Goal: Book appointment/travel/reservation

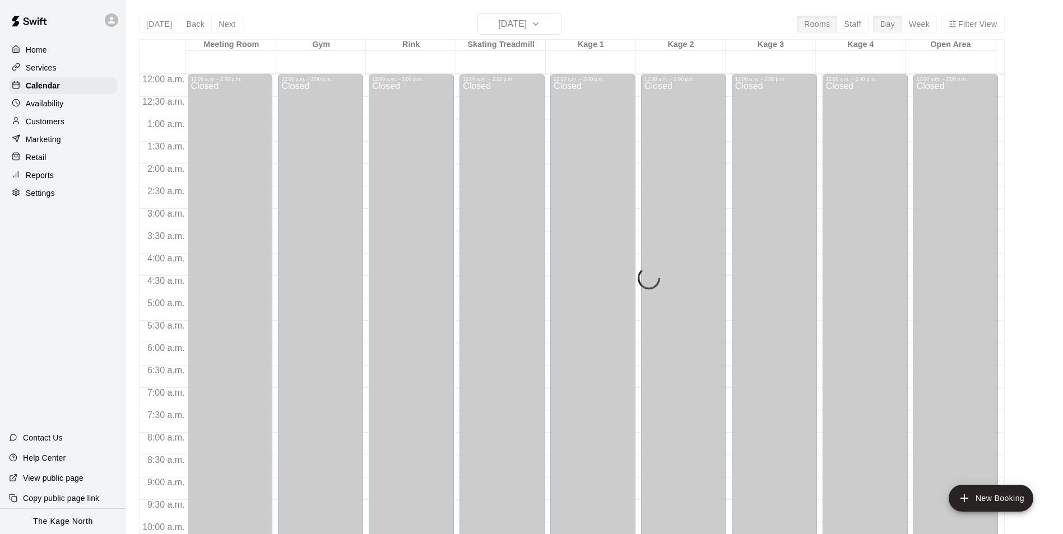
scroll to position [569, 0]
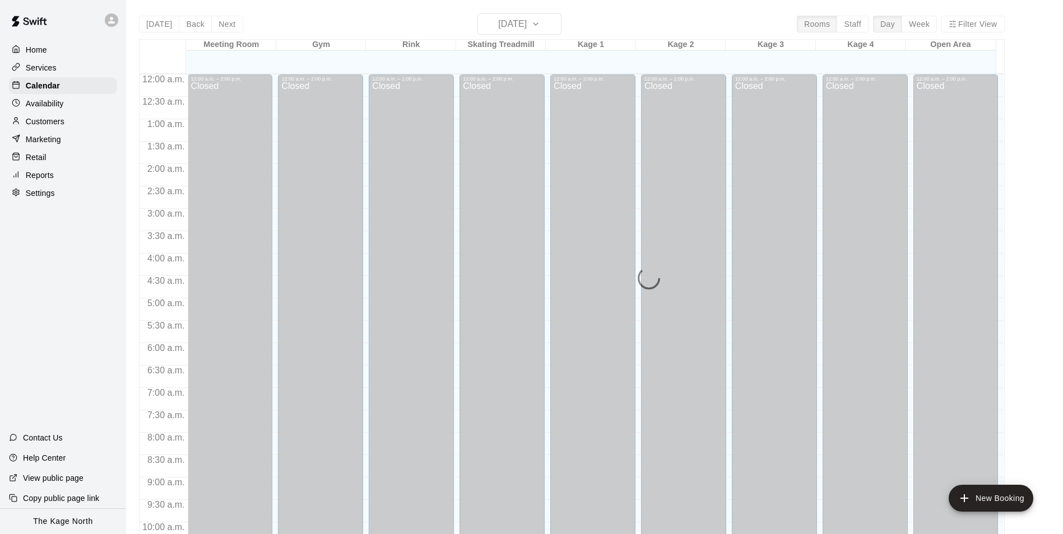
scroll to position [569, 0]
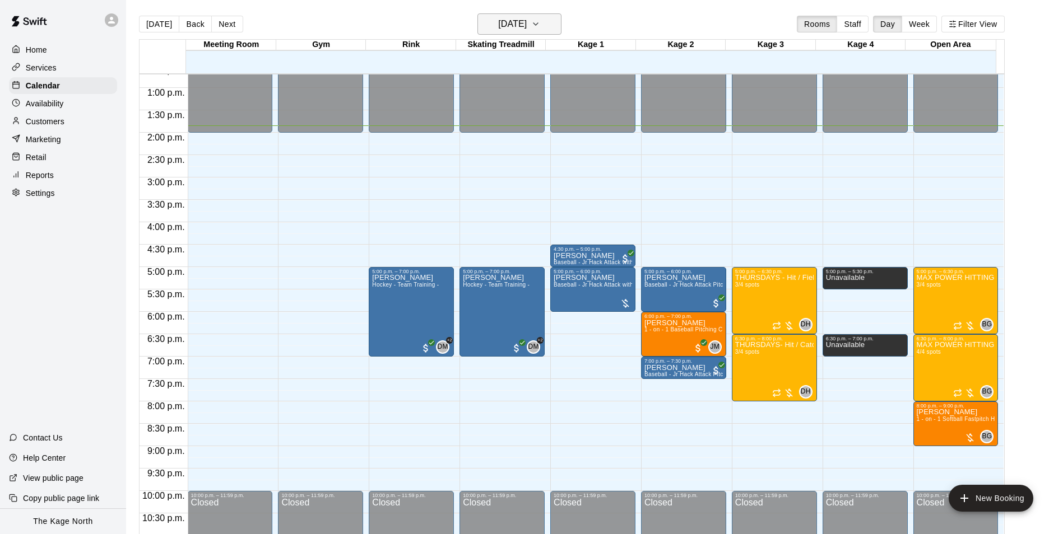
click at [527, 26] on h6 "[DATE]" at bounding box center [512, 24] width 29 height 16
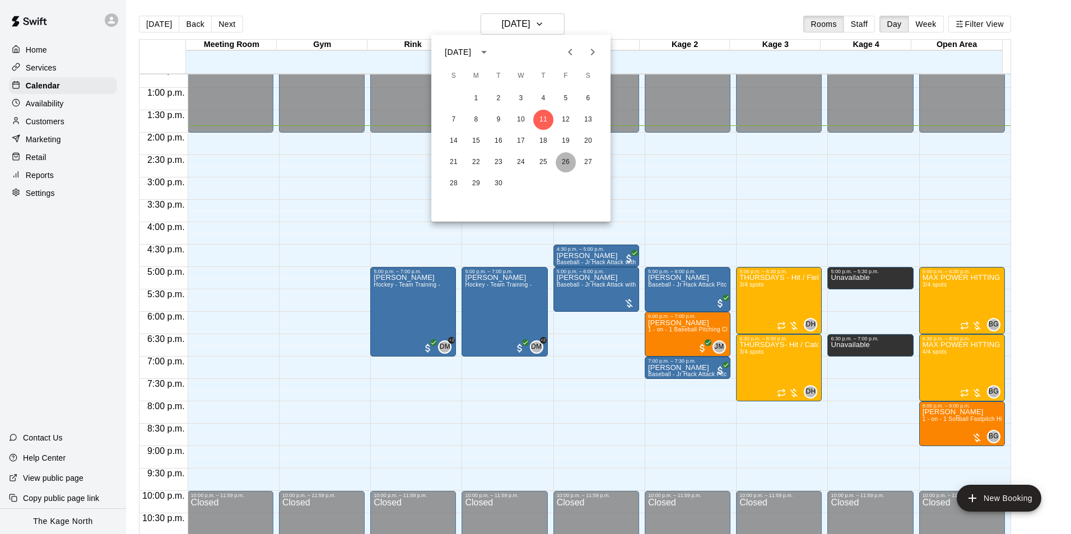
click at [567, 160] on button "26" at bounding box center [566, 162] width 20 height 20
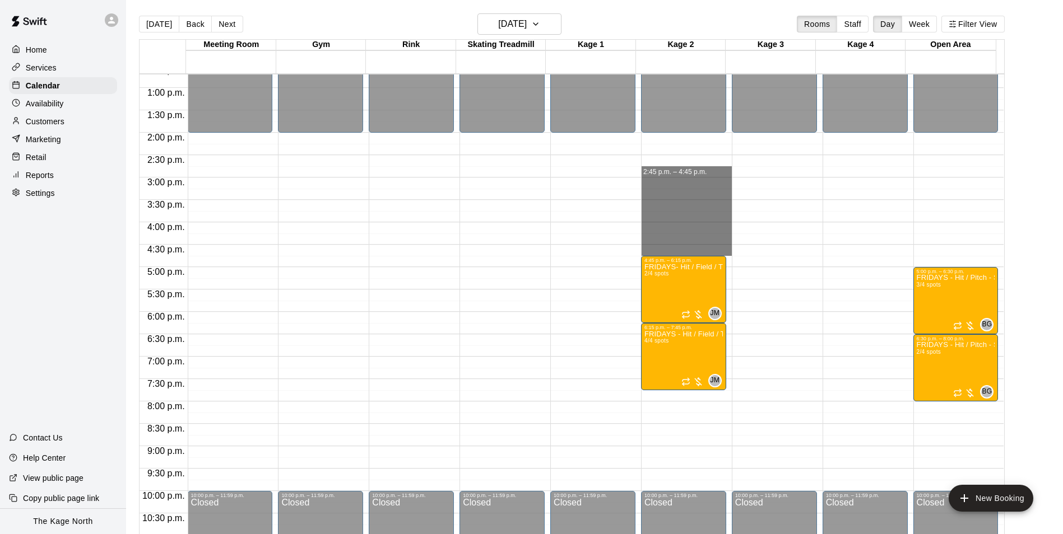
drag, startPoint x: 679, startPoint y: 170, endPoint x: 683, endPoint y: 248, distance: 78.0
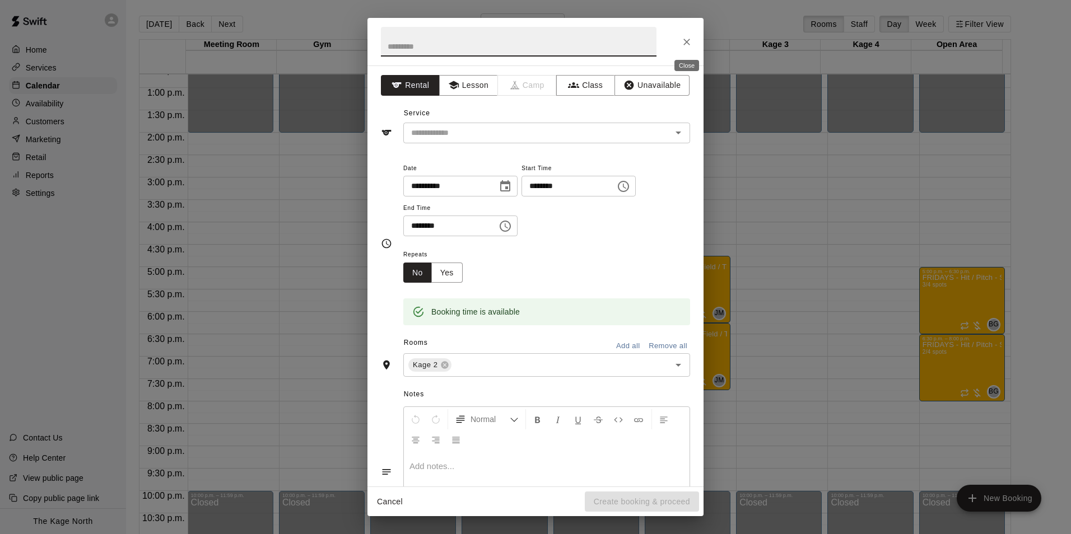
drag, startPoint x: 684, startPoint y: 40, endPoint x: 714, endPoint y: 83, distance: 52.0
click at [684, 41] on icon "Close" at bounding box center [686, 41] width 11 height 11
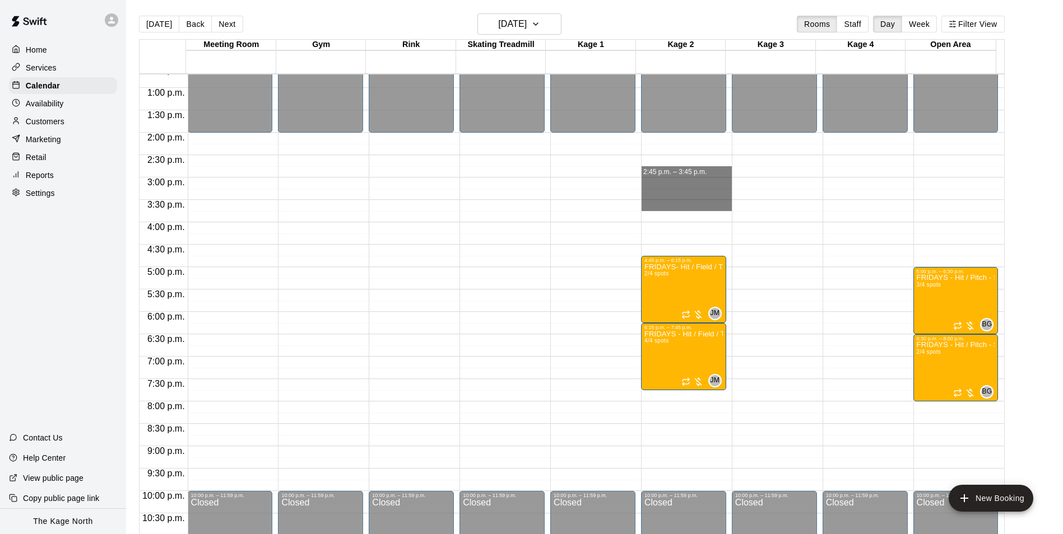
drag, startPoint x: 661, startPoint y: 174, endPoint x: 665, endPoint y: 204, distance: 30.5
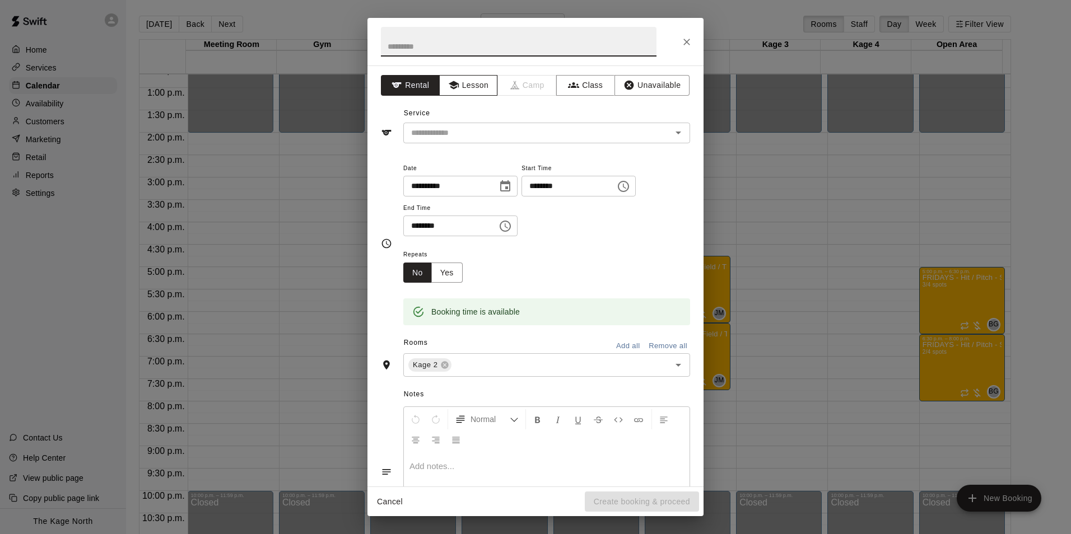
click at [466, 86] on button "Lesson" at bounding box center [468, 85] width 59 height 21
drag, startPoint x: 669, startPoint y: 128, endPoint x: 669, endPoint y: 142, distance: 13.5
click at [672, 129] on icon "Open" at bounding box center [678, 132] width 13 height 13
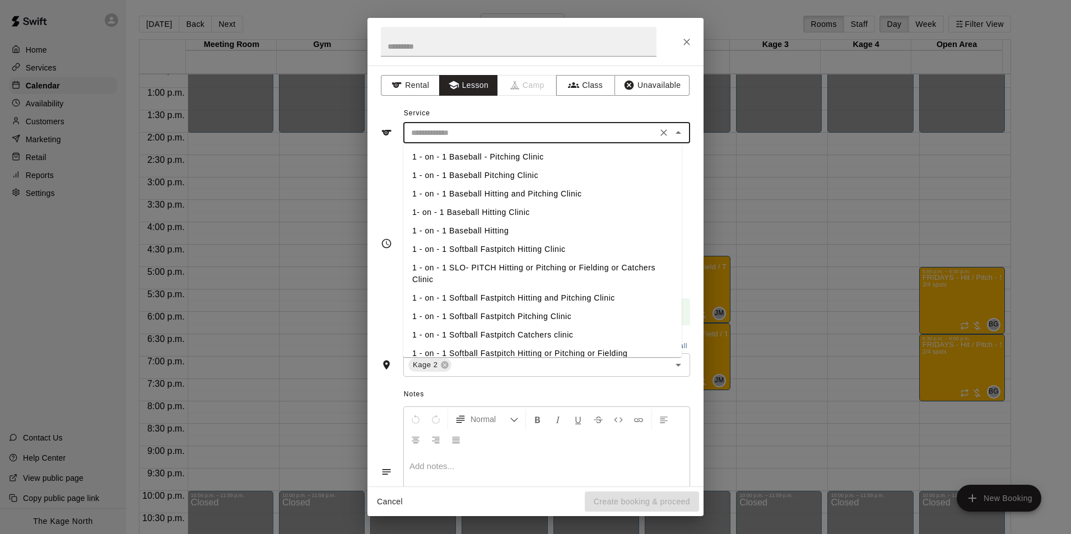
click at [537, 194] on li "1 - on - 1 Baseball Hitting and Pitching Clinic" at bounding box center [542, 194] width 278 height 18
type input "**********"
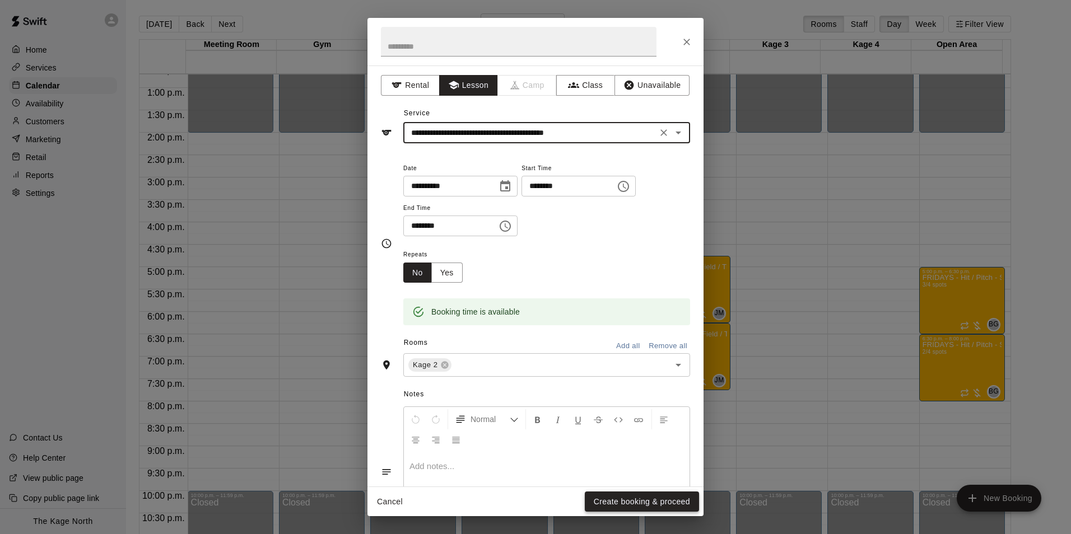
click at [651, 504] on button "Create booking & proceed" at bounding box center [642, 502] width 114 height 21
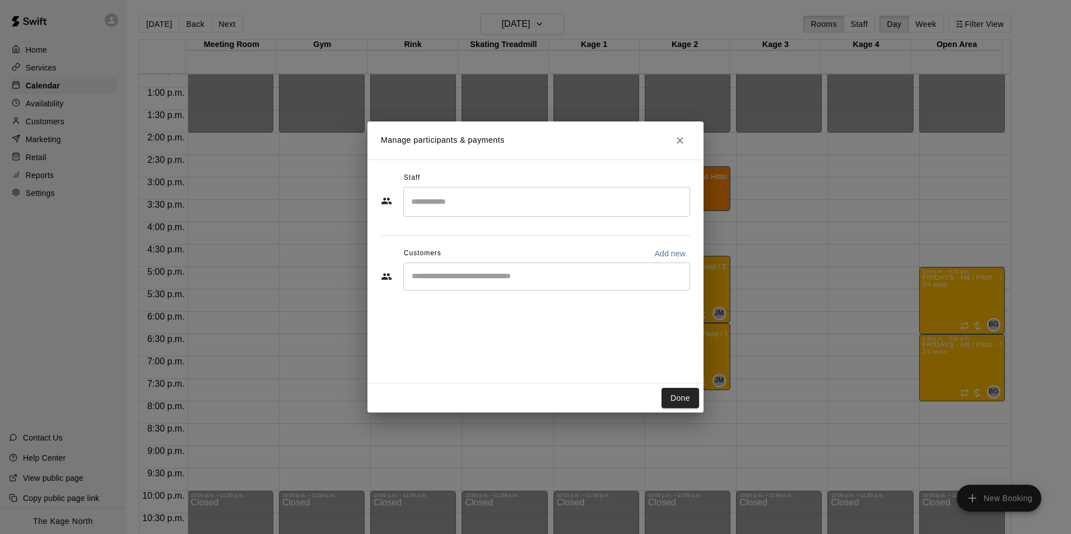
click at [662, 257] on p "Add new" at bounding box center [669, 253] width 31 height 11
select select "**"
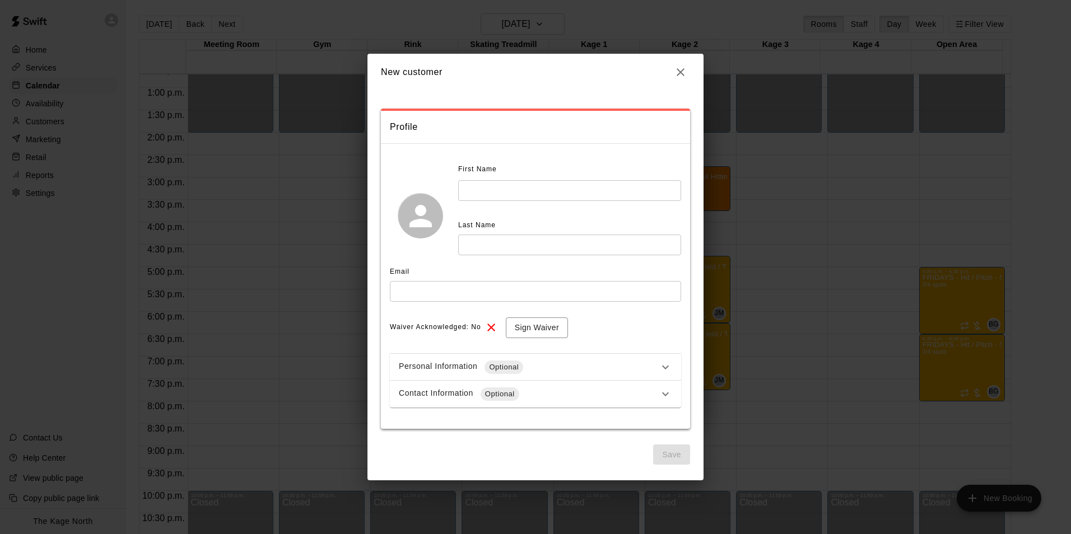
click at [477, 192] on input "text" at bounding box center [569, 190] width 223 height 21
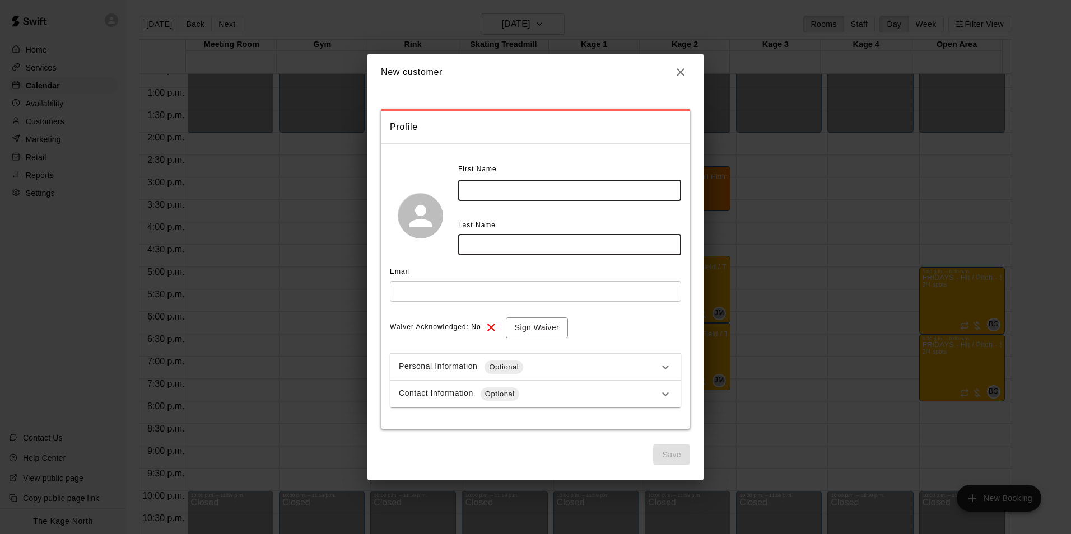
click at [677, 67] on icon "button" at bounding box center [680, 72] width 13 height 13
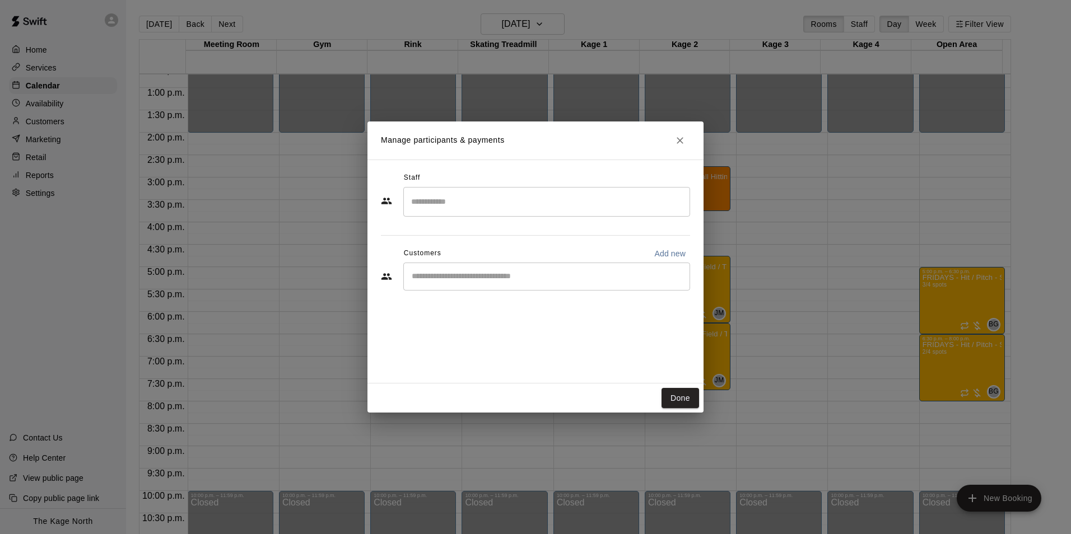
drag, startPoint x: 469, startPoint y: 281, endPoint x: 470, endPoint y: 268, distance: 13.5
click at [468, 280] on input "Start typing to search customers..." at bounding box center [546, 276] width 277 height 11
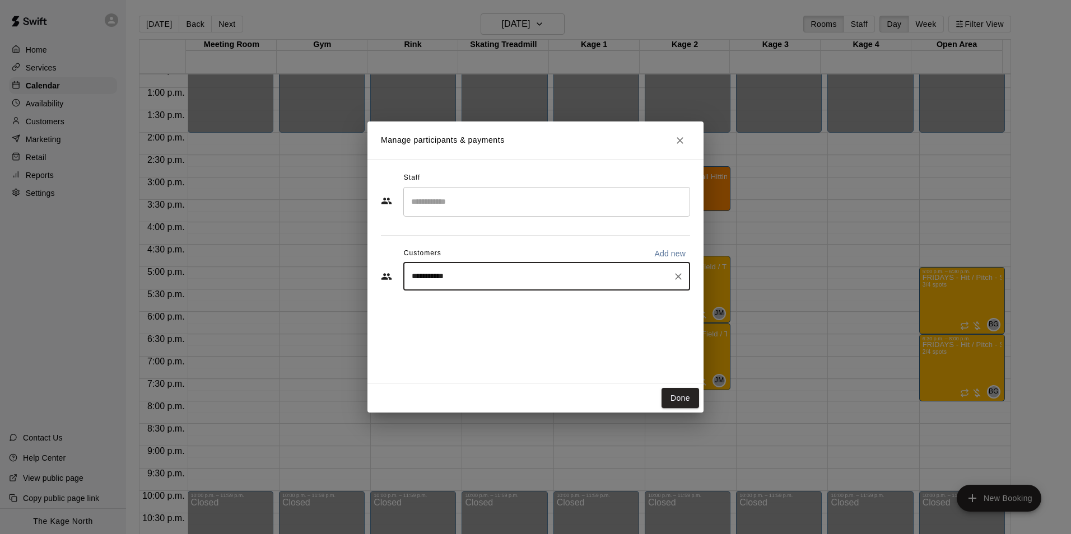
click at [476, 272] on input "**********" at bounding box center [538, 276] width 260 height 11
click at [427, 276] on input "**********" at bounding box center [538, 276] width 260 height 11
click at [437, 276] on input "**********" at bounding box center [538, 276] width 260 height 11
click at [444, 274] on input "**********" at bounding box center [538, 276] width 260 height 11
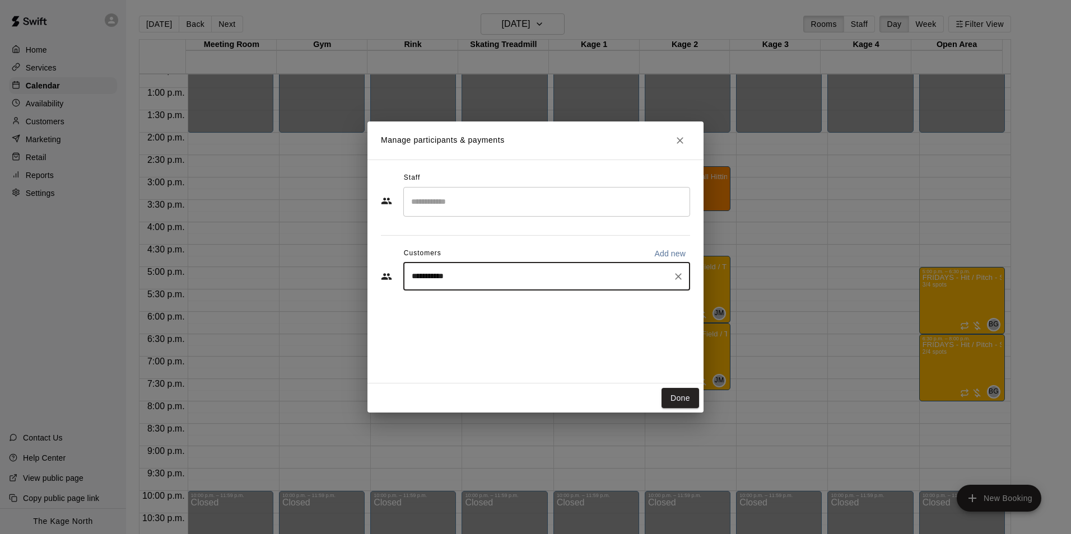
click at [446, 277] on input "**********" at bounding box center [538, 276] width 260 height 11
drag, startPoint x: 439, startPoint y: 272, endPoint x: 374, endPoint y: 277, distance: 65.2
click at [374, 277] on div "**********" at bounding box center [535, 272] width 336 height 224
type input "**********"
click at [674, 254] on p "Add new" at bounding box center [669, 253] width 31 height 11
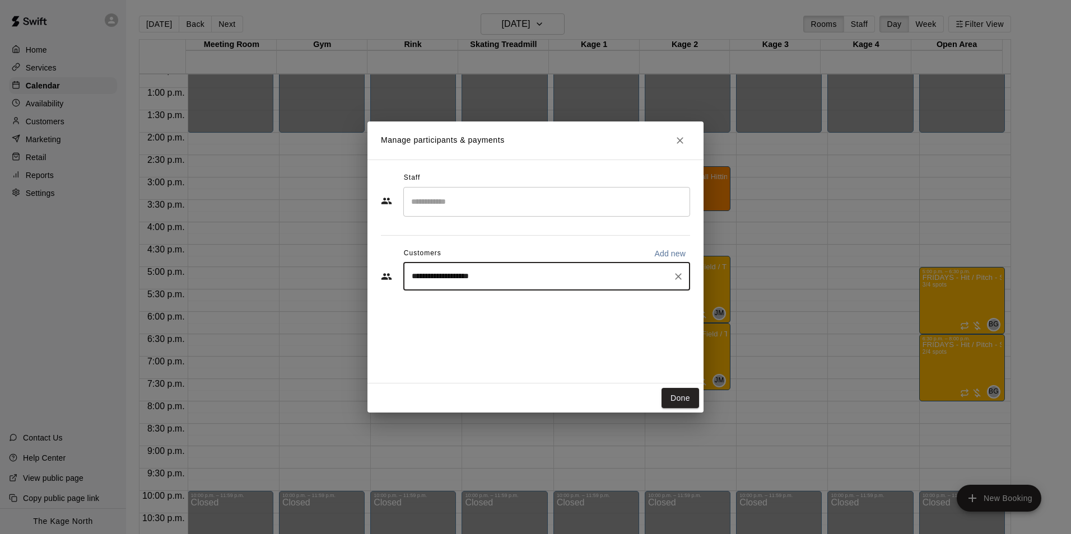
select select "**"
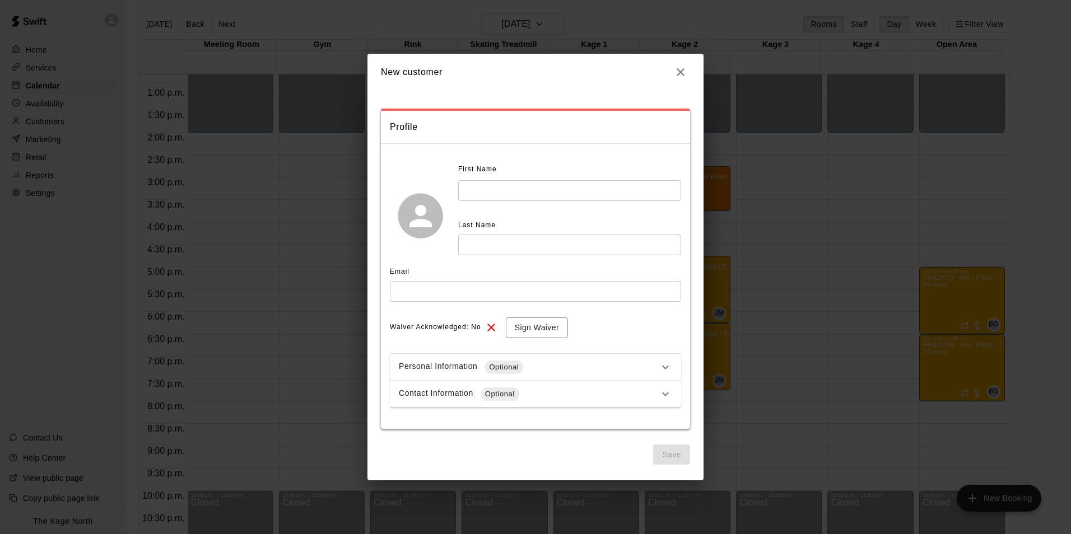
click at [441, 307] on div "Email ​" at bounding box center [535, 286] width 291 height 46
click at [446, 291] on input "text" at bounding box center [535, 291] width 291 height 21
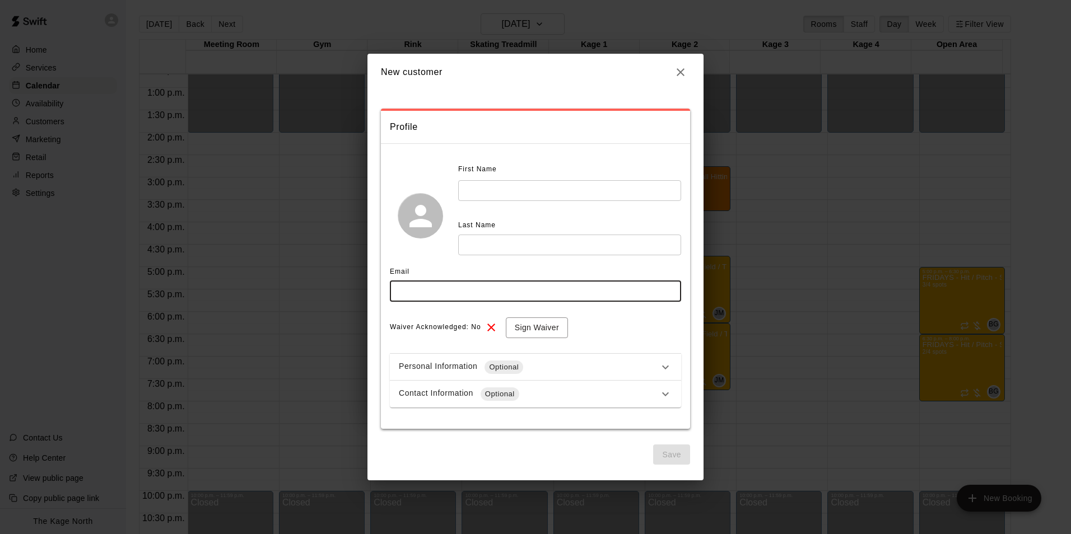
paste input "**********"
type input "**********"
click at [473, 192] on input "text" at bounding box center [569, 190] width 223 height 21
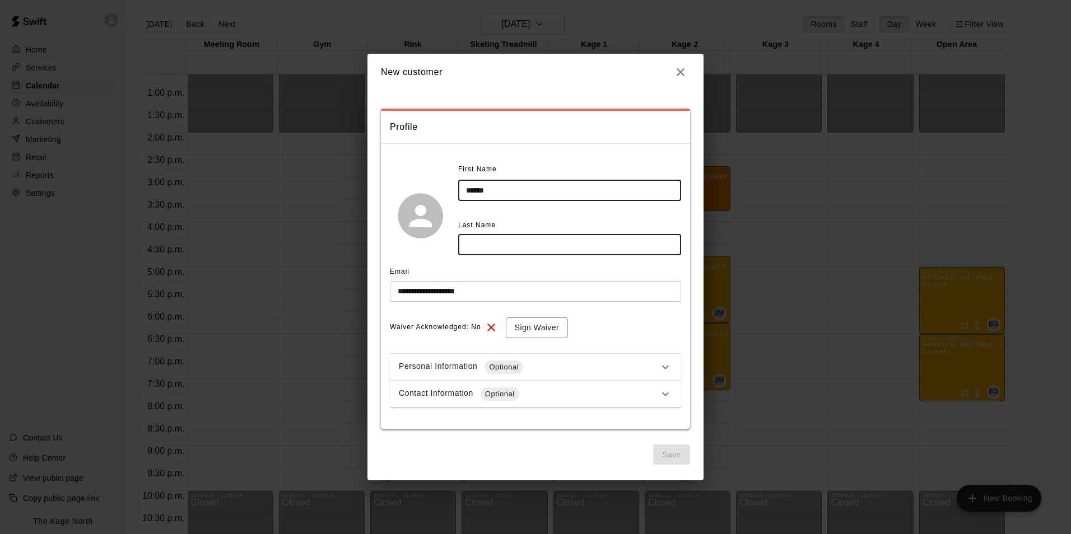
type input "******"
type input "*******"
click at [543, 329] on button "Sign Waiver" at bounding box center [537, 328] width 62 height 21
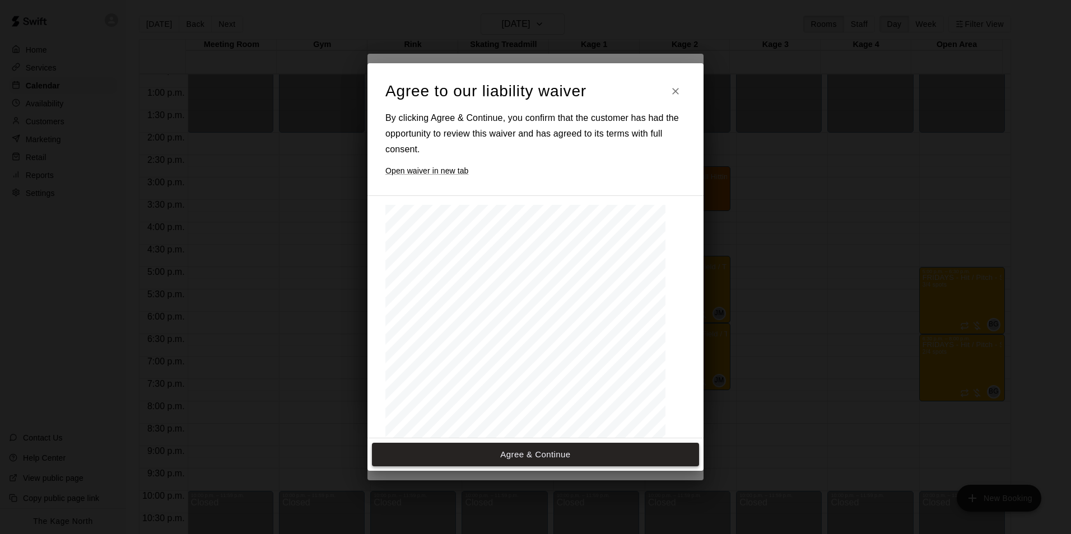
click at [570, 454] on button "Agree & Continue" at bounding box center [535, 455] width 327 height 24
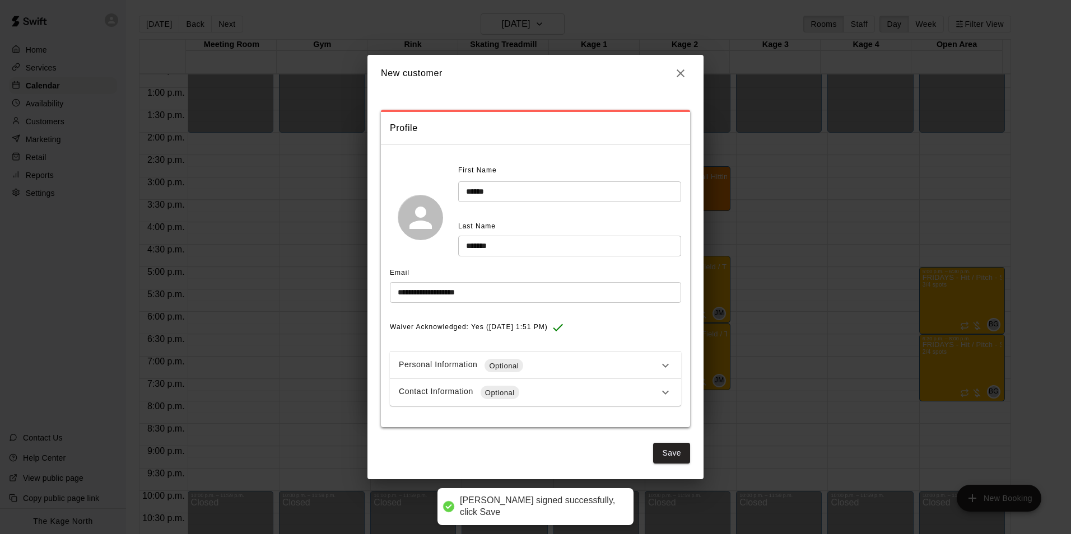
click at [677, 454] on button "Save" at bounding box center [671, 453] width 37 height 21
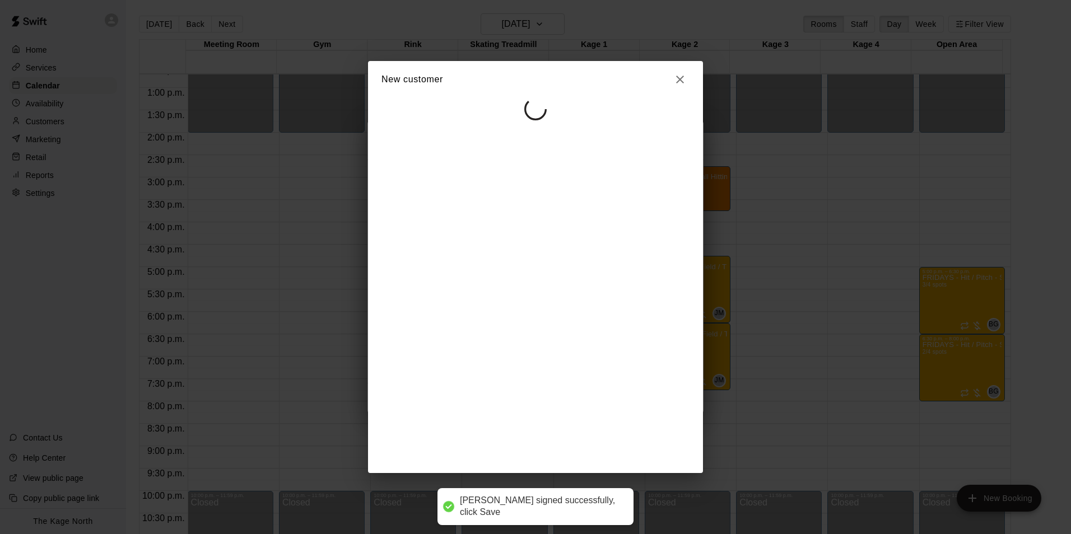
select select "**"
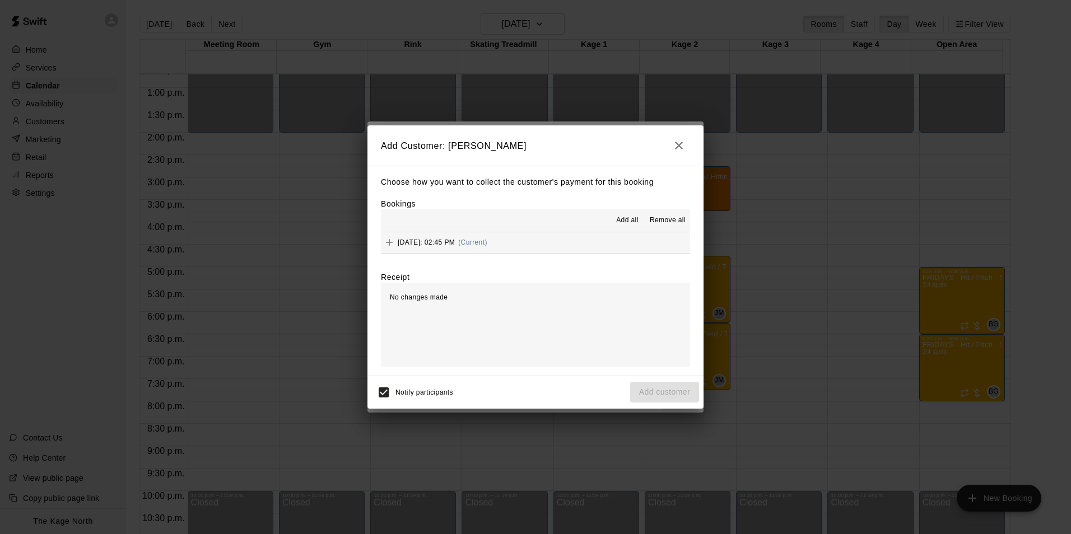
click at [632, 222] on span "Add all" at bounding box center [627, 220] width 22 height 11
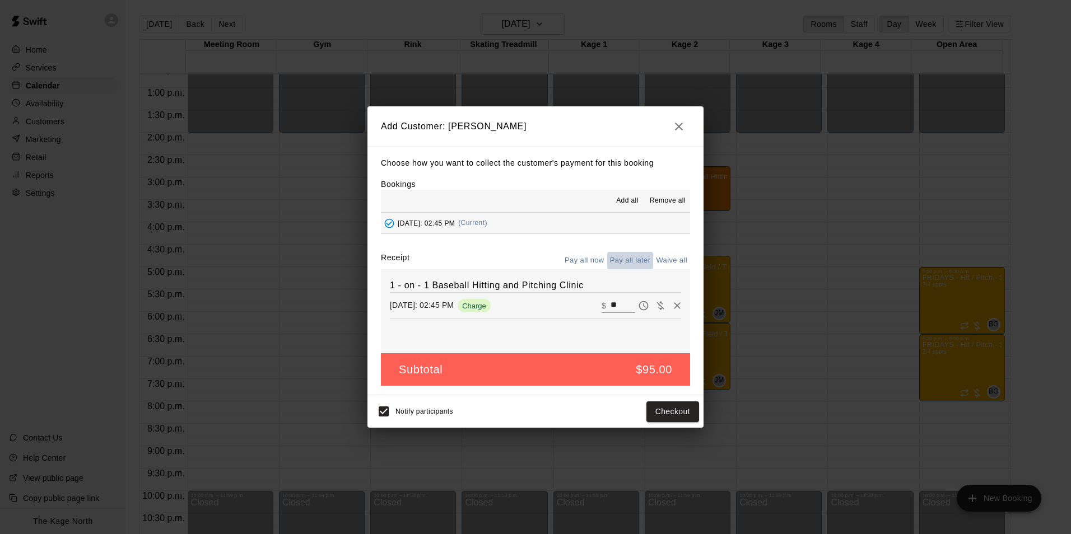
click at [636, 260] on button "Pay all later" at bounding box center [630, 260] width 46 height 17
click at [669, 409] on button "Add customer" at bounding box center [664, 412] width 69 height 21
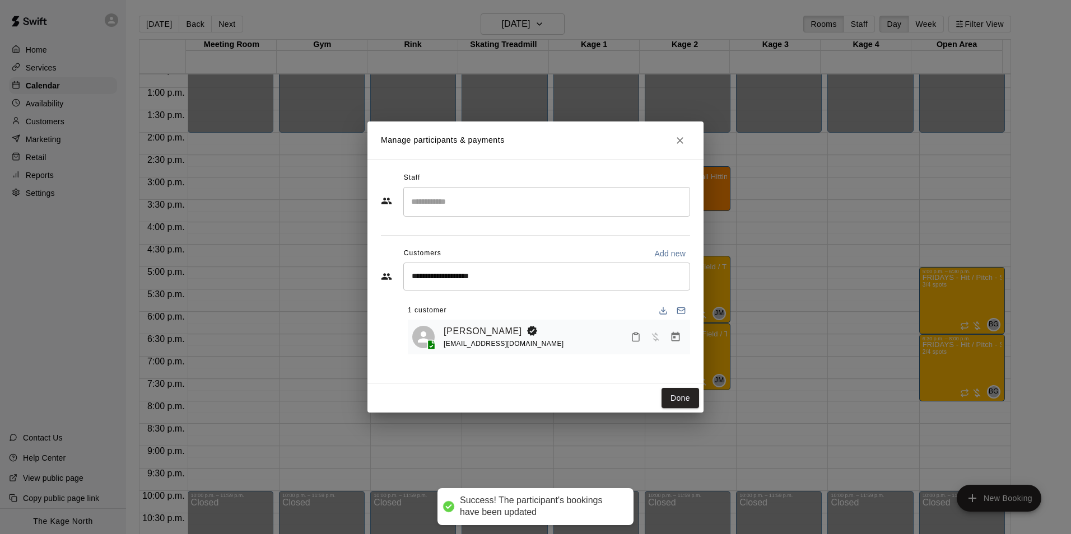
click at [500, 203] on input "Search staff" at bounding box center [546, 202] width 277 height 20
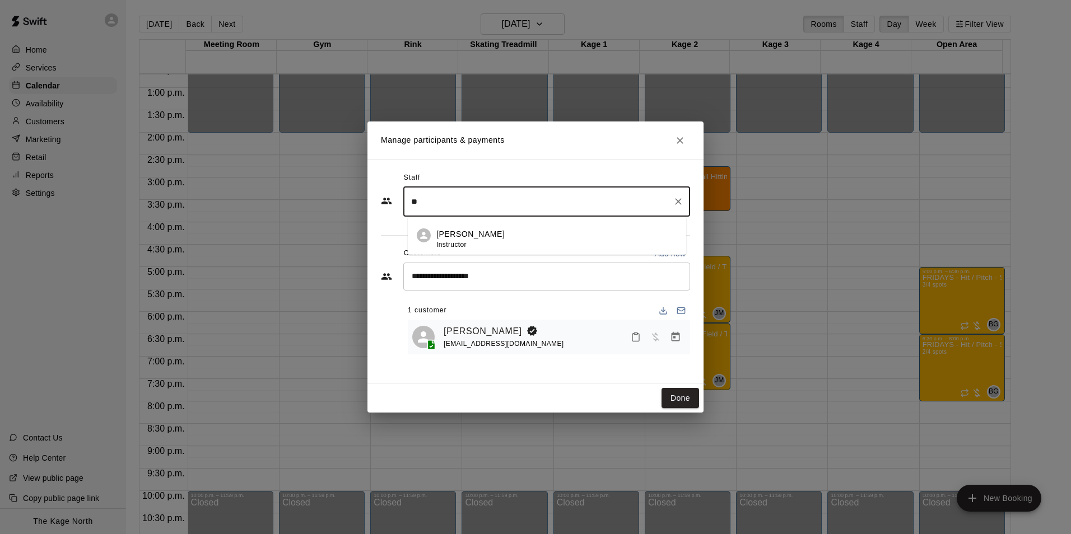
click at [499, 236] on div "[PERSON_NAME] Instructor" at bounding box center [556, 240] width 241 height 22
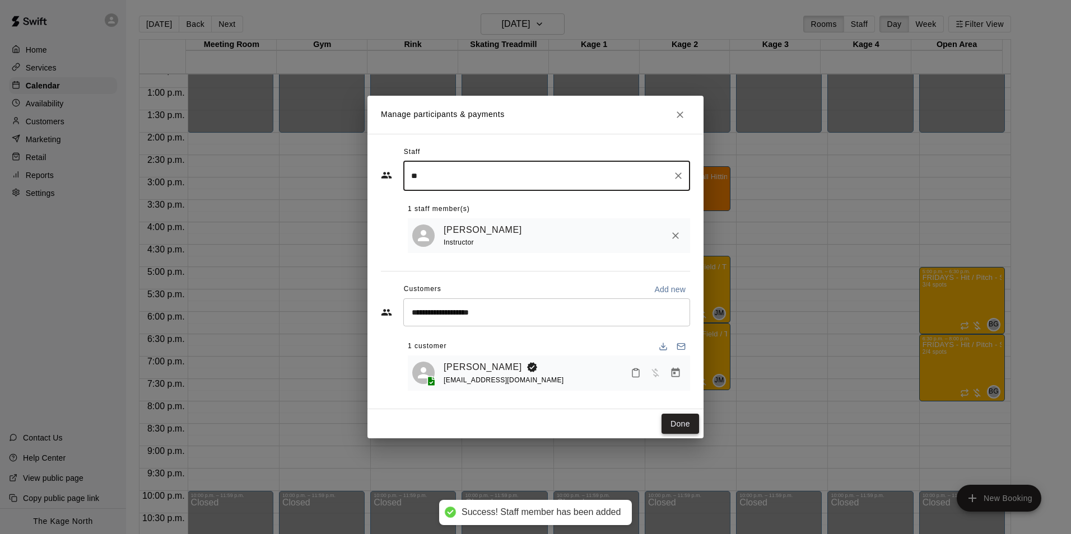
type input "**"
click at [681, 425] on button "Done" at bounding box center [680, 424] width 38 height 21
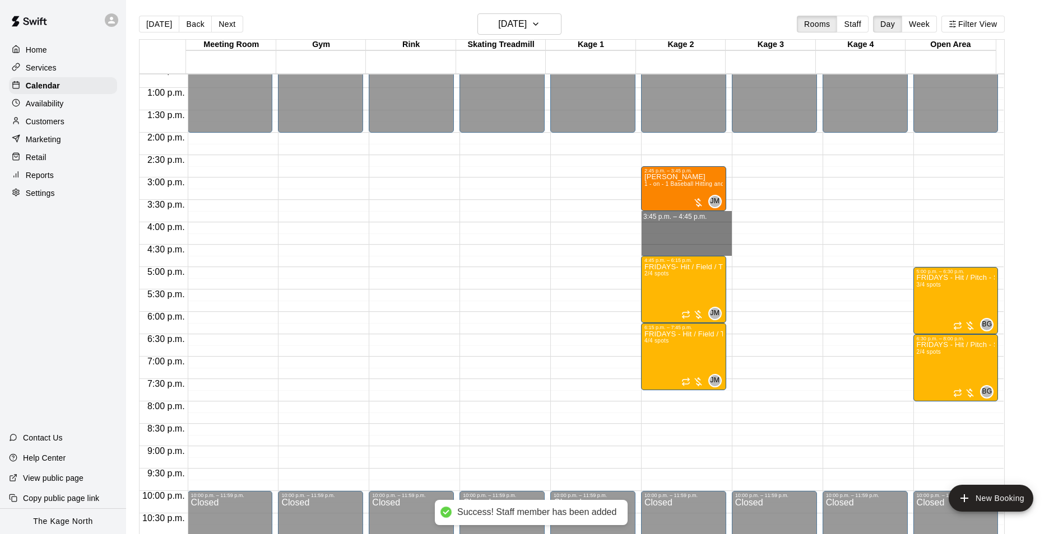
drag, startPoint x: 688, startPoint y: 213, endPoint x: 691, endPoint y: 247, distance: 34.3
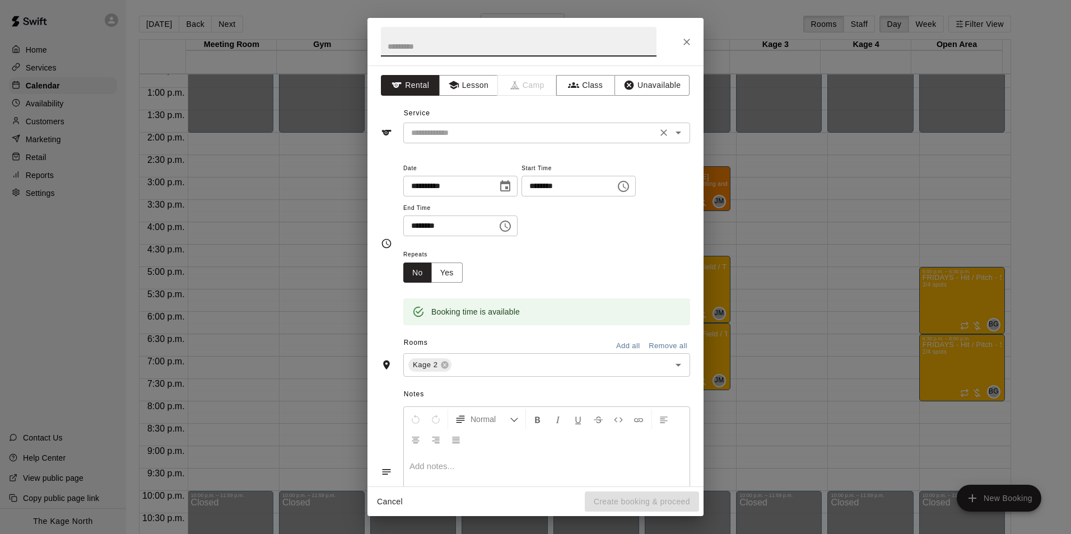
click at [555, 139] on input "text" at bounding box center [530, 133] width 247 height 14
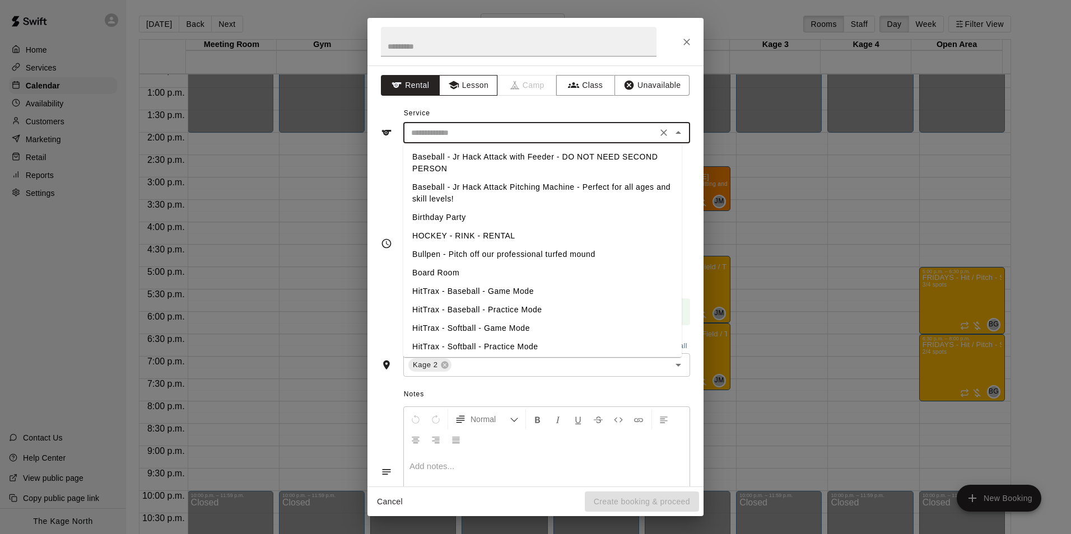
click at [473, 88] on button "Lesson" at bounding box center [468, 85] width 59 height 21
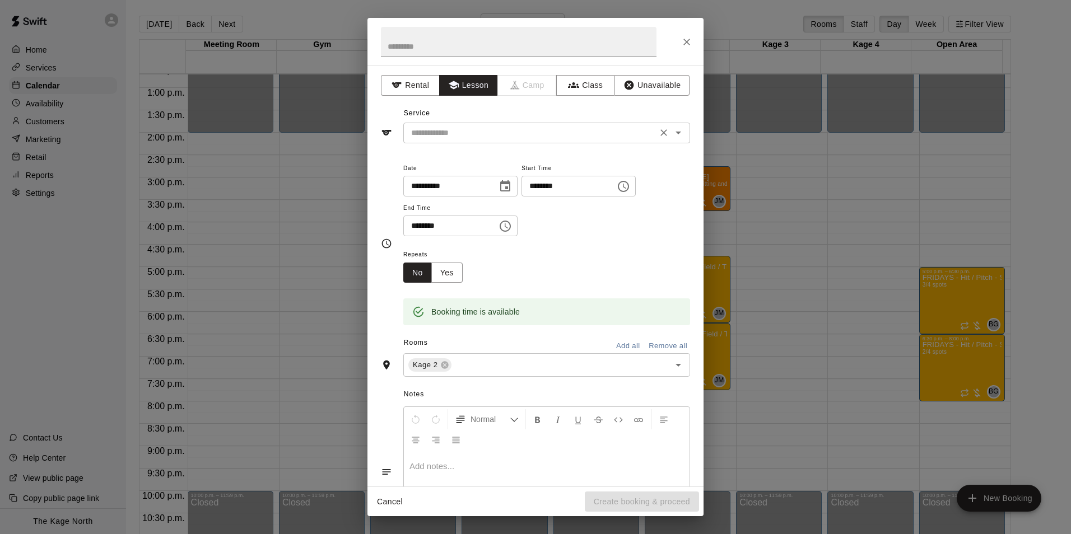
click at [525, 132] on input "text" at bounding box center [530, 133] width 247 height 14
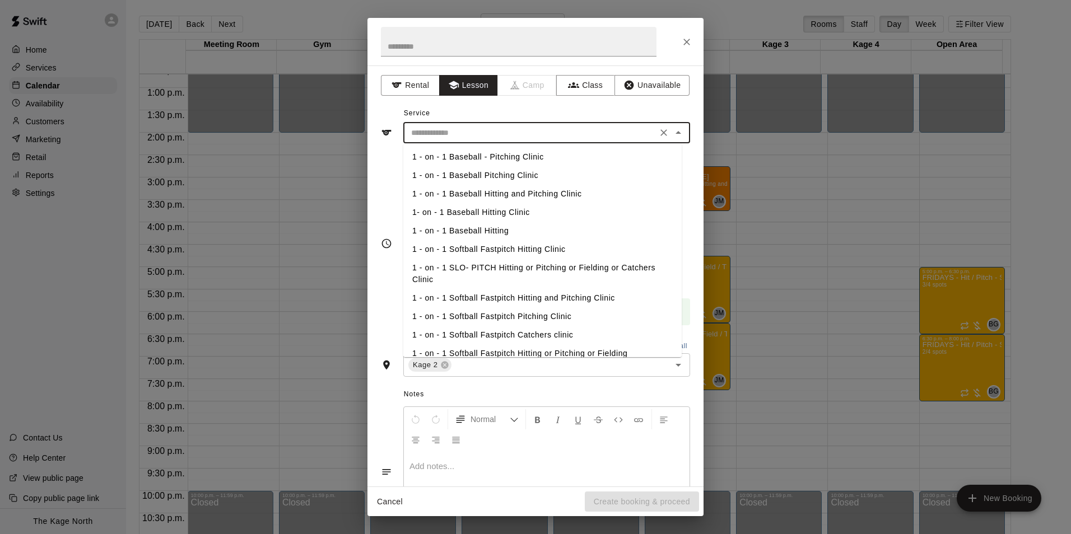
click at [538, 192] on li "1 - on - 1 Baseball Hitting and Pitching Clinic" at bounding box center [542, 194] width 278 height 18
type input "**********"
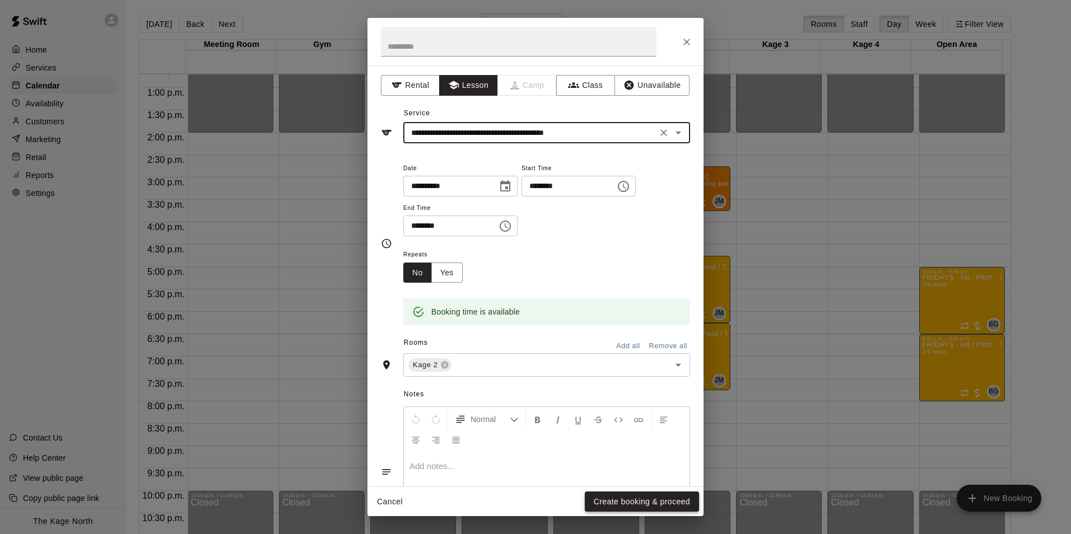
click at [649, 501] on button "Create booking & proceed" at bounding box center [642, 502] width 114 height 21
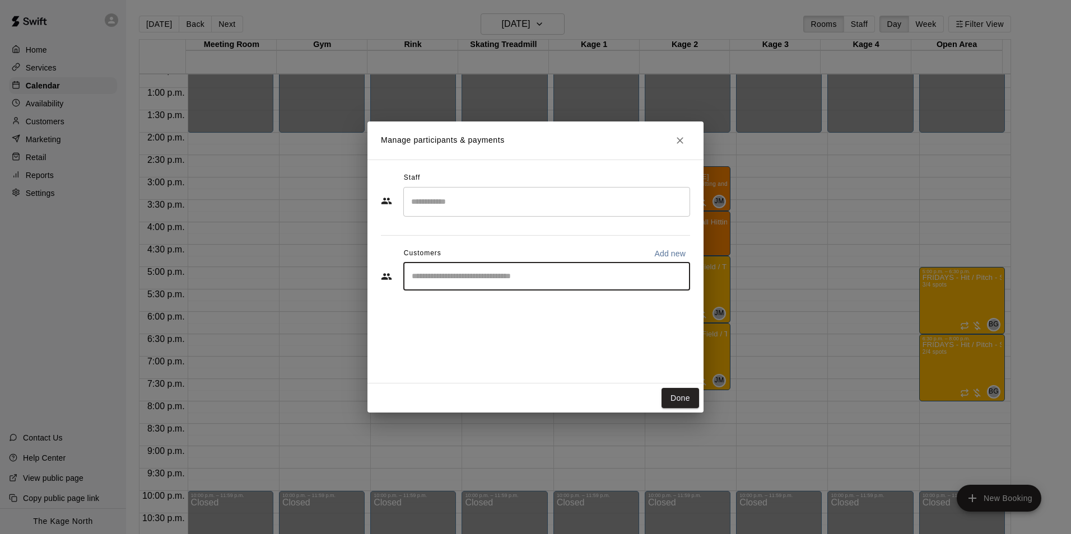
click at [470, 275] on input "Start typing to search customers..." at bounding box center [546, 276] width 277 height 11
type input "******"
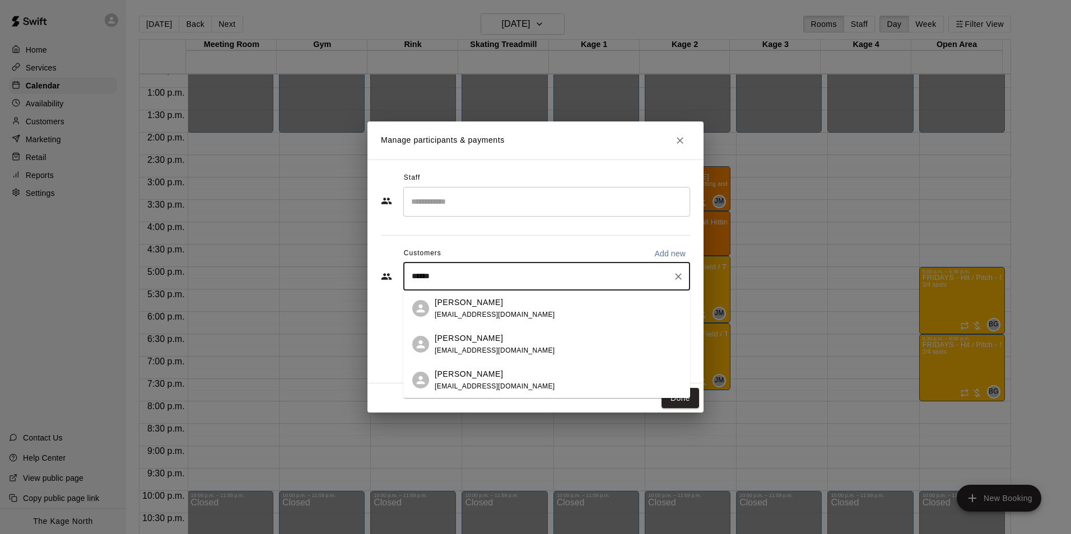
click at [490, 308] on div "[PERSON_NAME] [EMAIL_ADDRESS][DOMAIN_NAME]" at bounding box center [495, 309] width 120 height 24
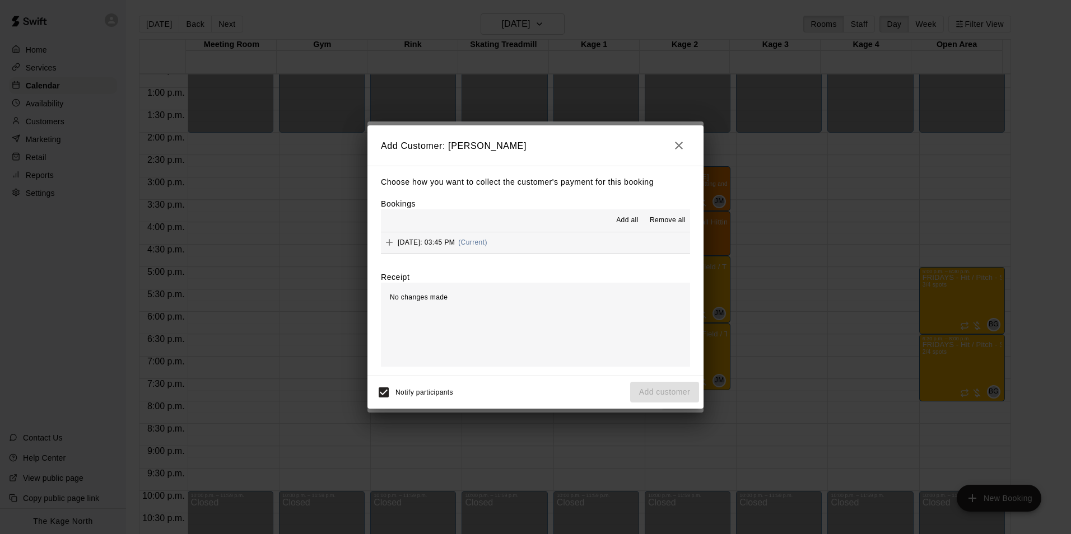
click at [630, 218] on span "Add all" at bounding box center [627, 220] width 22 height 11
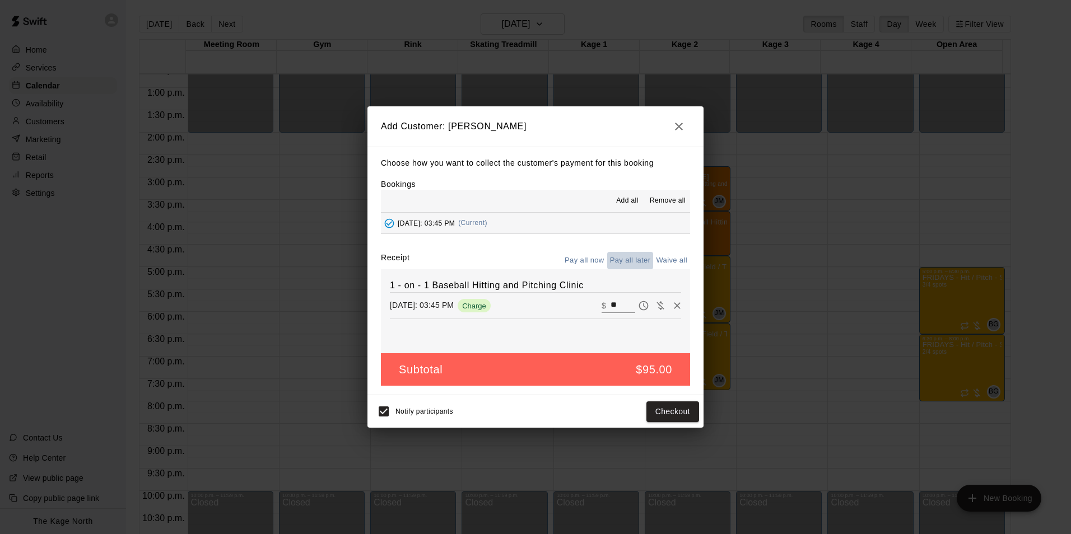
click at [635, 254] on button "Pay all later" at bounding box center [630, 260] width 46 height 17
click at [678, 416] on button "Add customer" at bounding box center [664, 412] width 69 height 21
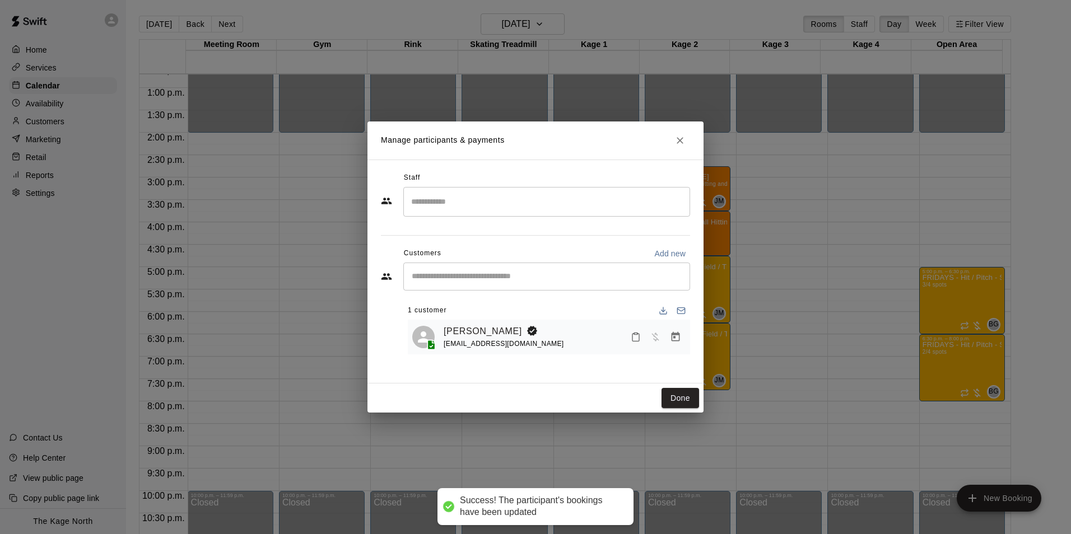
drag, startPoint x: 532, startPoint y: 205, endPoint x: 516, endPoint y: 201, distance: 15.6
click at [518, 199] on input "Search staff" at bounding box center [546, 202] width 277 height 20
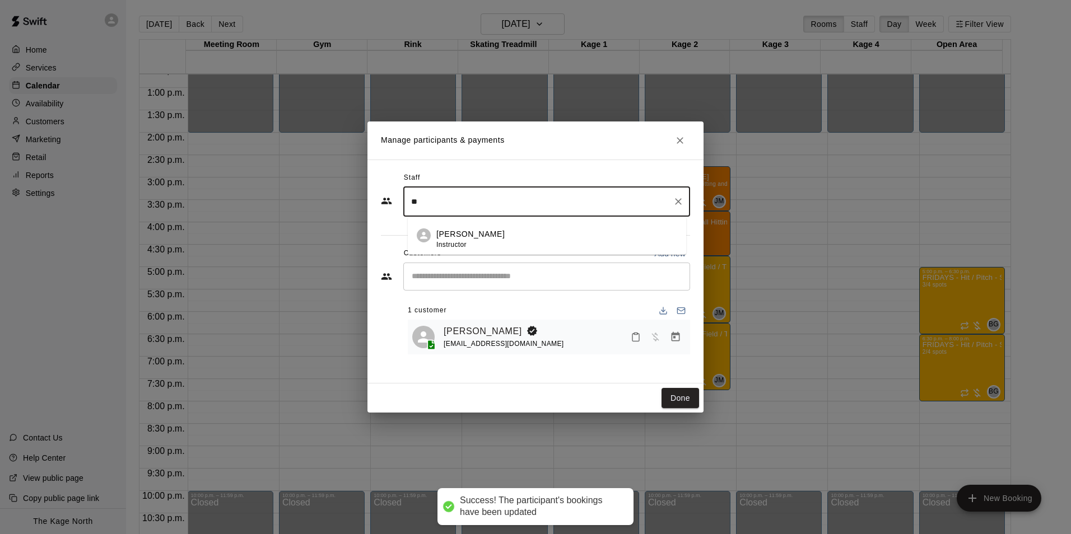
click at [515, 234] on div "[PERSON_NAME] Instructor" at bounding box center [556, 240] width 241 height 22
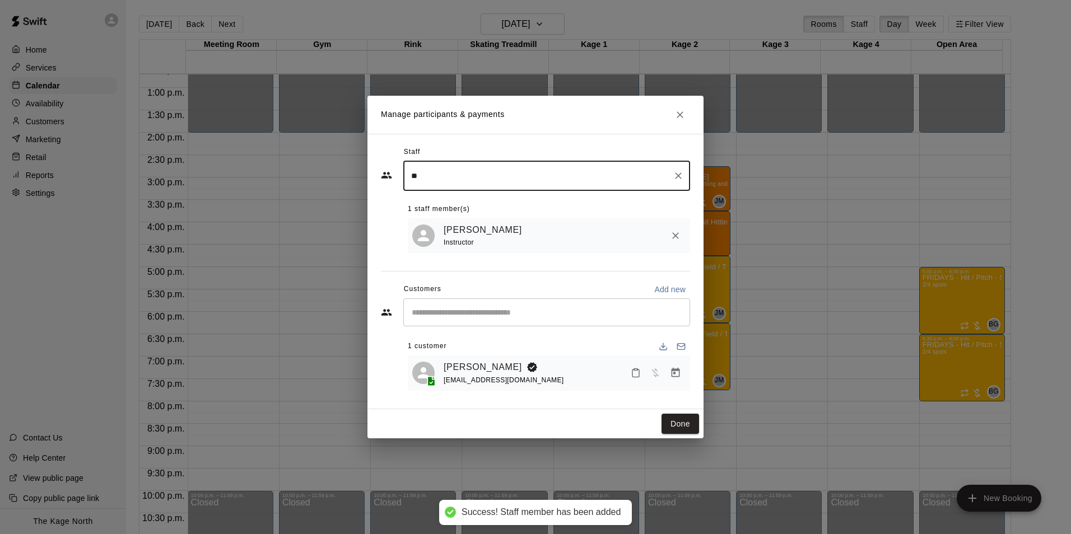
type input "**"
click at [684, 425] on button "Done" at bounding box center [680, 424] width 38 height 21
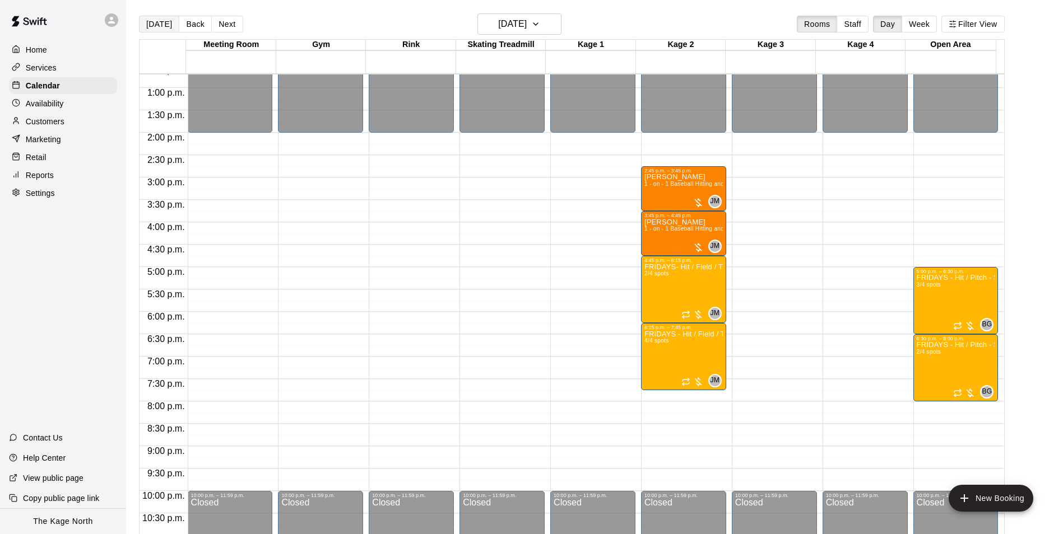
click at [157, 26] on button "[DATE]" at bounding box center [159, 24] width 40 height 17
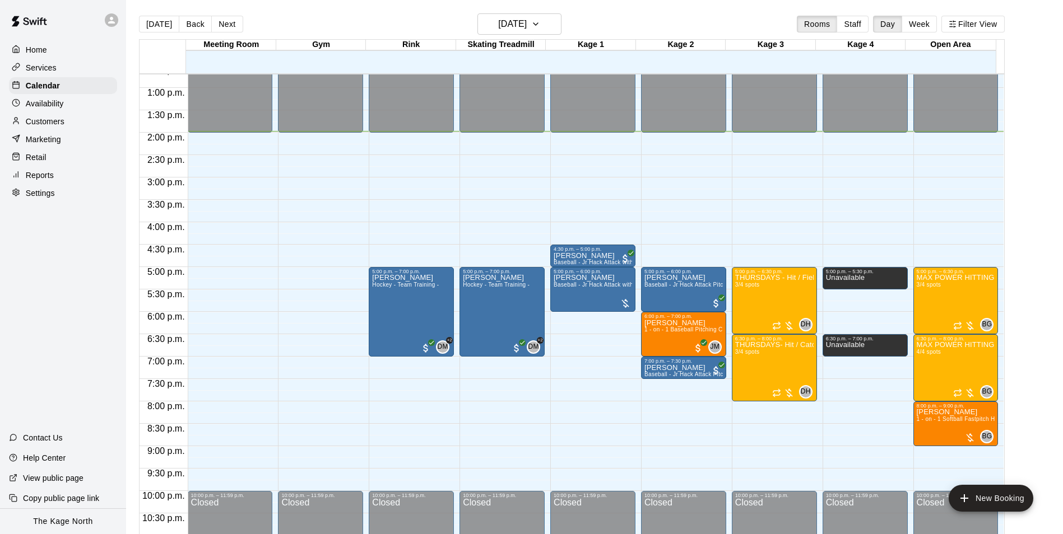
click at [38, 123] on p "Customers" at bounding box center [45, 121] width 39 height 11
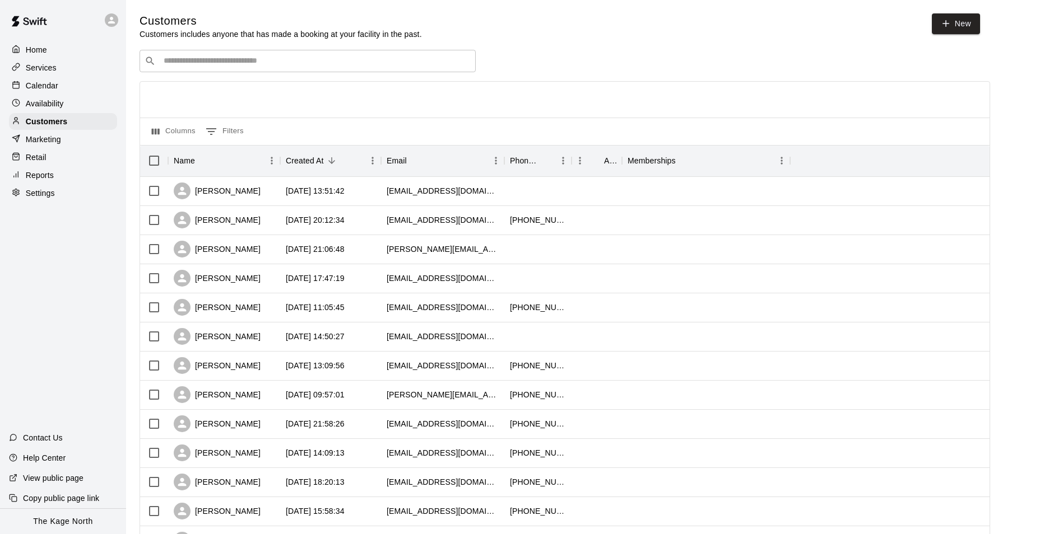
click at [45, 86] on p "Calendar" at bounding box center [42, 85] width 32 height 11
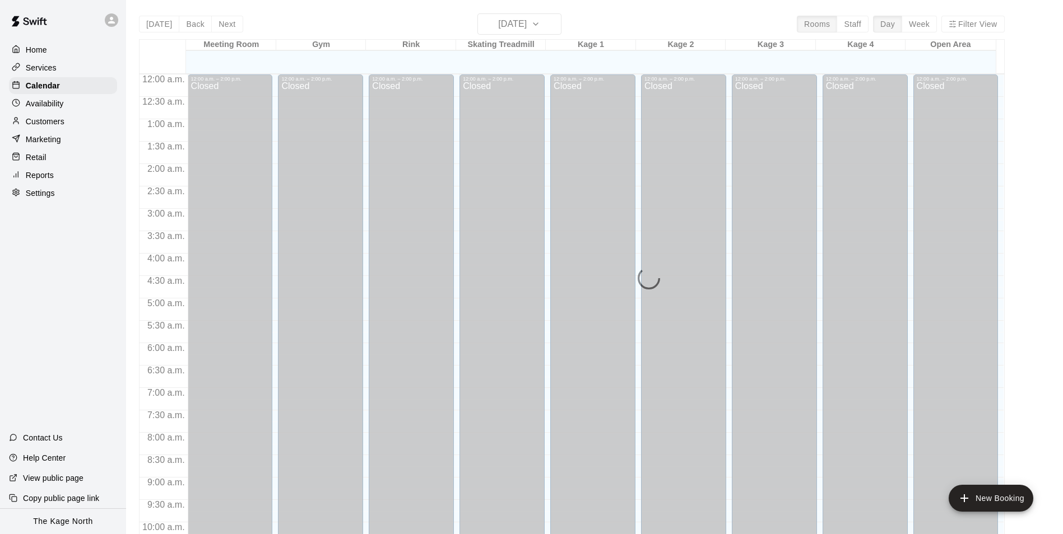
scroll to position [569, 0]
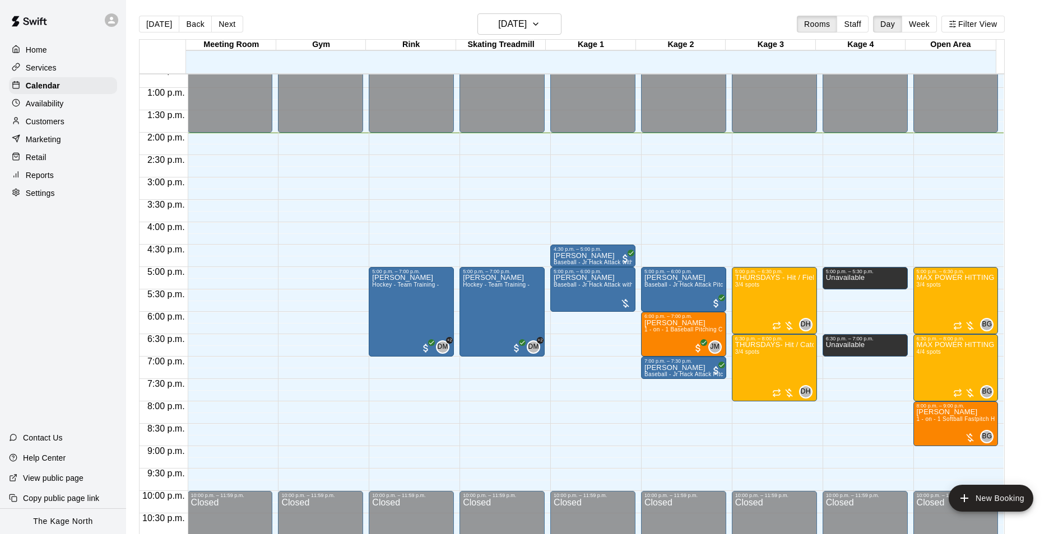
drag, startPoint x: 54, startPoint y: 47, endPoint x: 72, endPoint y: 74, distance: 32.3
click at [54, 47] on div "Home" at bounding box center [63, 49] width 108 height 17
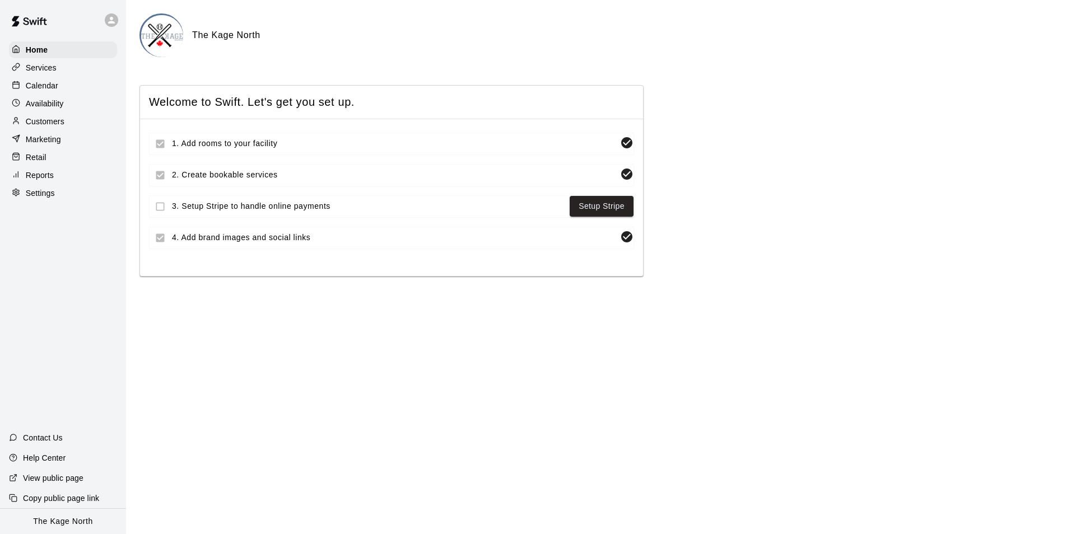
click at [58, 88] on div "Calendar" at bounding box center [63, 85] width 108 height 17
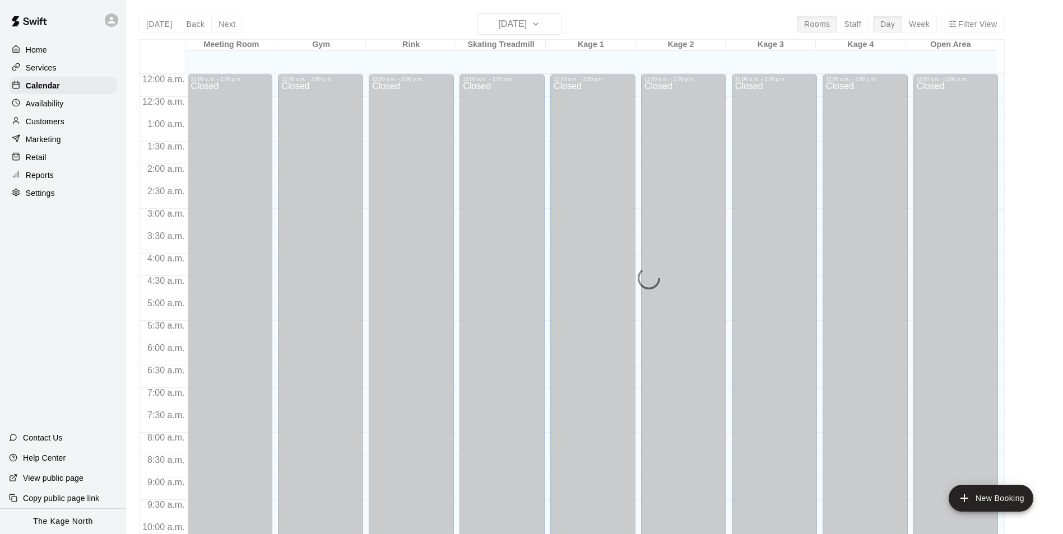
scroll to position [569, 0]
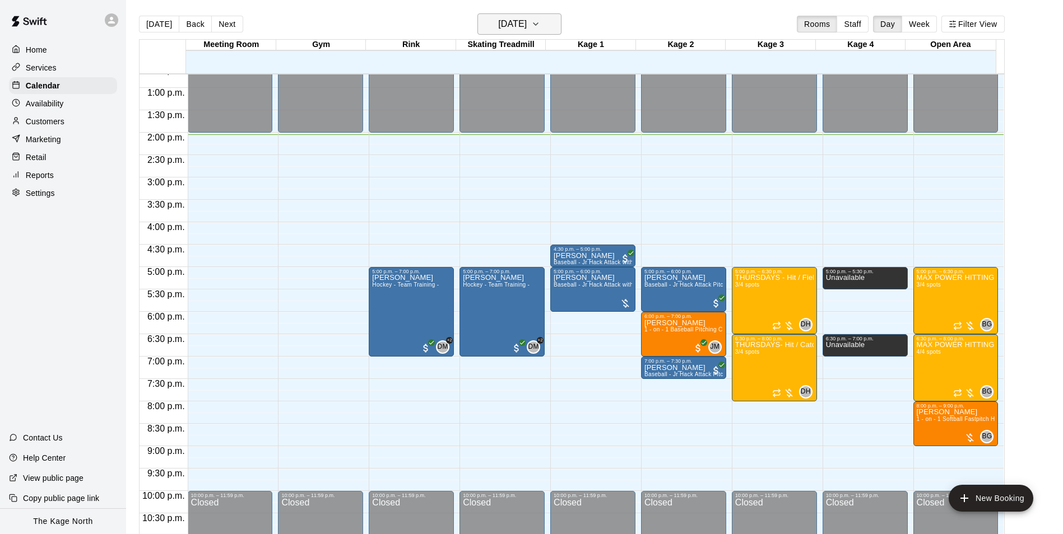
click at [527, 20] on h6 "[DATE]" at bounding box center [512, 24] width 29 height 16
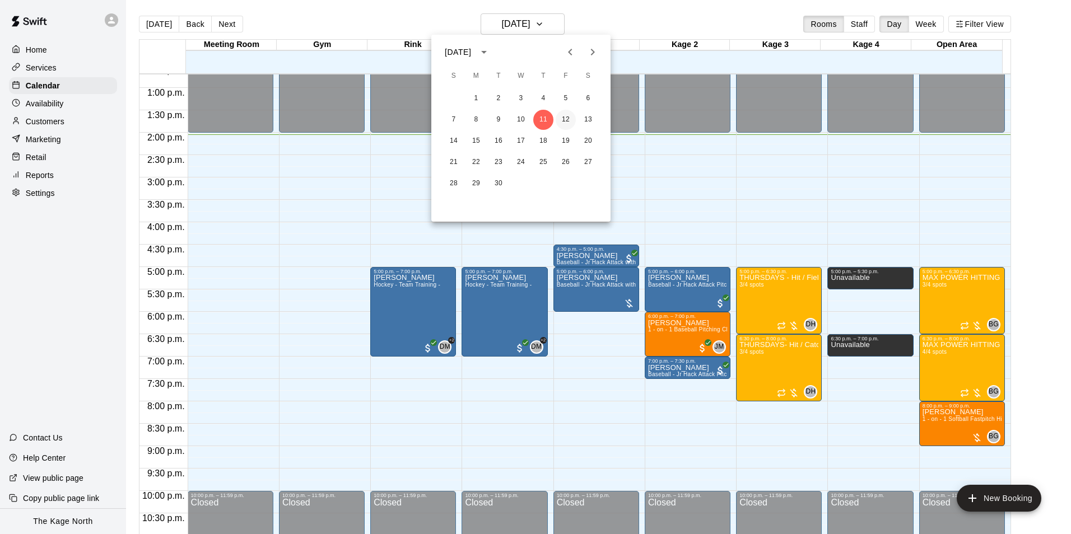
click at [563, 118] on button "12" at bounding box center [566, 120] width 20 height 20
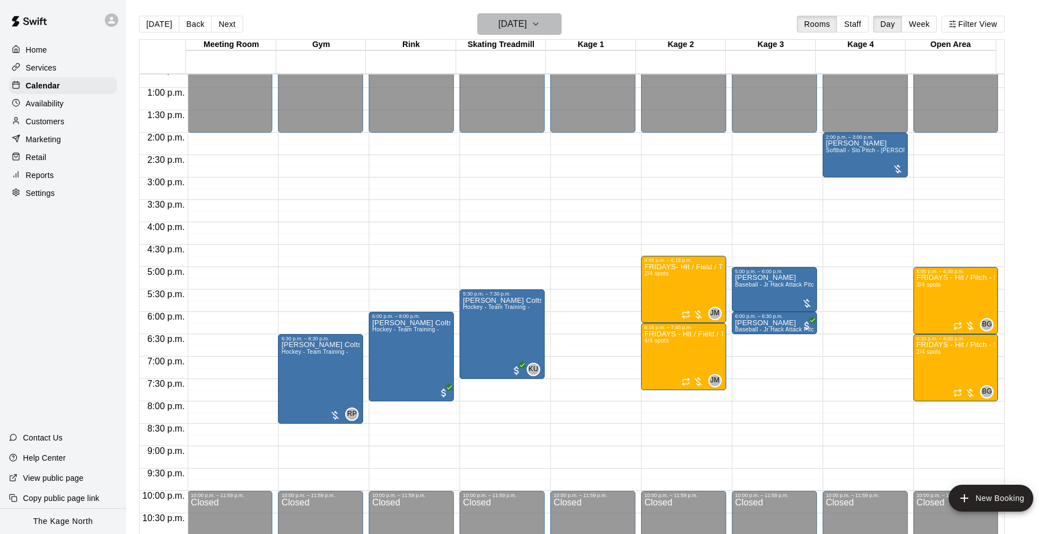
click at [527, 25] on h6 "[DATE]" at bounding box center [512, 24] width 29 height 16
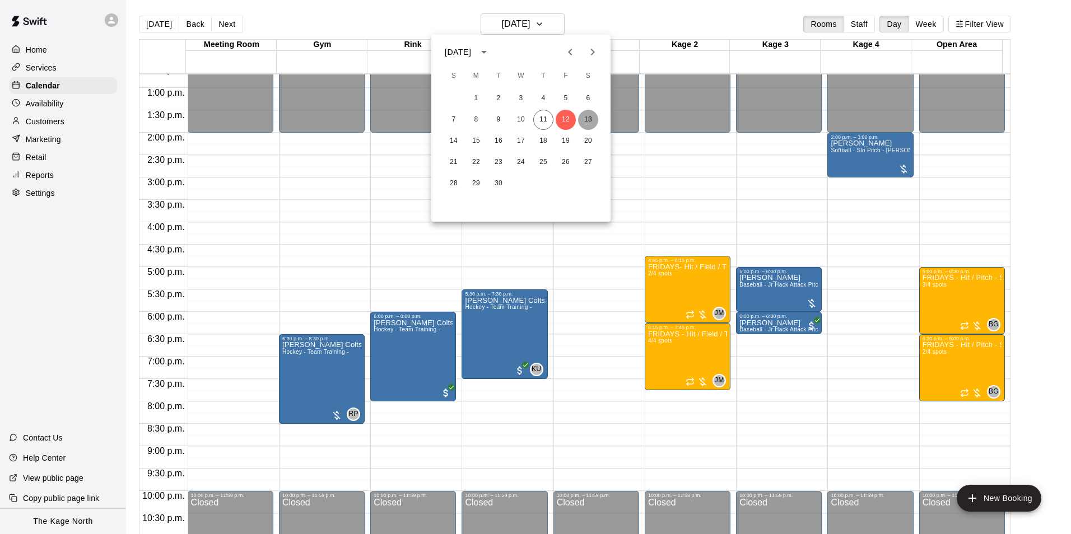
drag, startPoint x: 586, startPoint y: 118, endPoint x: 765, endPoint y: 314, distance: 264.9
click at [586, 118] on button "13" at bounding box center [588, 120] width 20 height 20
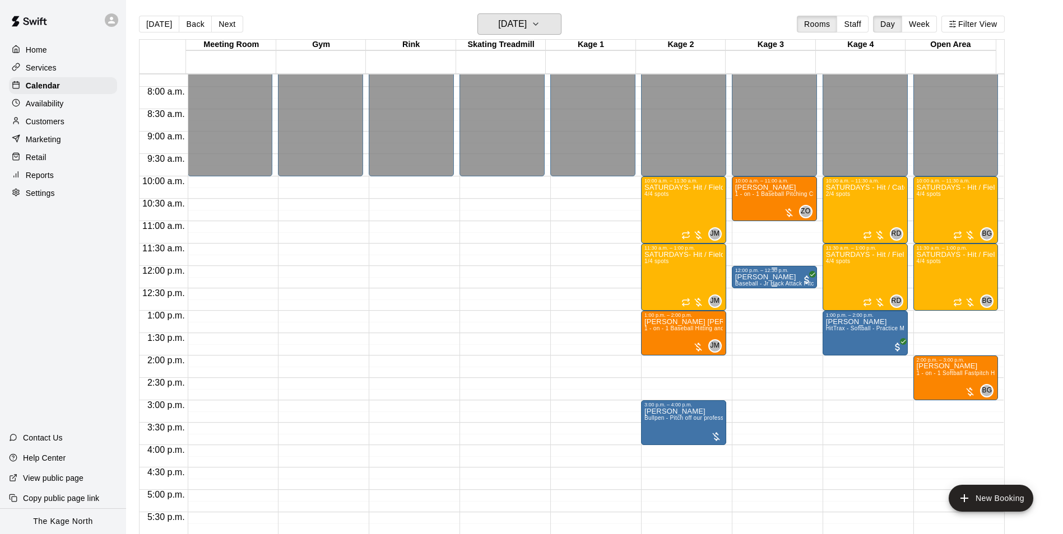
scroll to position [345, 0]
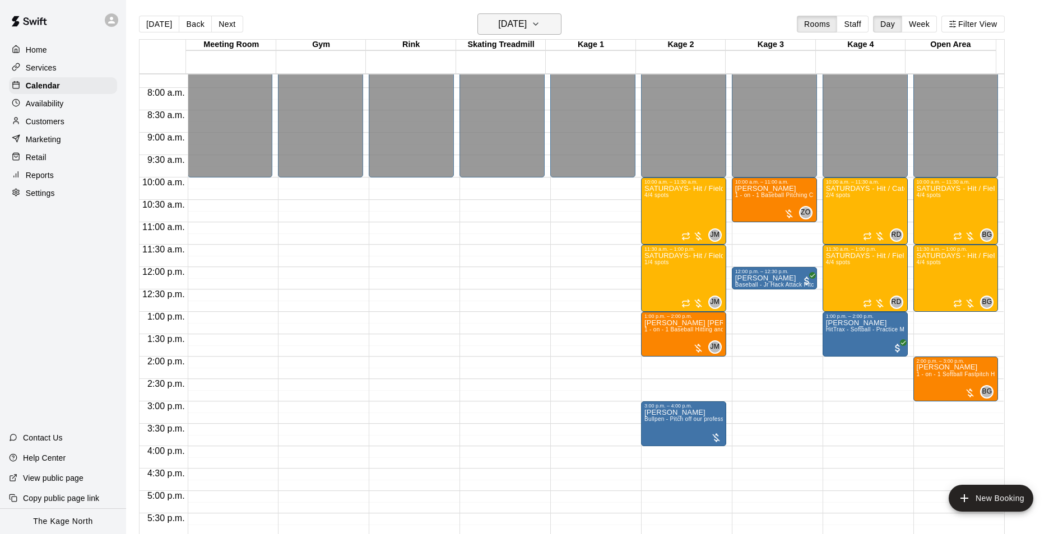
click at [524, 21] on h6 "[DATE]" at bounding box center [512, 24] width 29 height 16
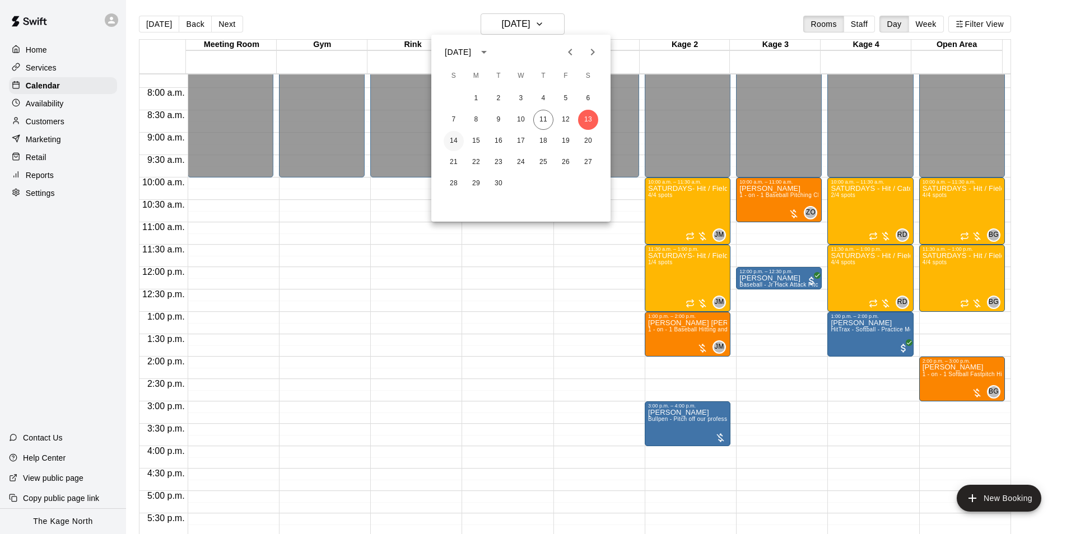
click at [456, 141] on button "14" at bounding box center [454, 141] width 20 height 20
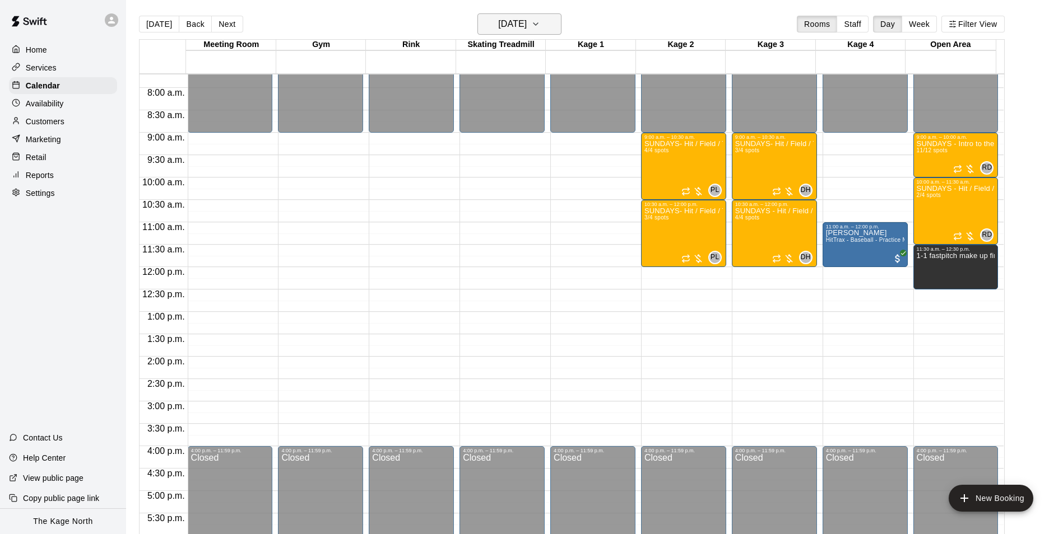
click at [540, 26] on icon "button" at bounding box center [535, 23] width 9 height 13
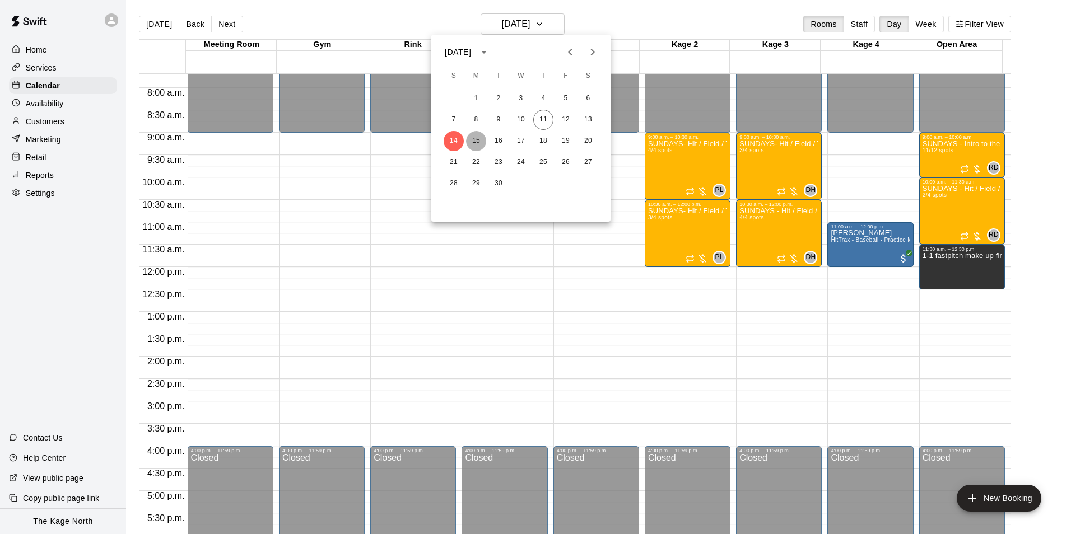
click at [475, 142] on button "15" at bounding box center [476, 141] width 20 height 20
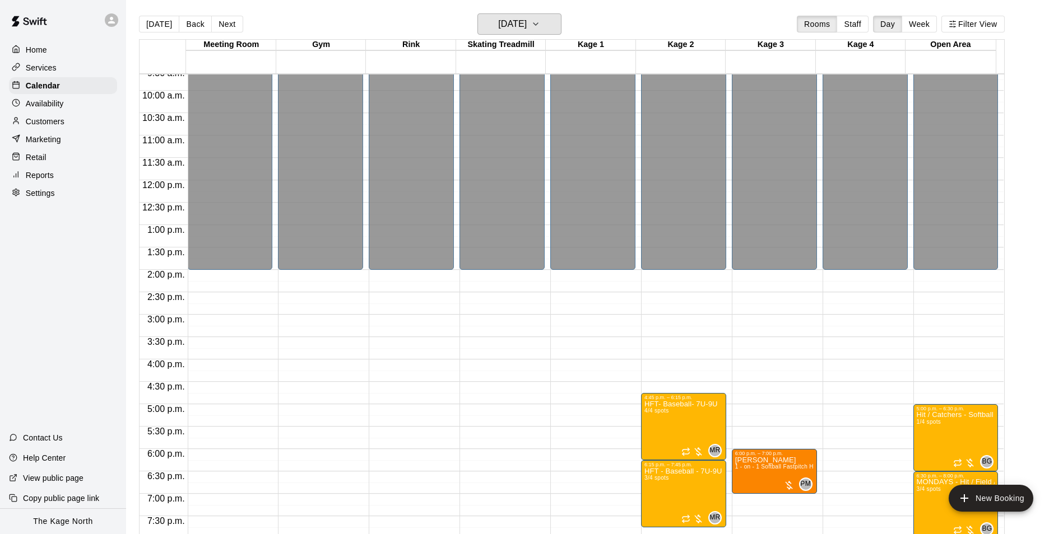
scroll to position [569, 0]
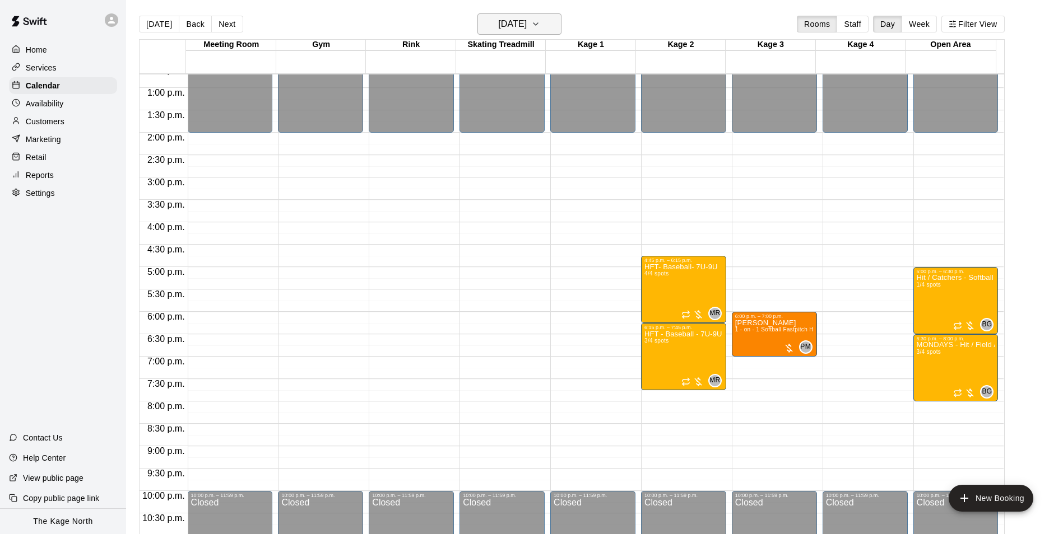
click at [527, 29] on h6 "[DATE]" at bounding box center [512, 24] width 29 height 16
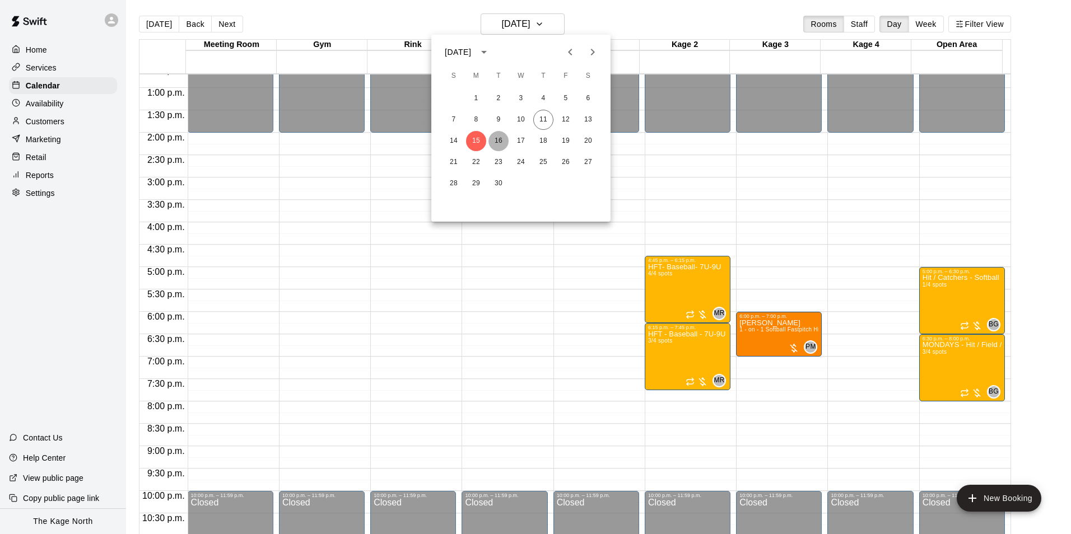
click at [498, 138] on button "16" at bounding box center [498, 141] width 20 height 20
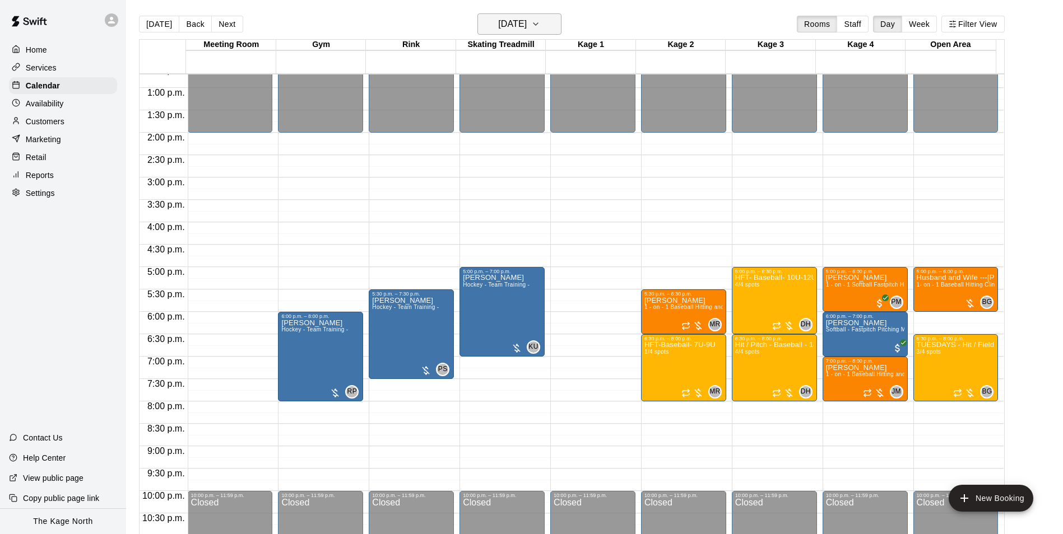
click at [520, 22] on h6 "[DATE]" at bounding box center [512, 24] width 29 height 16
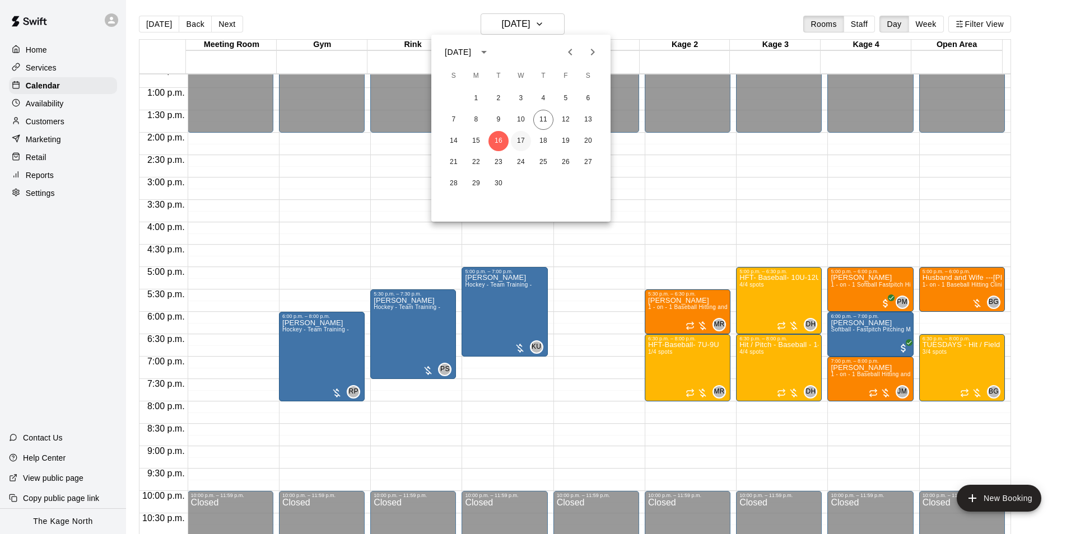
click at [519, 138] on button "17" at bounding box center [521, 141] width 20 height 20
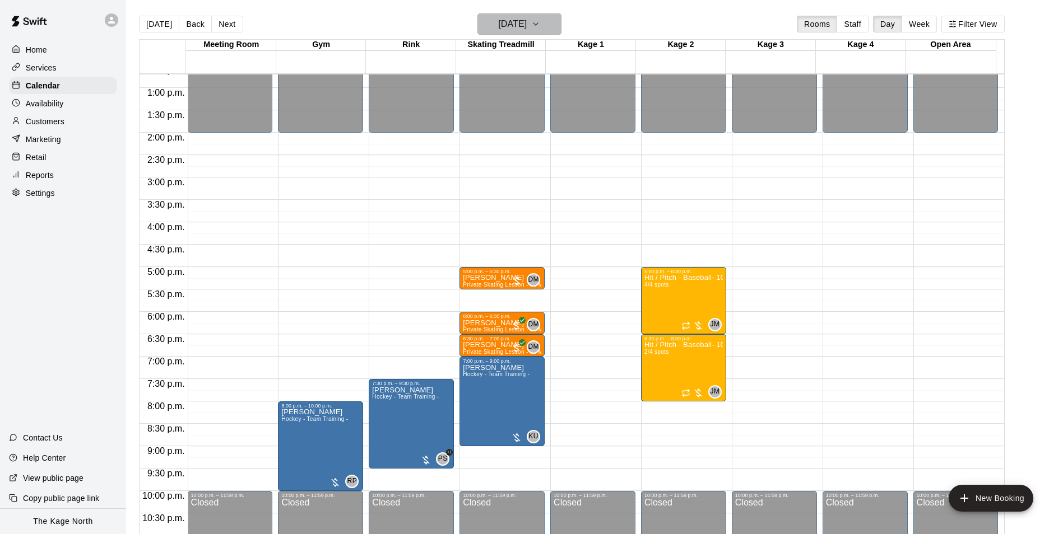
click at [527, 25] on h6 "[DATE]" at bounding box center [512, 24] width 29 height 16
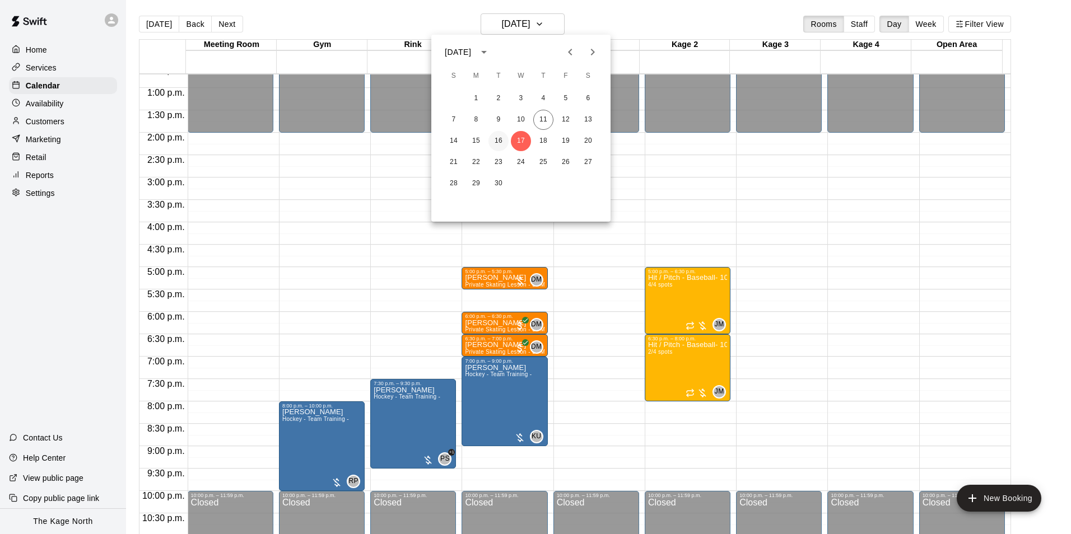
click at [498, 138] on button "16" at bounding box center [498, 141] width 20 height 20
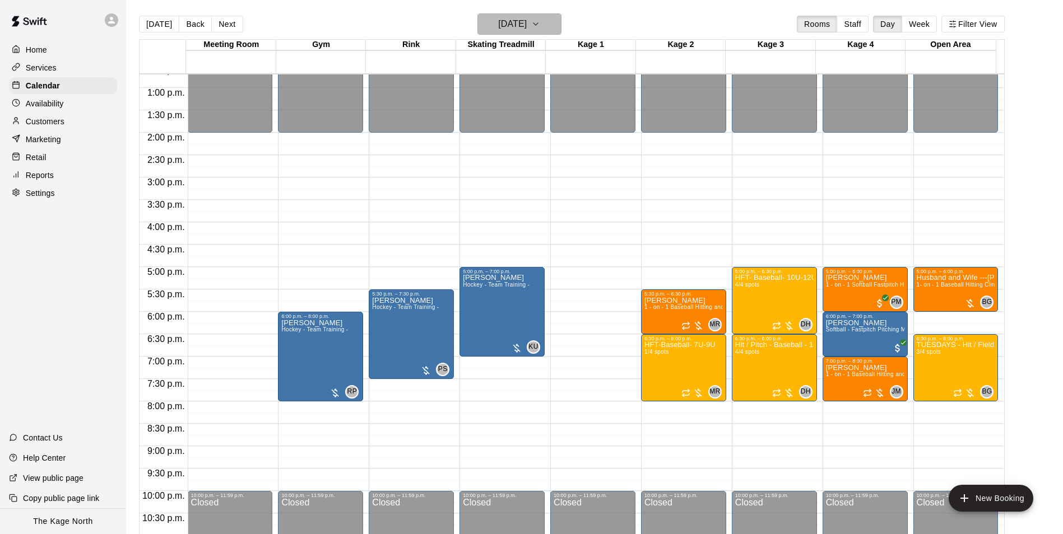
click at [541, 32] on button "[DATE]" at bounding box center [519, 23] width 84 height 21
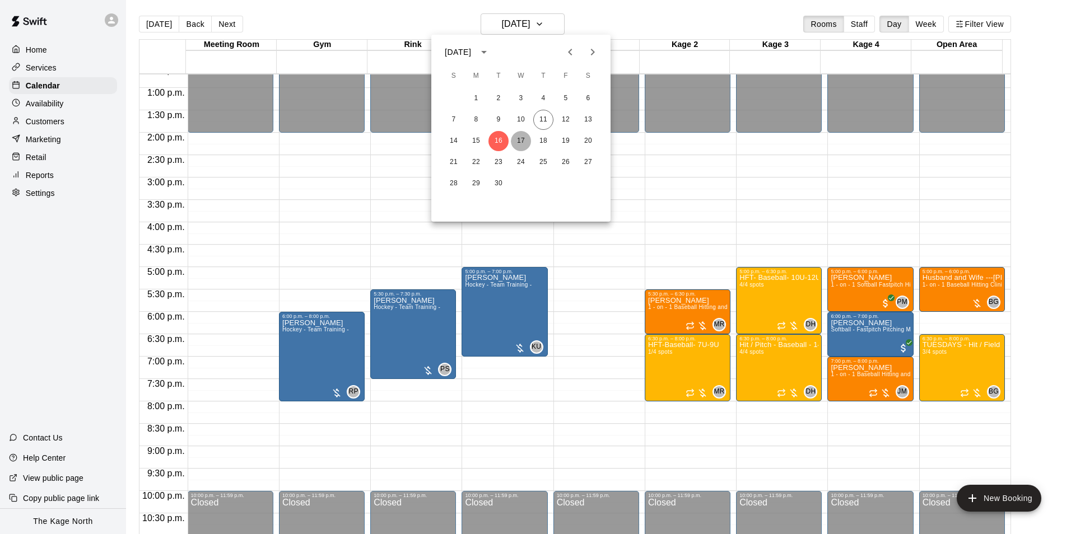
click at [526, 137] on button "17" at bounding box center [521, 141] width 20 height 20
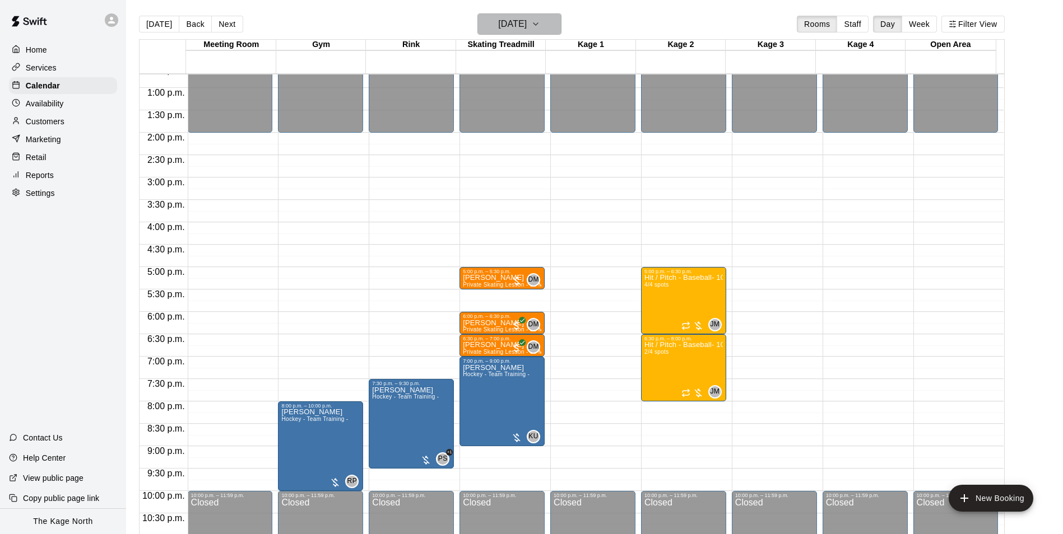
click at [524, 28] on h6 "[DATE]" at bounding box center [512, 24] width 29 height 16
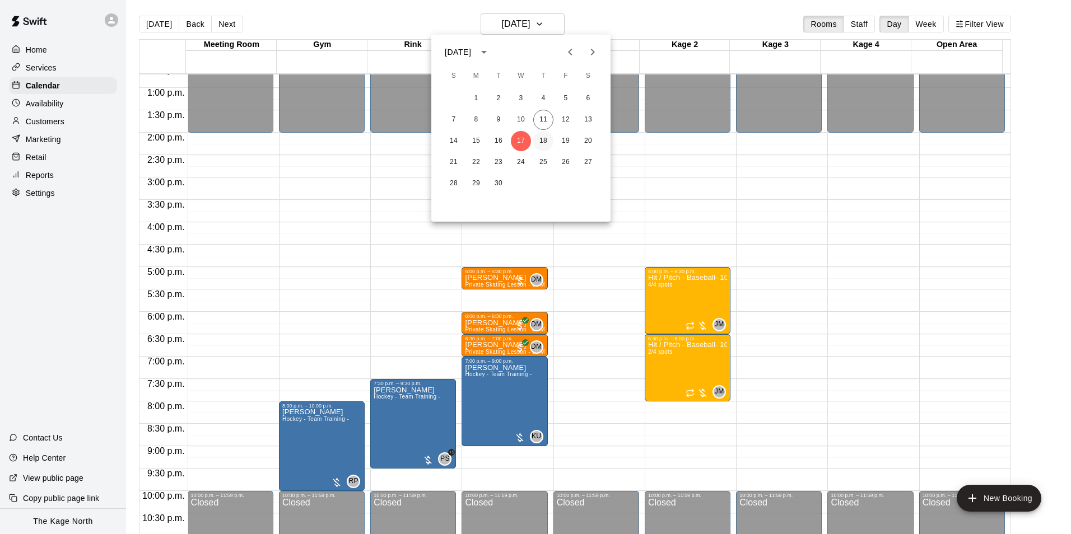
click at [546, 140] on button "18" at bounding box center [543, 141] width 20 height 20
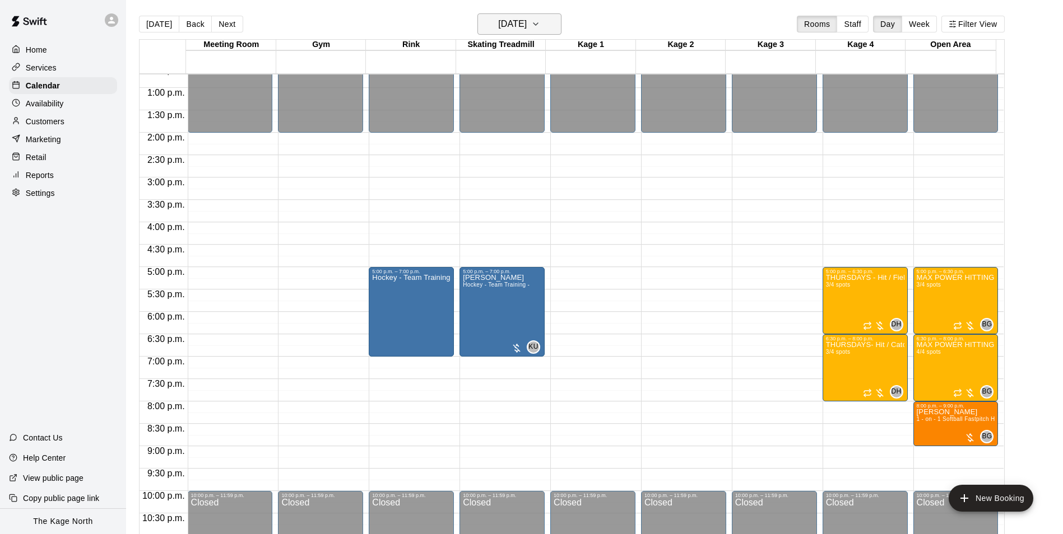
click at [525, 20] on h6 "[DATE]" at bounding box center [512, 24] width 29 height 16
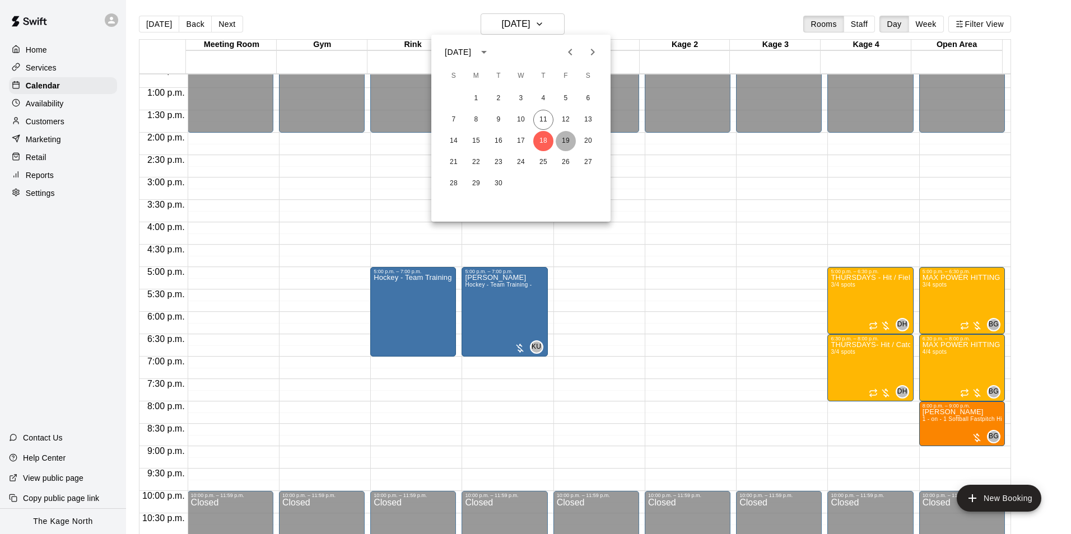
click at [567, 139] on button "19" at bounding box center [566, 141] width 20 height 20
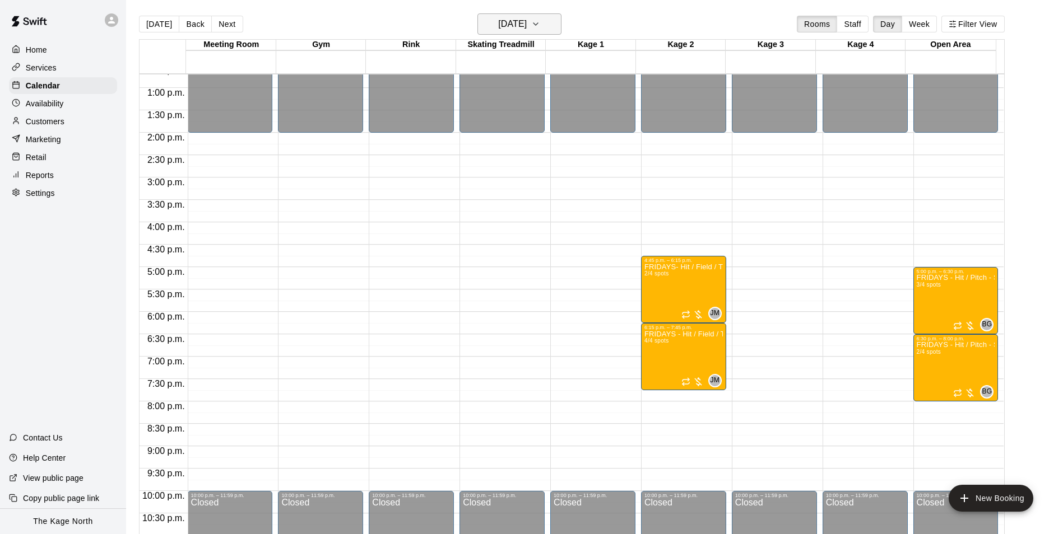
click at [527, 27] on h6 "[DATE]" at bounding box center [512, 24] width 29 height 16
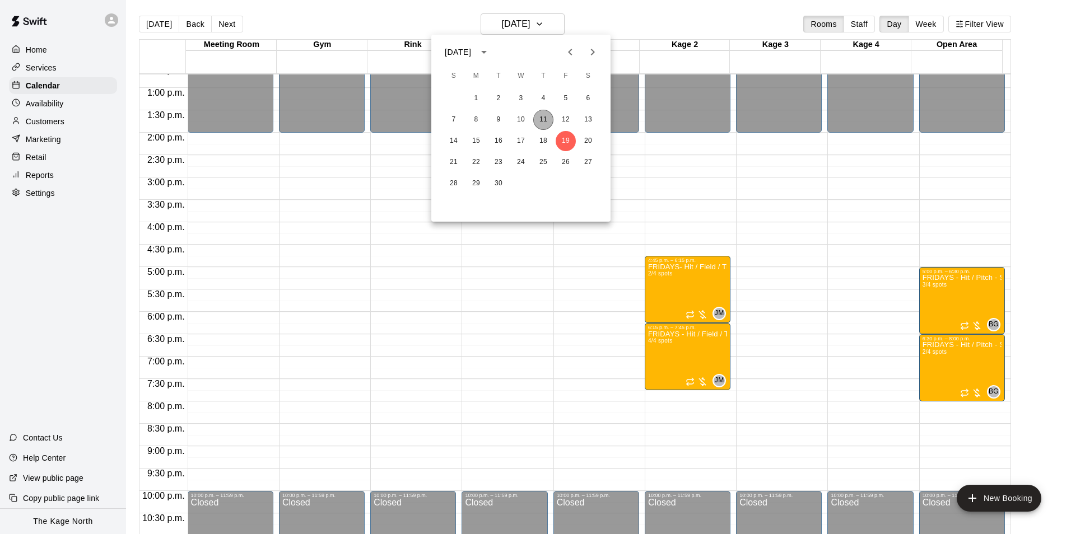
click at [541, 119] on button "11" at bounding box center [543, 120] width 20 height 20
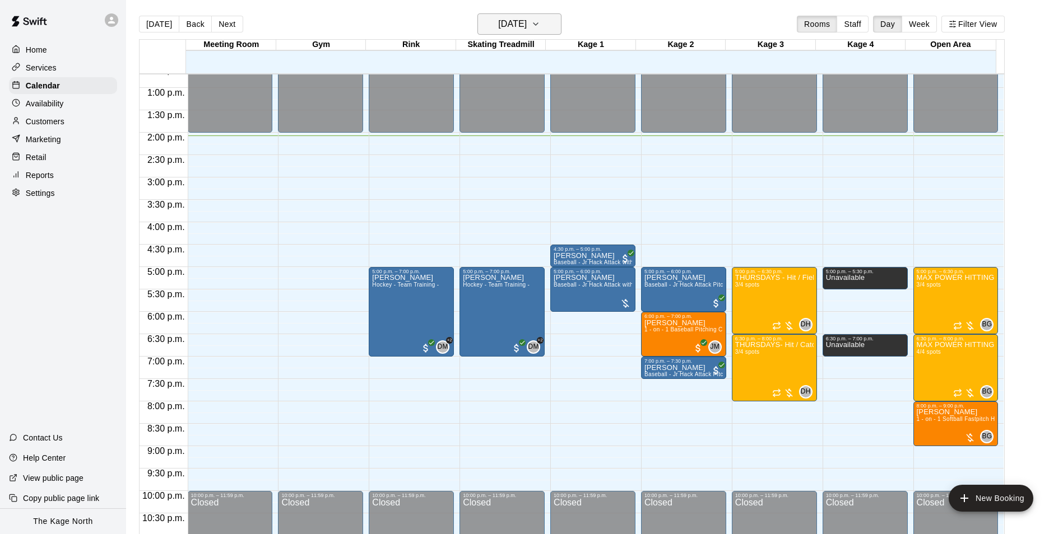
click at [527, 24] on h6 "[DATE]" at bounding box center [512, 24] width 29 height 16
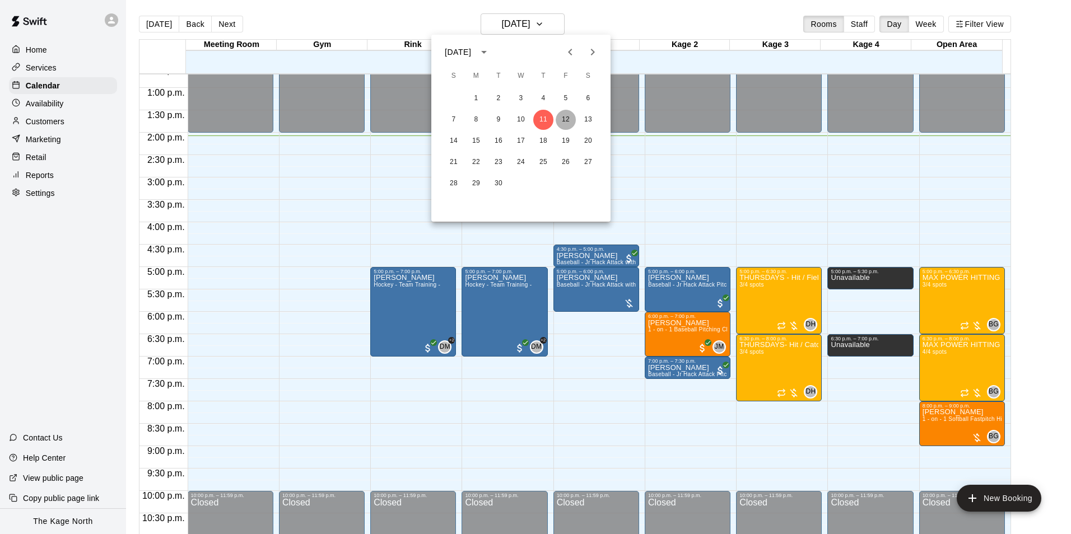
click at [565, 118] on button "12" at bounding box center [566, 120] width 20 height 20
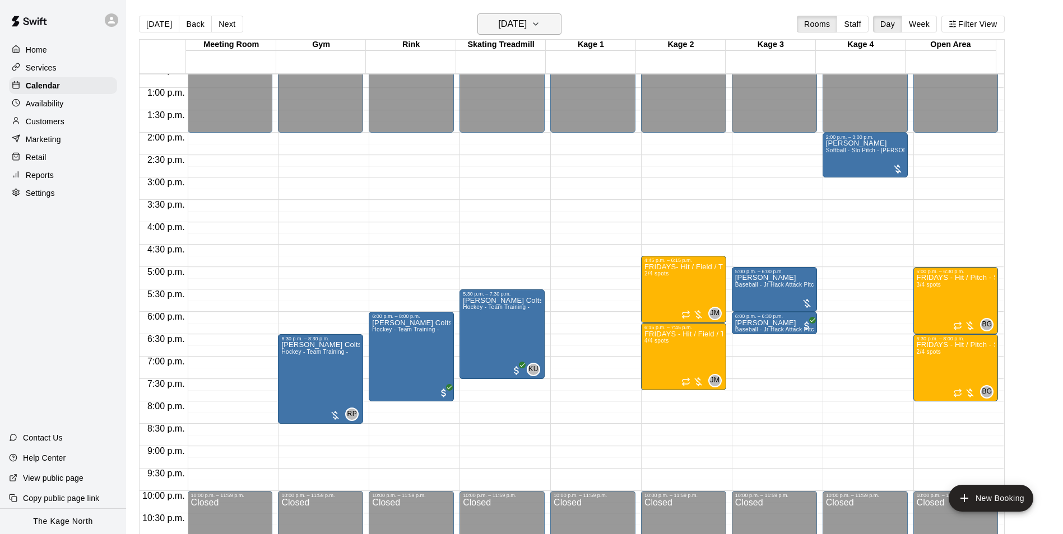
click at [527, 24] on h6 "[DATE]" at bounding box center [512, 24] width 29 height 16
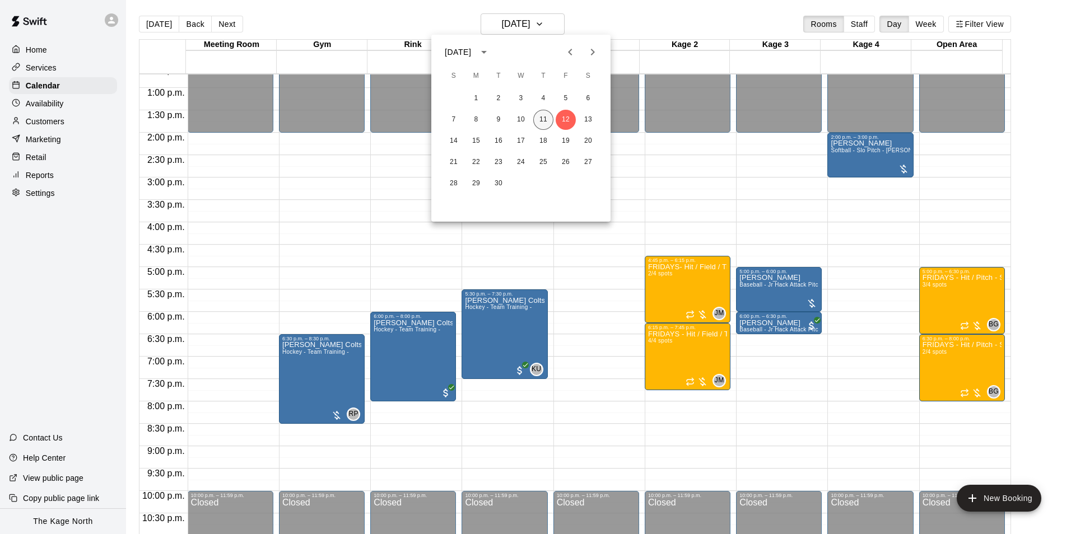
click at [538, 117] on button "11" at bounding box center [543, 120] width 20 height 20
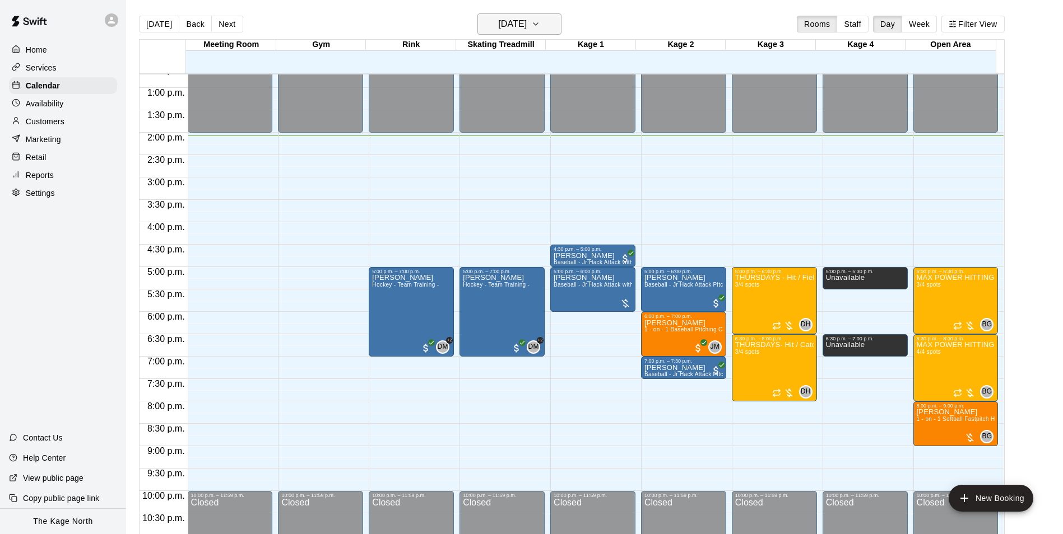
click at [527, 21] on h6 "[DATE]" at bounding box center [512, 24] width 29 height 16
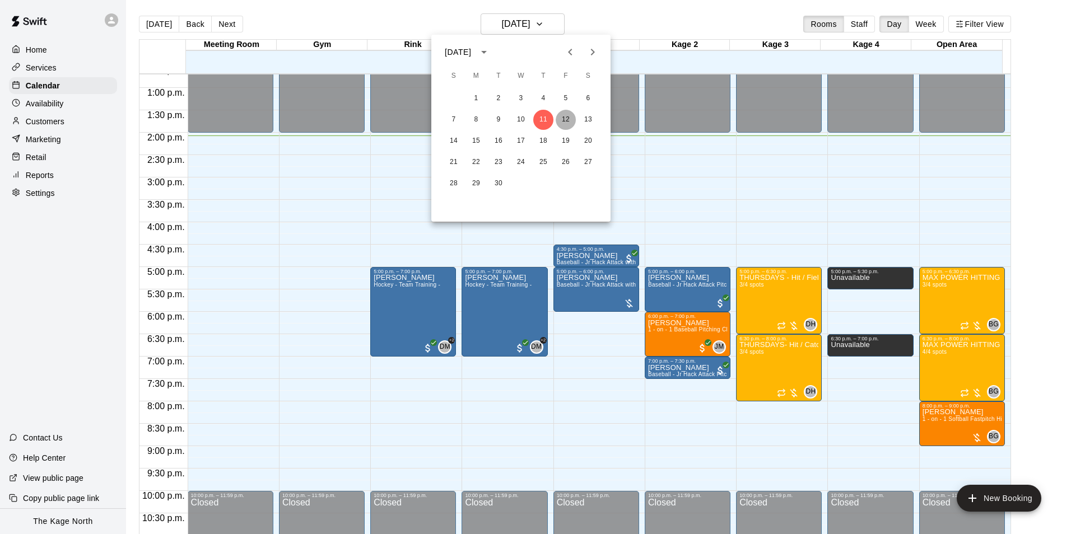
click at [567, 115] on button "12" at bounding box center [566, 120] width 20 height 20
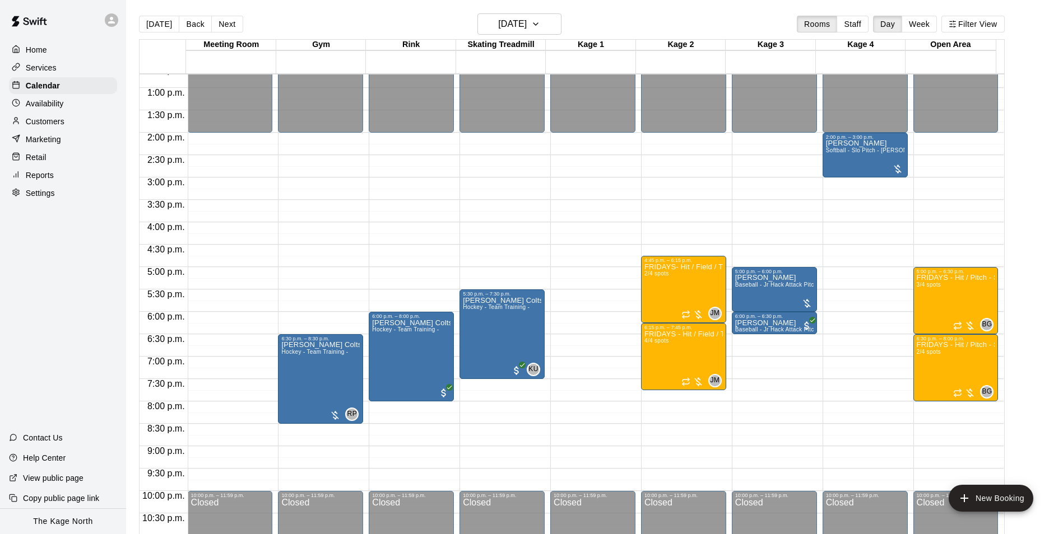
click at [516, 10] on main "[DATE] Back [DATE][DATE] Rooms Staff Day Week Filter View Meeting Room 12 Fri G…" at bounding box center [594, 276] width 937 height 552
click at [524, 19] on h6 "[DATE]" at bounding box center [512, 24] width 29 height 16
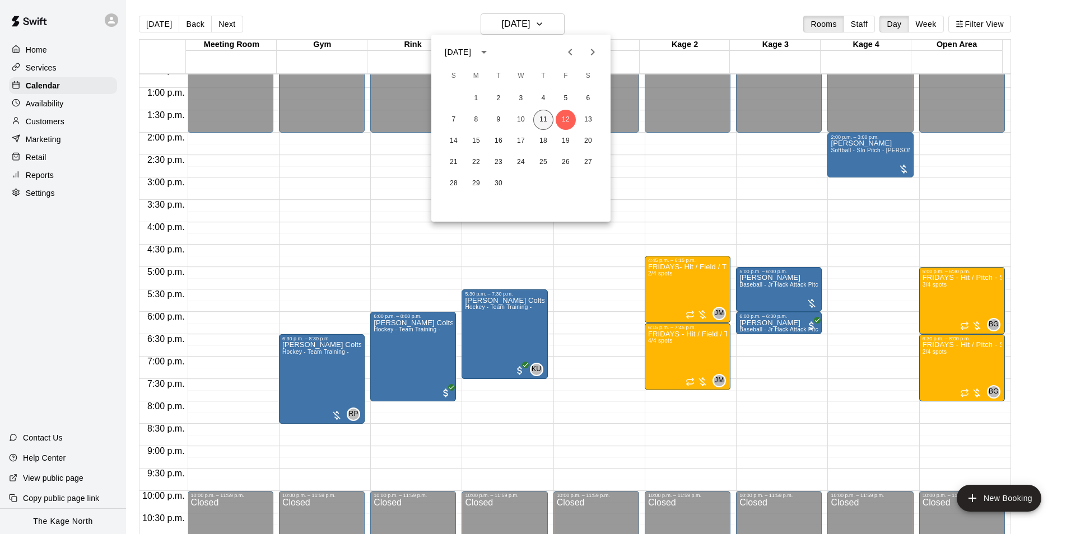
click at [543, 119] on button "11" at bounding box center [543, 120] width 20 height 20
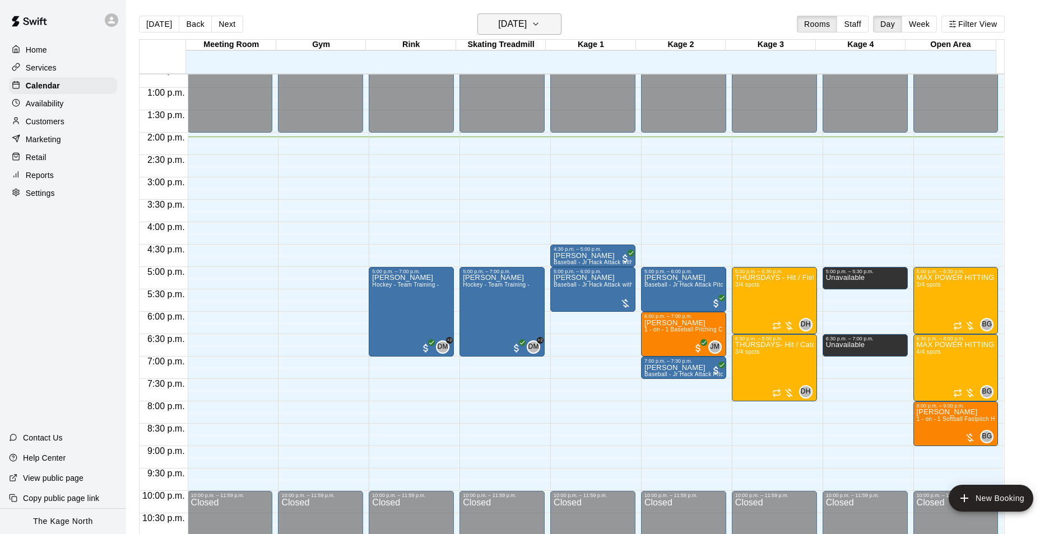
click at [527, 24] on h6 "[DATE]" at bounding box center [512, 24] width 29 height 16
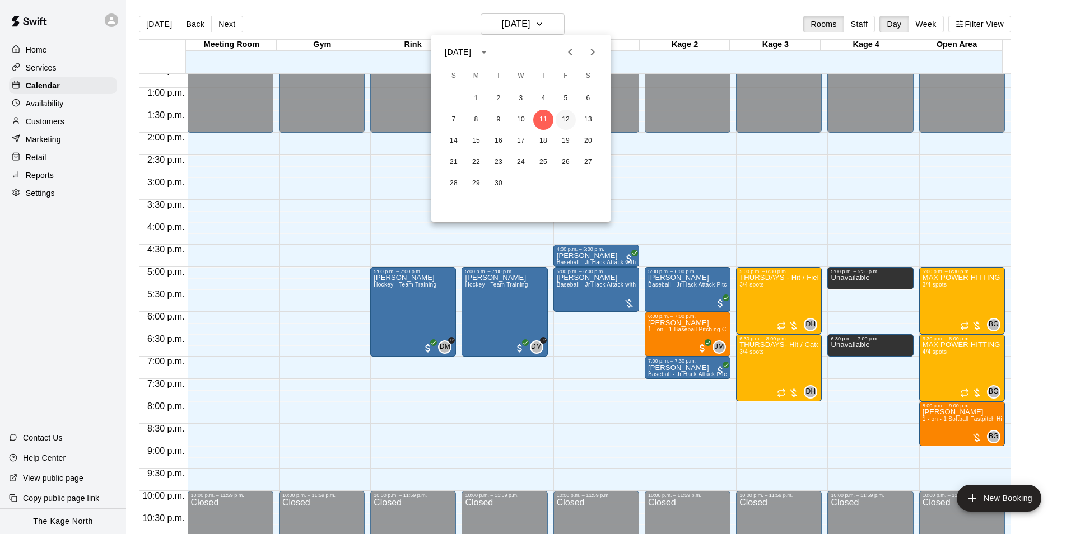
click at [565, 118] on button "12" at bounding box center [566, 120] width 20 height 20
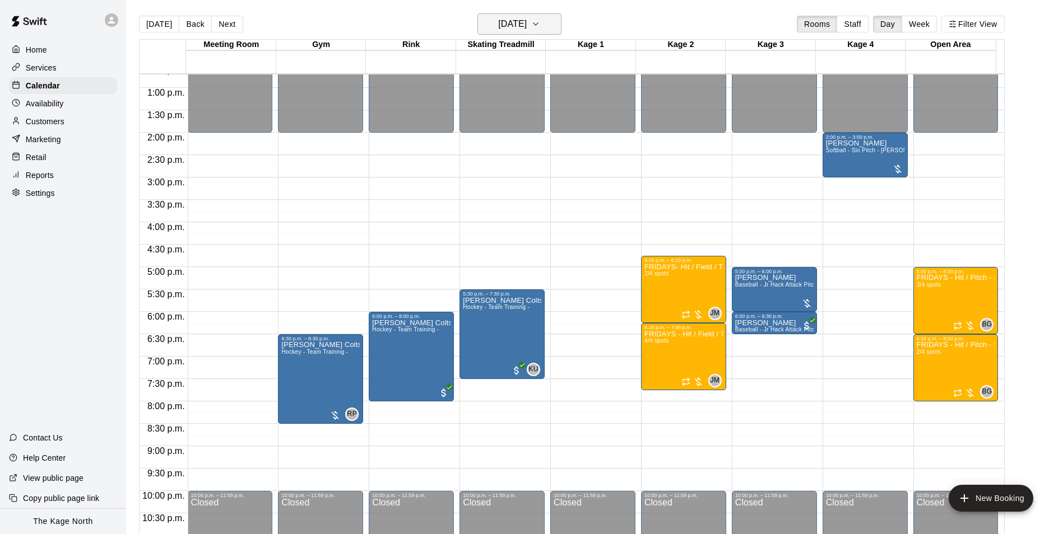
click at [525, 22] on h6 "[DATE]" at bounding box center [512, 24] width 29 height 16
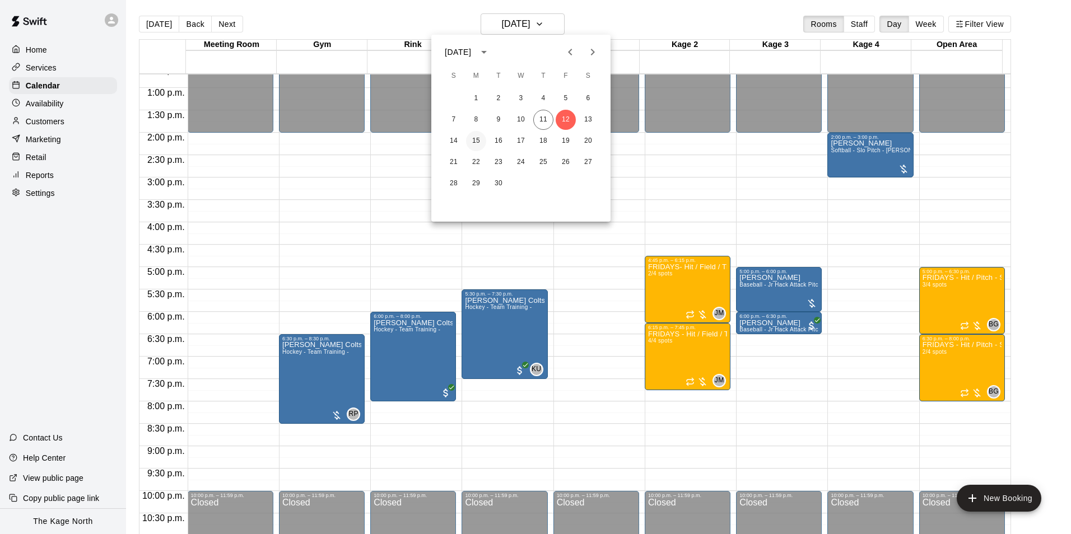
click at [470, 139] on button "15" at bounding box center [476, 141] width 20 height 20
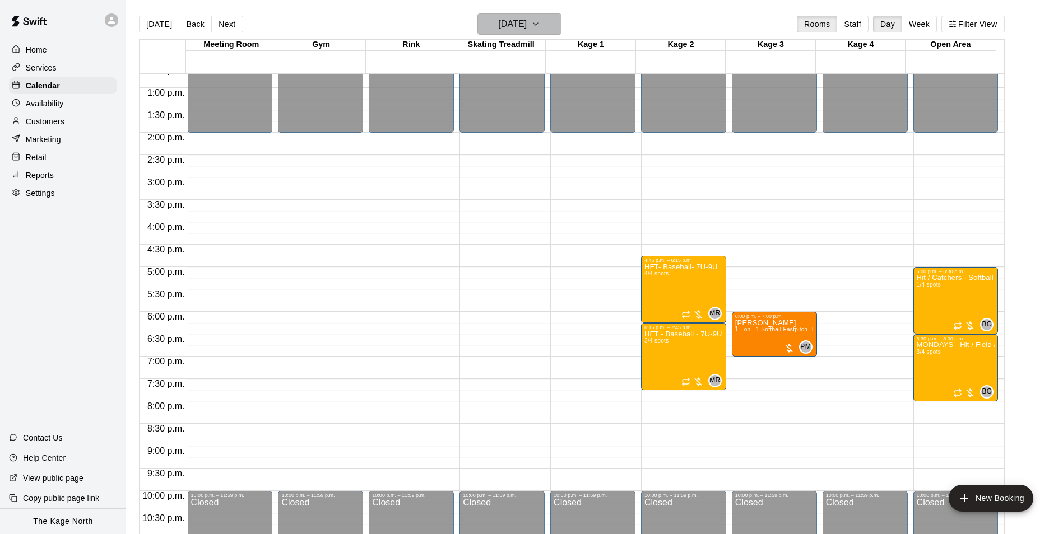
click at [527, 26] on h6 "[DATE]" at bounding box center [512, 24] width 29 height 16
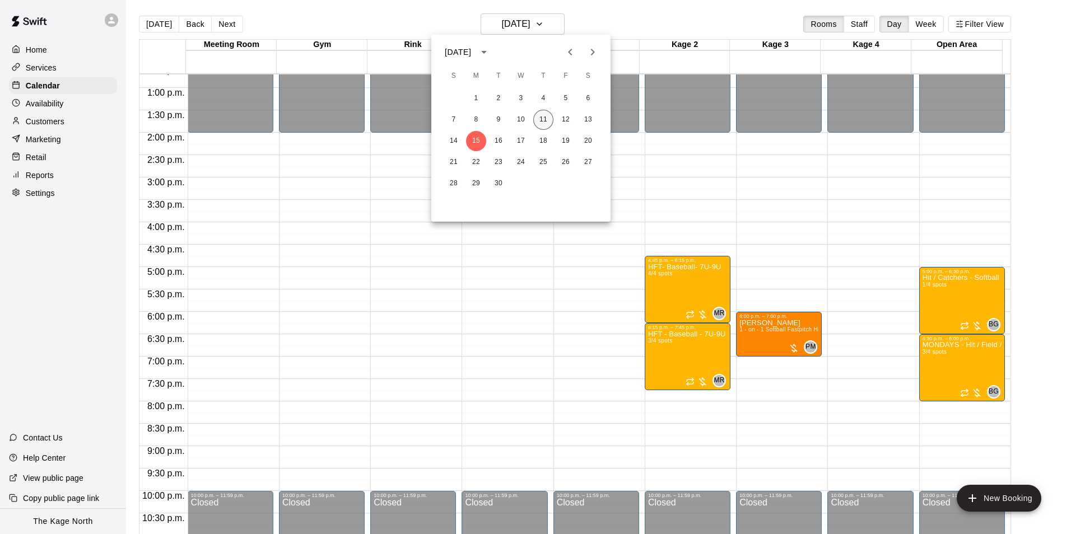
click at [541, 118] on button "11" at bounding box center [543, 120] width 20 height 20
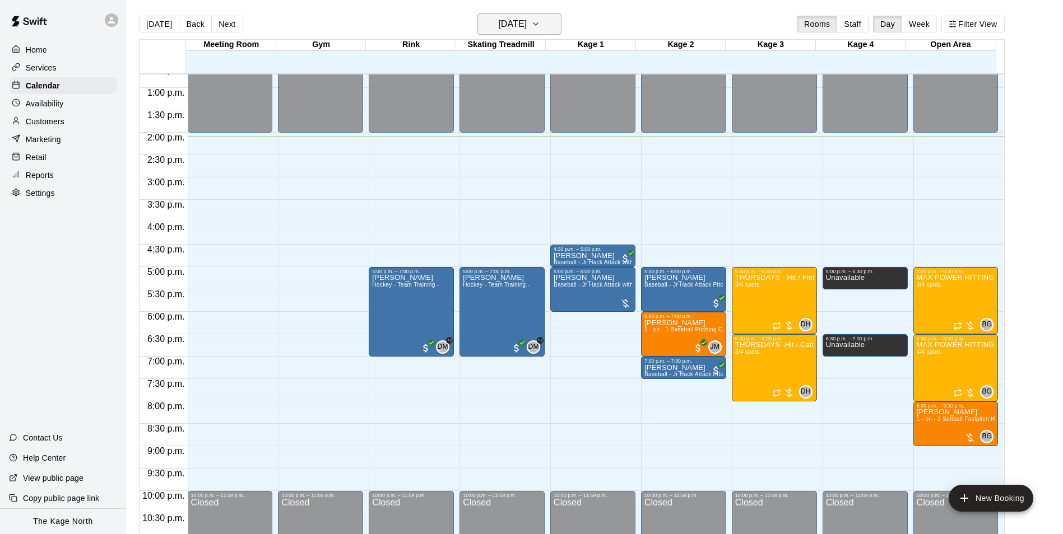
click at [527, 20] on h6 "[DATE]" at bounding box center [512, 24] width 29 height 16
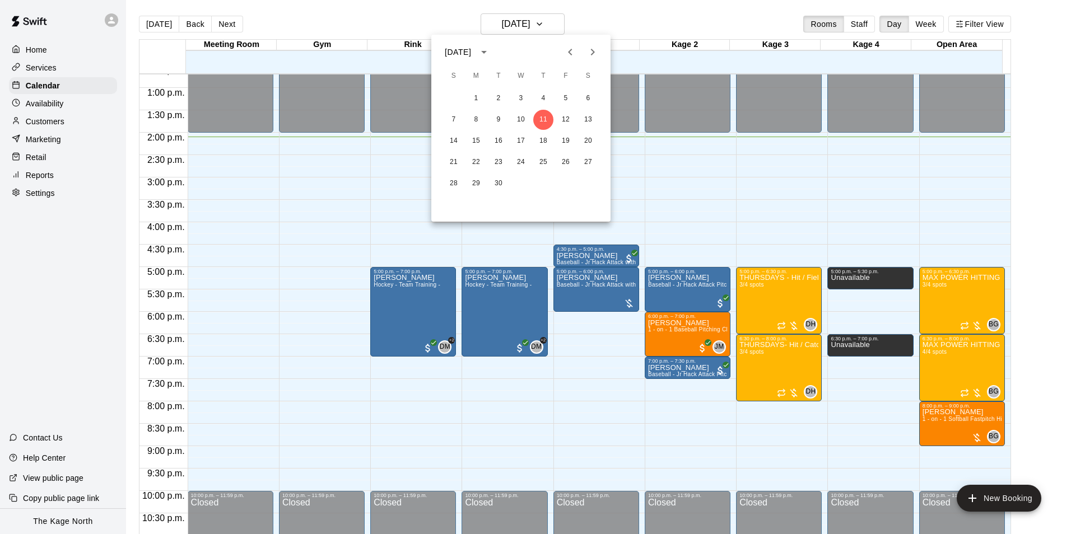
click at [611, 23] on div at bounding box center [535, 267] width 1071 height 534
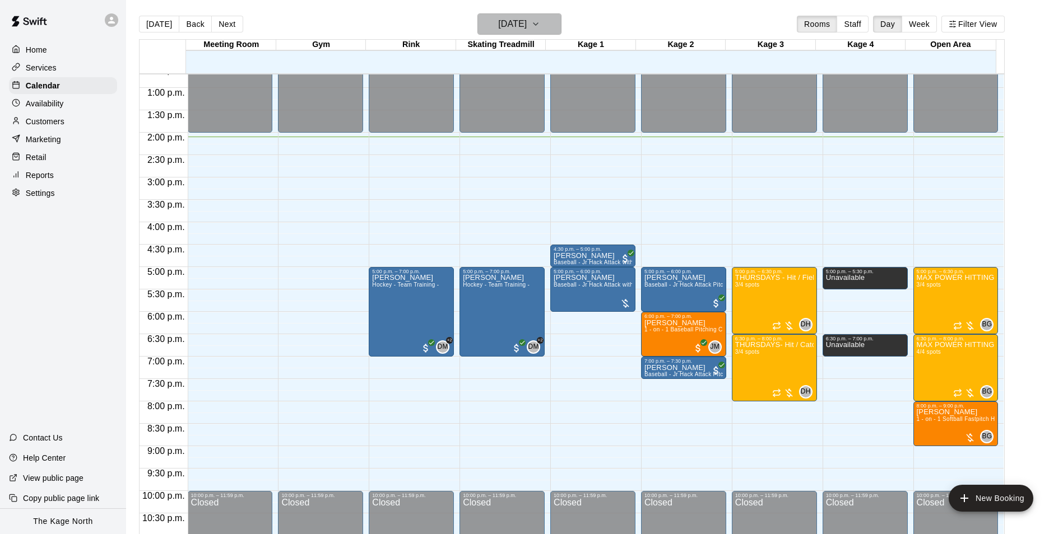
click at [527, 21] on h6 "[DATE]" at bounding box center [512, 24] width 29 height 16
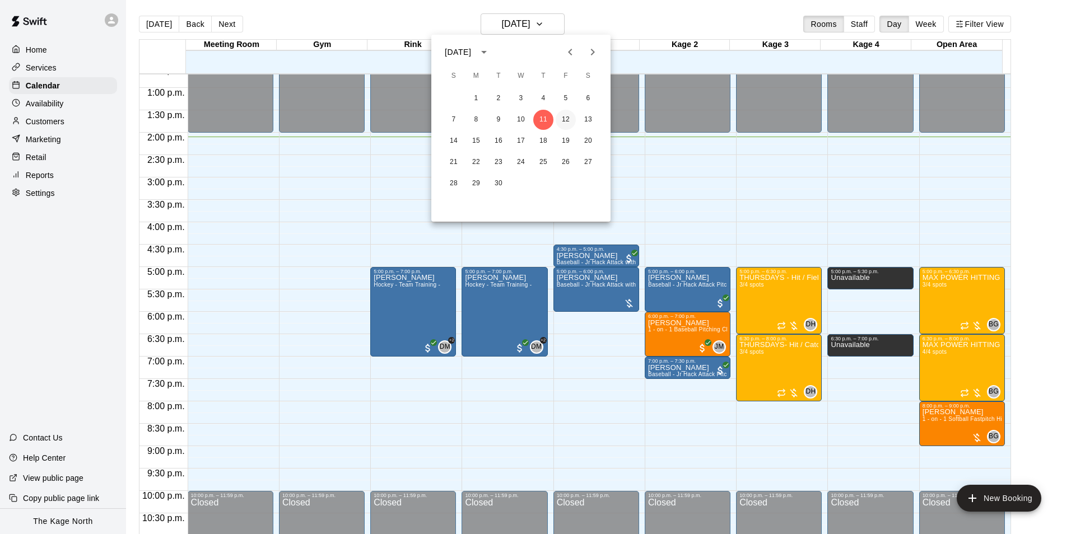
click at [568, 117] on button "12" at bounding box center [566, 120] width 20 height 20
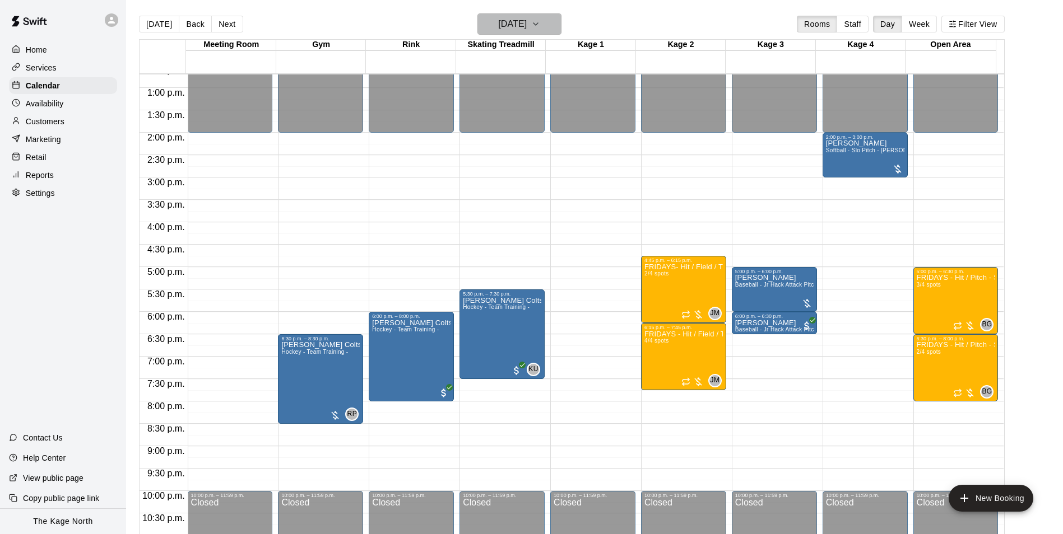
click at [513, 17] on h6 "[DATE]" at bounding box center [512, 24] width 29 height 16
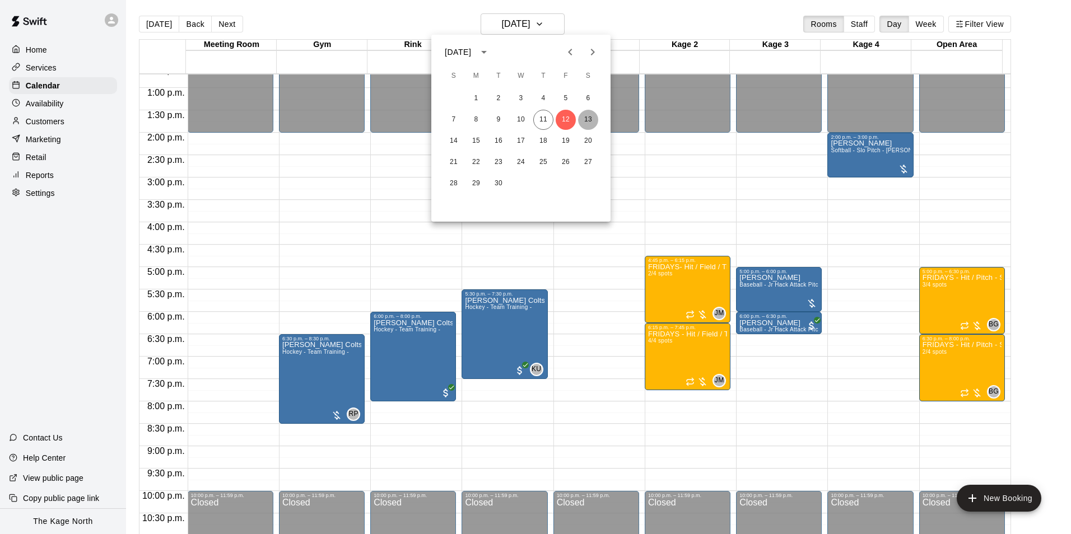
click at [586, 119] on button "13" at bounding box center [588, 120] width 20 height 20
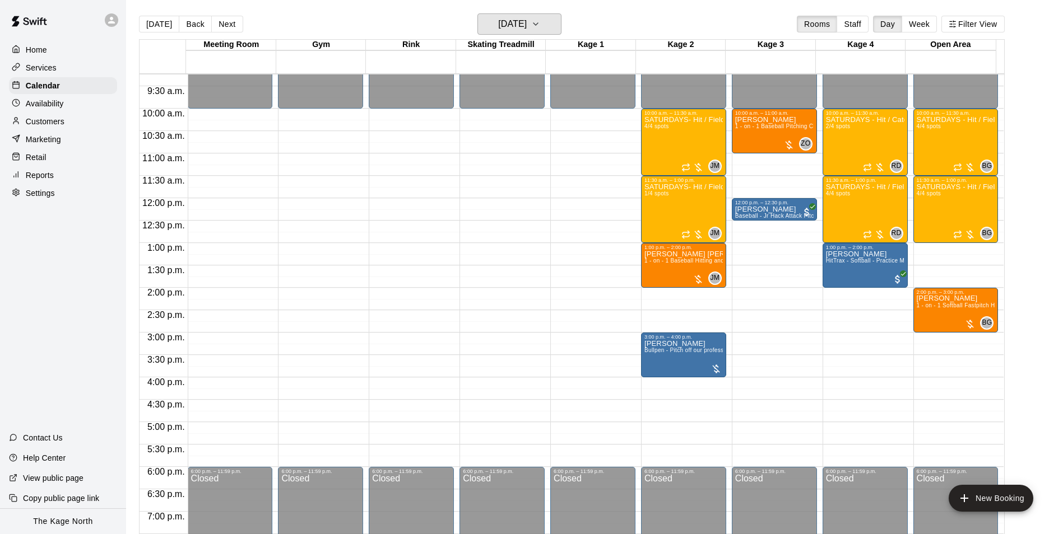
scroll to position [345, 0]
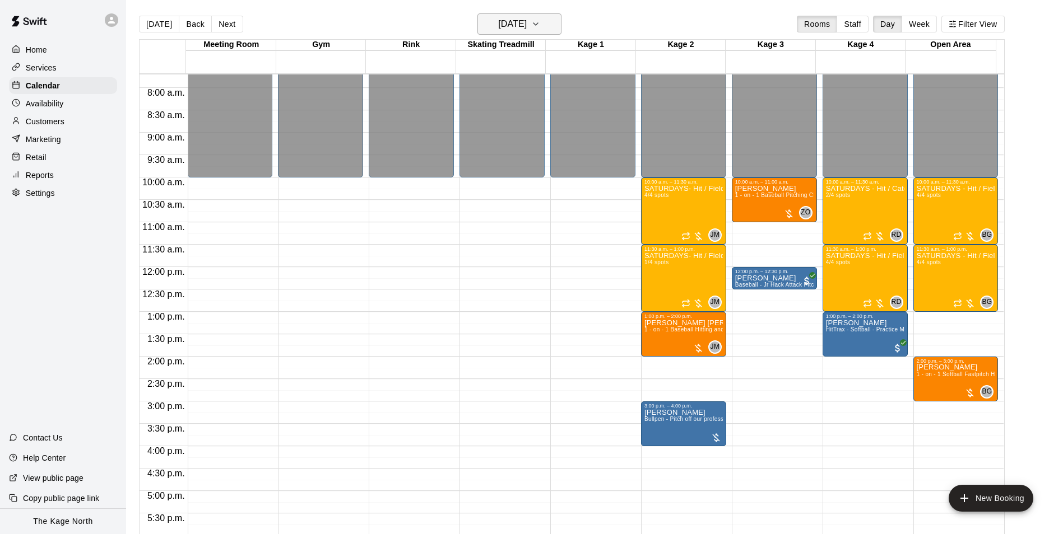
click at [527, 25] on h6 "[DATE]" at bounding box center [512, 24] width 29 height 16
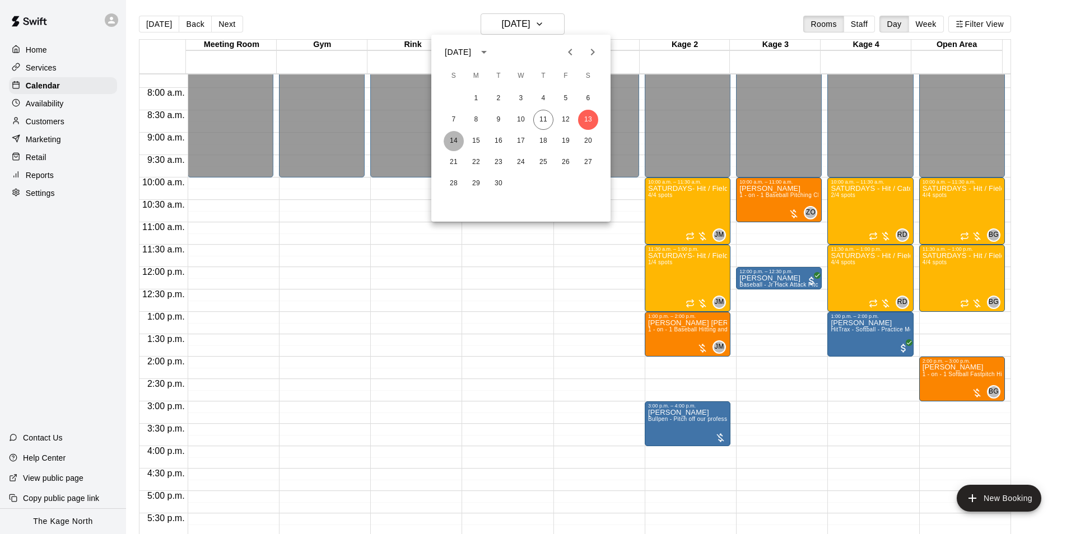
click at [450, 141] on button "14" at bounding box center [454, 141] width 20 height 20
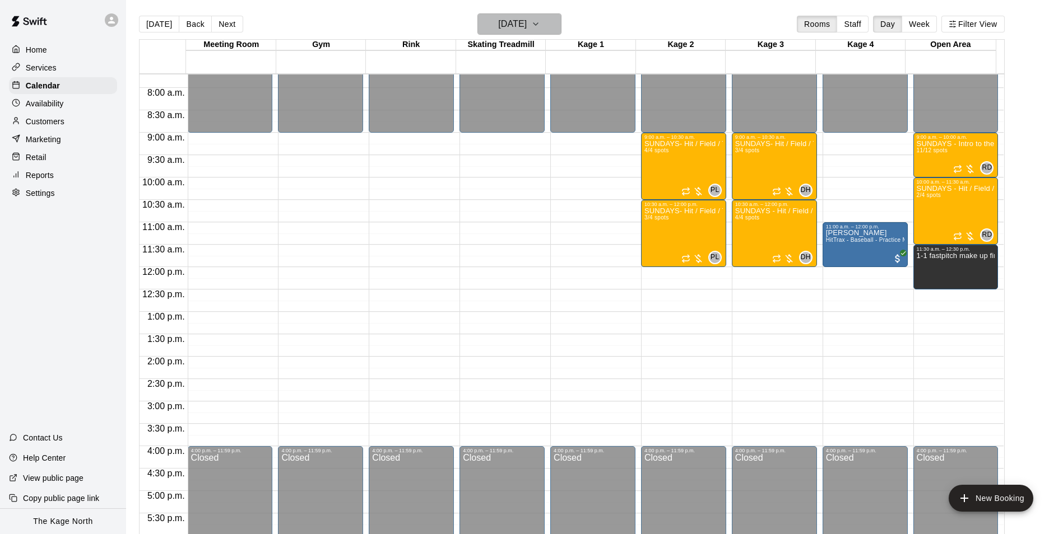
click at [527, 28] on h6 "[DATE]" at bounding box center [512, 24] width 29 height 16
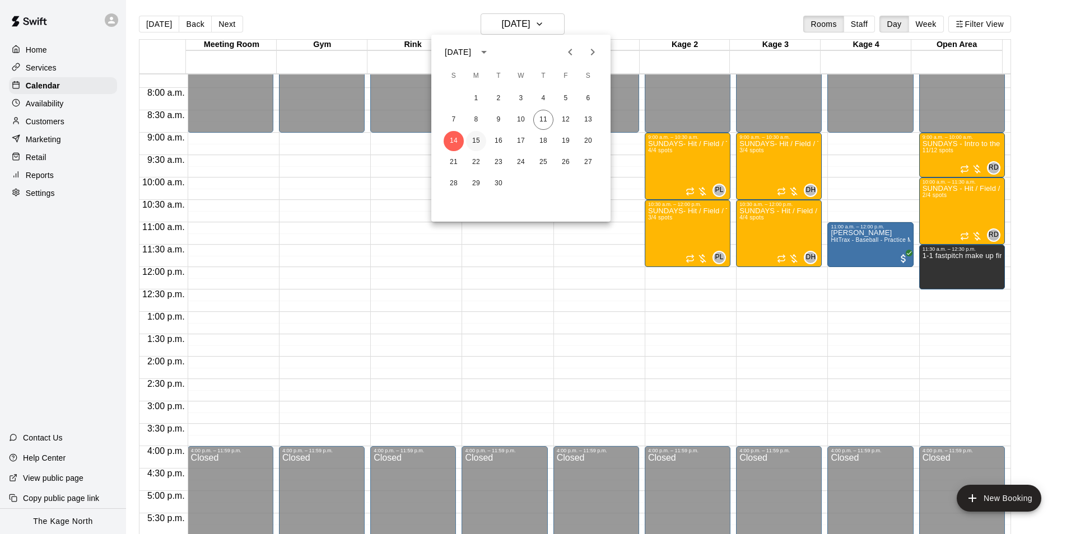
click at [477, 141] on button "15" at bounding box center [476, 141] width 20 height 20
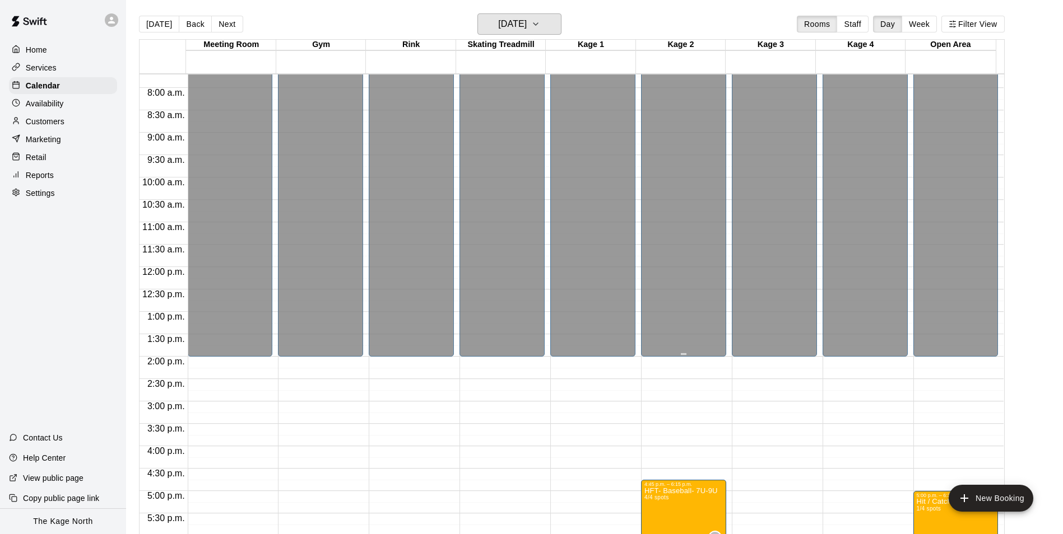
scroll to position [569, 0]
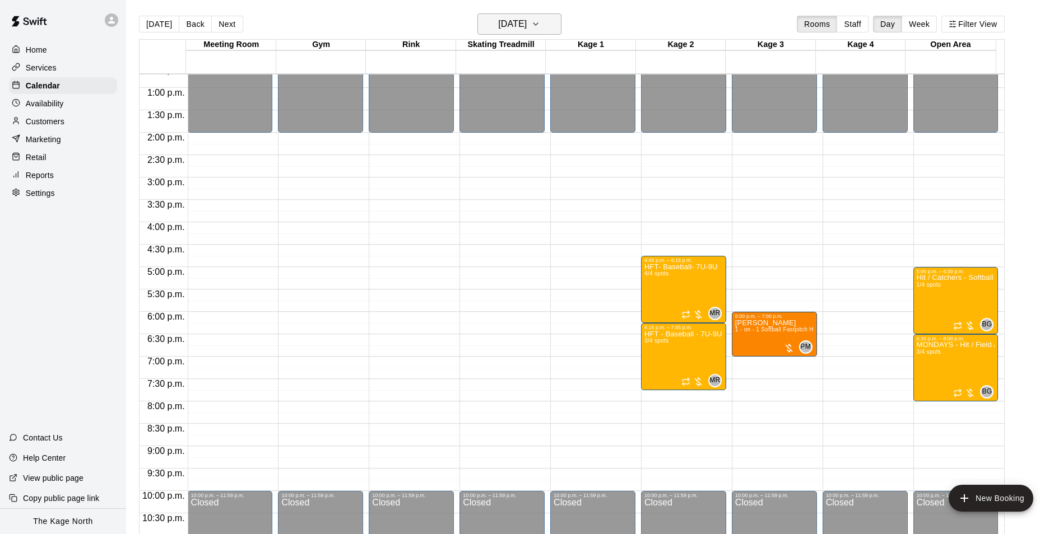
click at [543, 16] on button "[DATE]" at bounding box center [519, 23] width 84 height 21
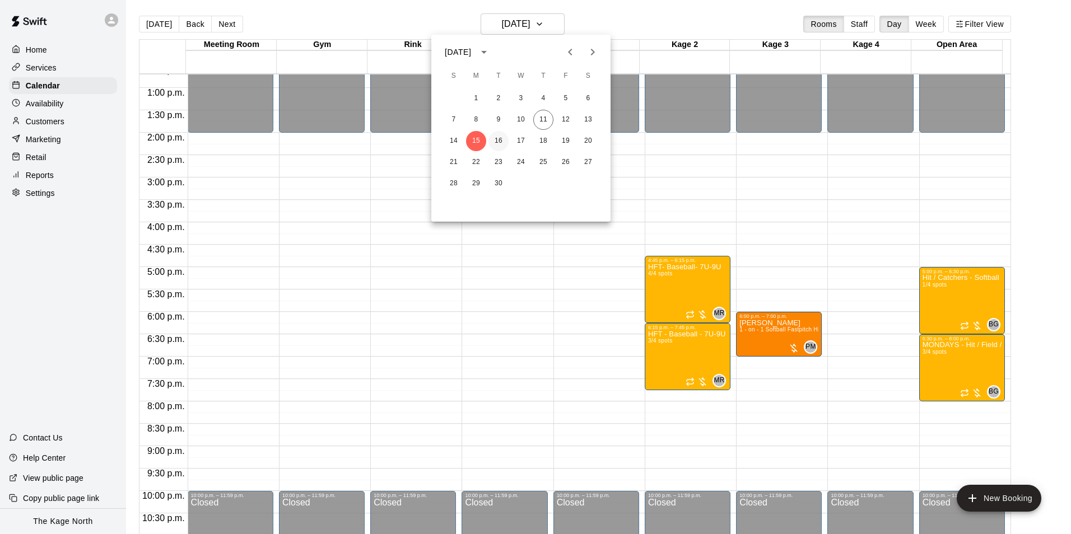
click at [496, 141] on button "16" at bounding box center [498, 141] width 20 height 20
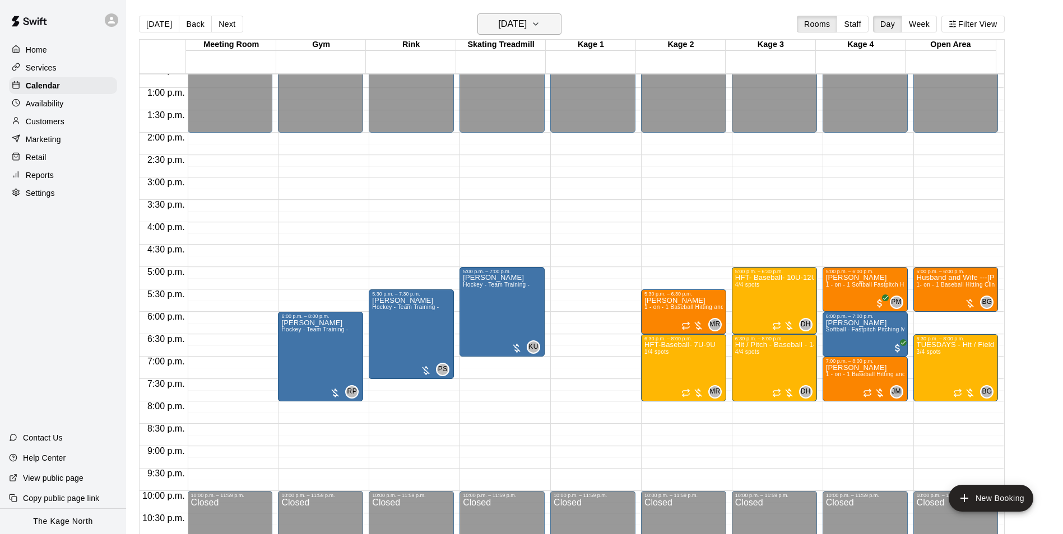
click at [527, 18] on h6 "[DATE]" at bounding box center [512, 24] width 29 height 16
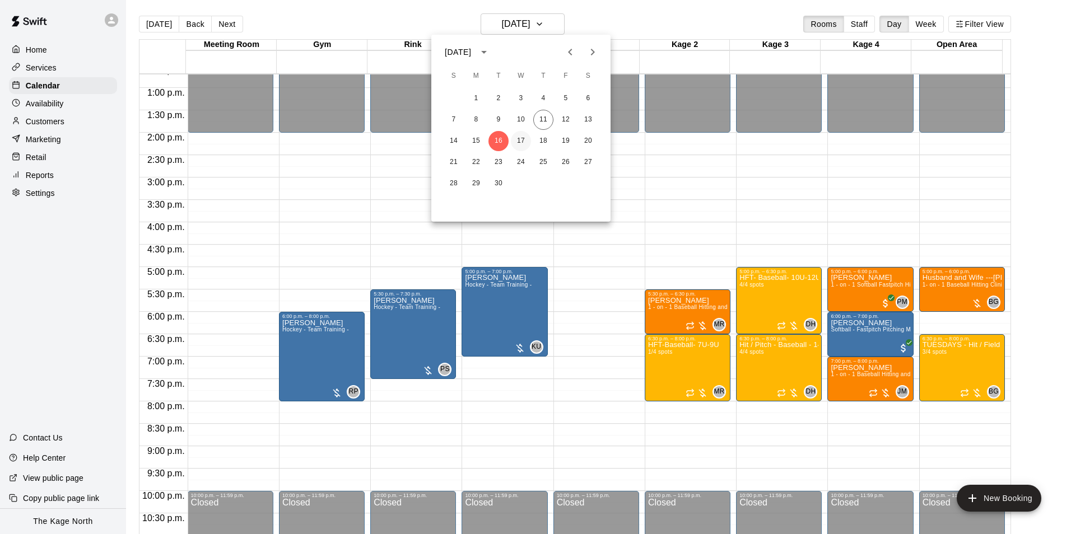
click at [519, 142] on button "17" at bounding box center [521, 141] width 20 height 20
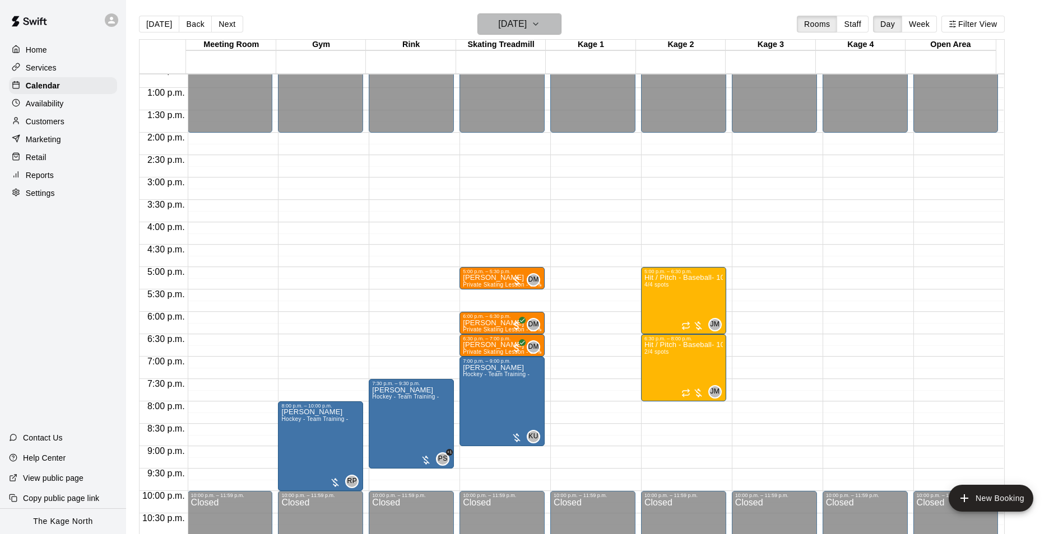
click at [527, 31] on h6 "[DATE]" at bounding box center [512, 24] width 29 height 16
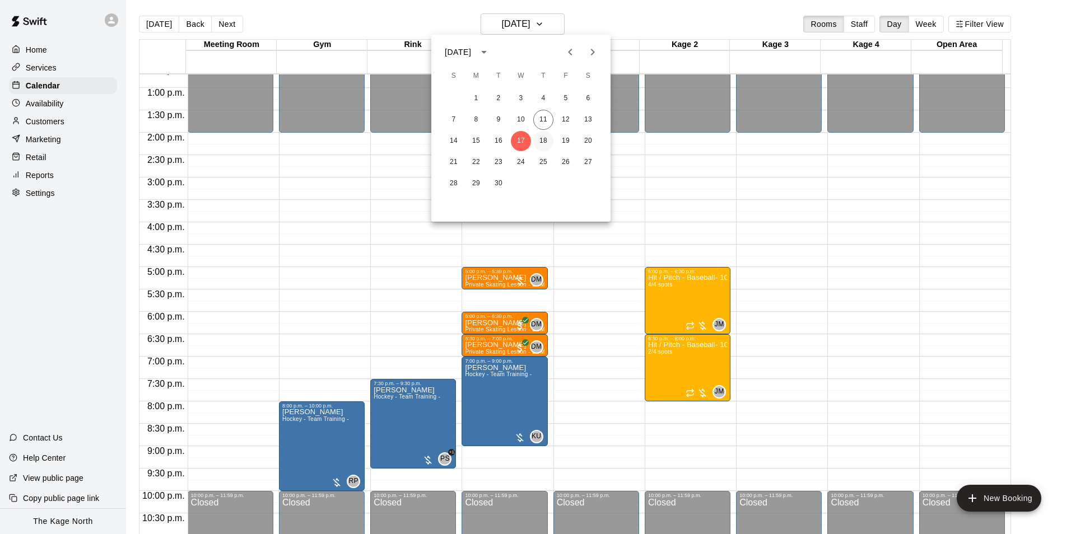
click at [547, 139] on button "18" at bounding box center [543, 141] width 20 height 20
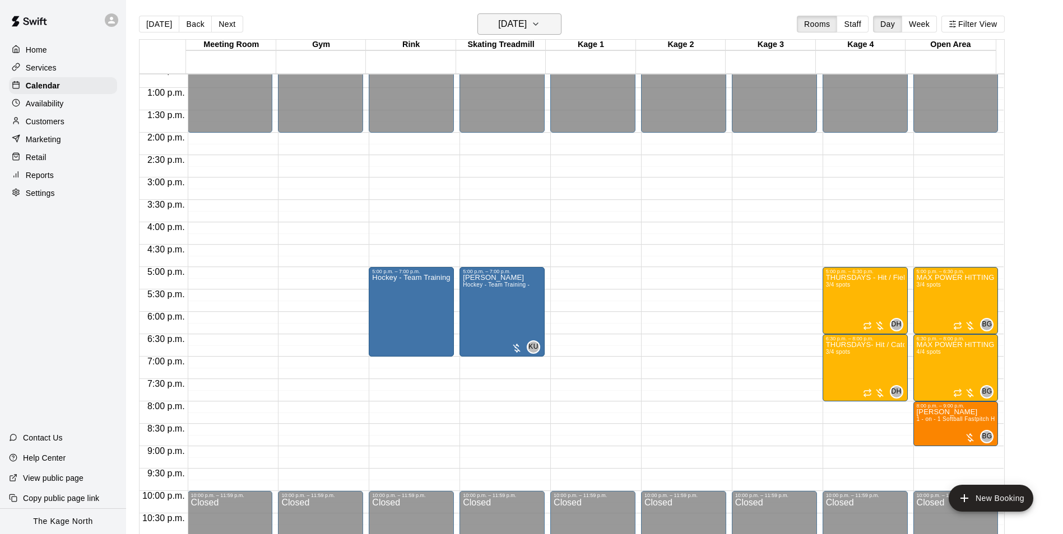
click at [525, 23] on h6 "[DATE]" at bounding box center [512, 24] width 29 height 16
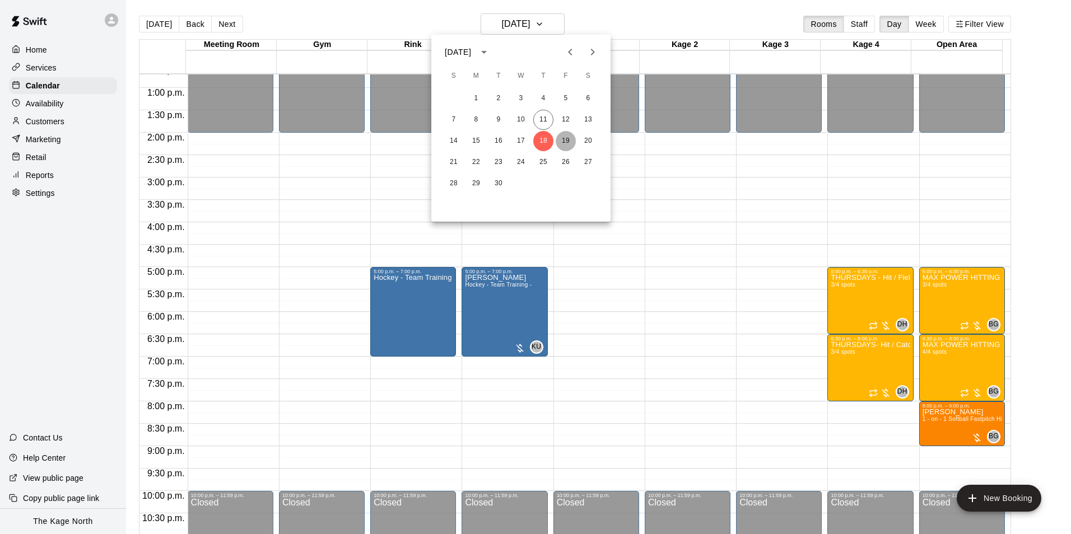
click at [568, 137] on button "19" at bounding box center [566, 141] width 20 height 20
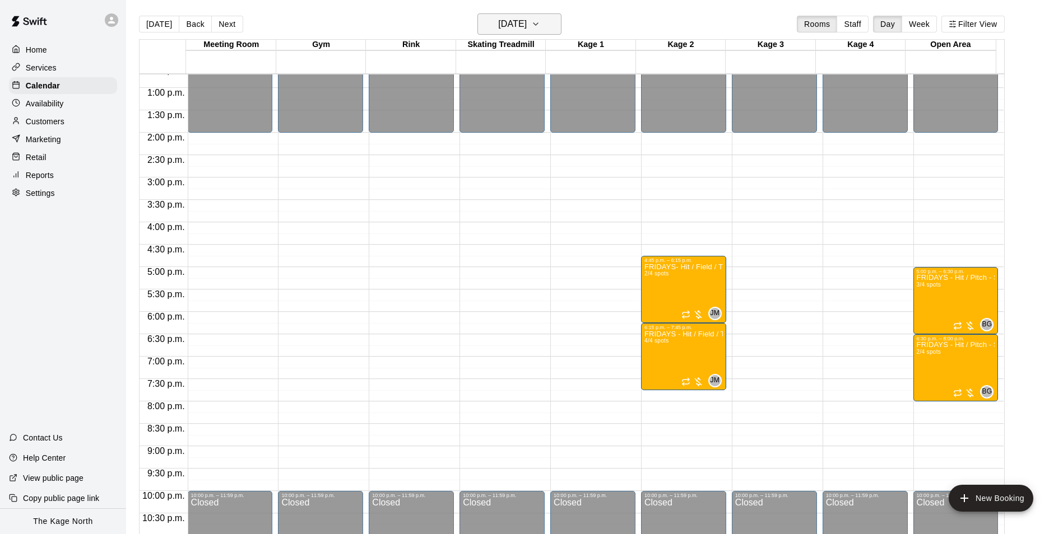
click at [522, 21] on h6 "[DATE]" at bounding box center [512, 24] width 29 height 16
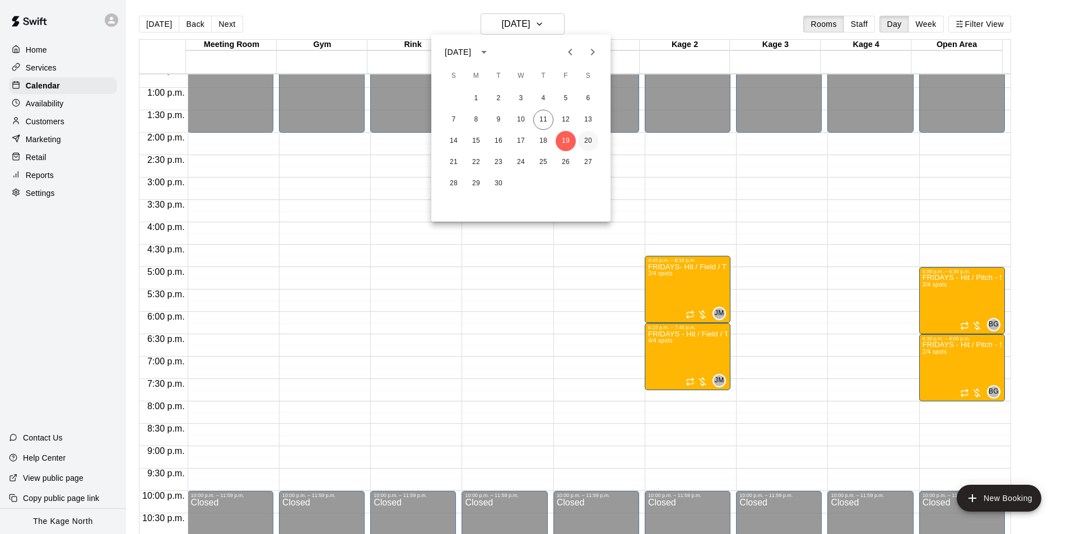
click at [585, 136] on button "20" at bounding box center [588, 141] width 20 height 20
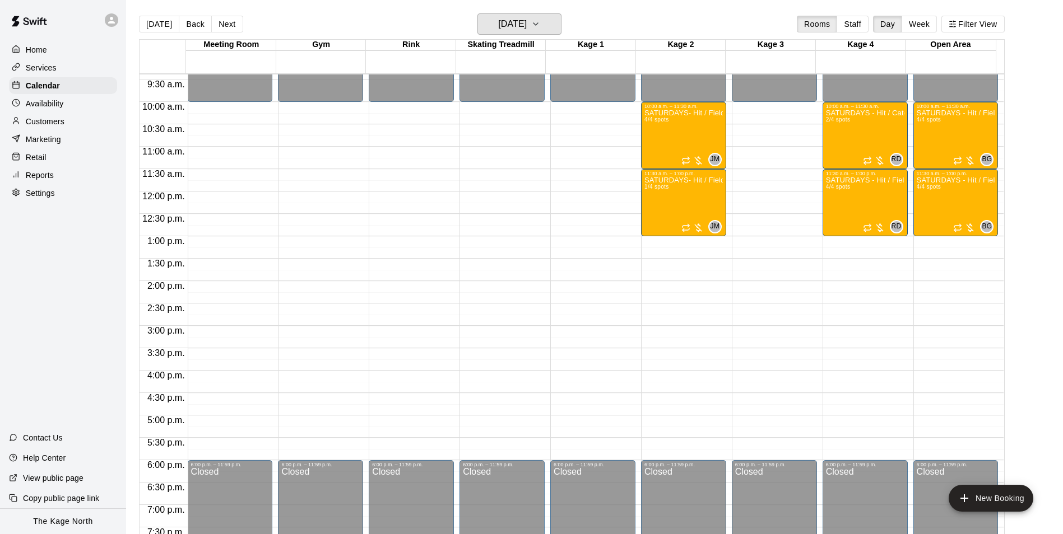
scroll to position [401, 0]
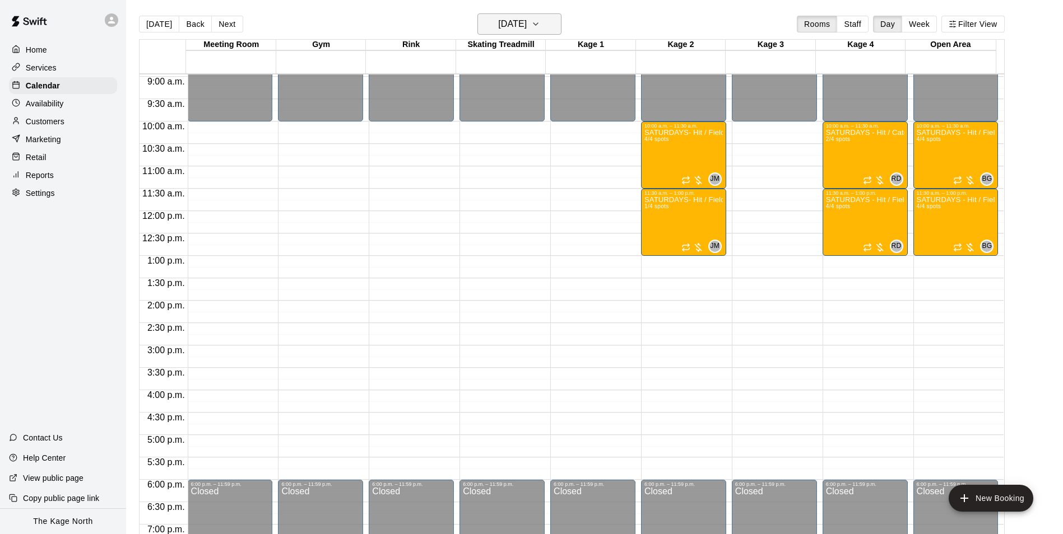
click at [527, 21] on h6 "[DATE]" at bounding box center [512, 24] width 29 height 16
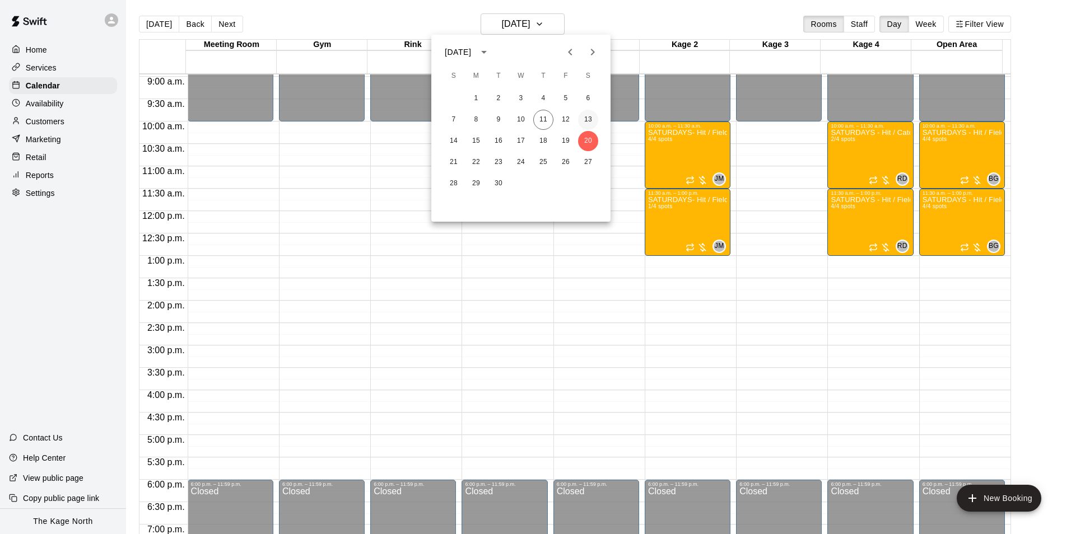
drag, startPoint x: 585, startPoint y: 118, endPoint x: 785, endPoint y: 249, distance: 238.3
click at [585, 118] on button "13" at bounding box center [588, 120] width 20 height 20
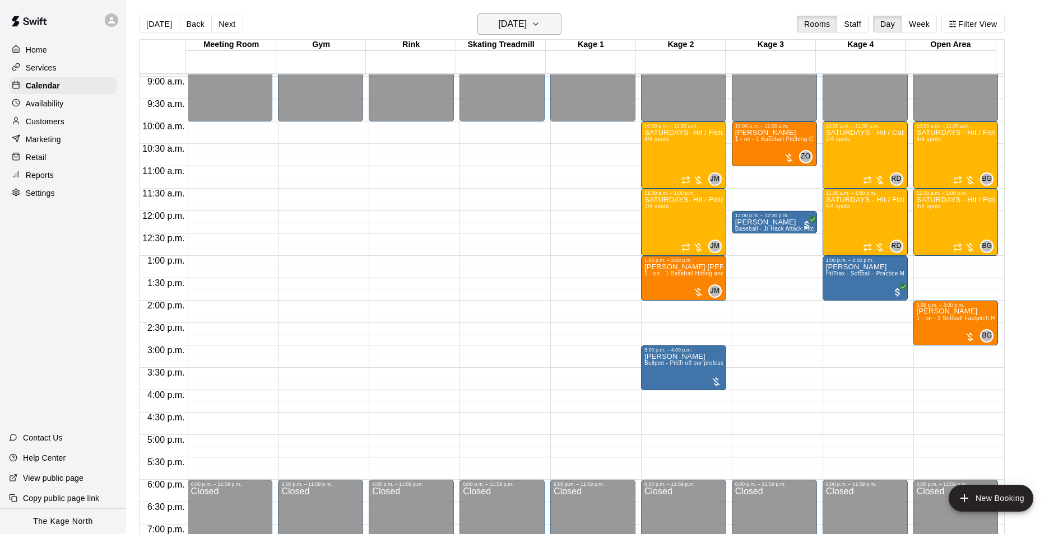
click at [527, 29] on h6 "[DATE]" at bounding box center [512, 24] width 29 height 16
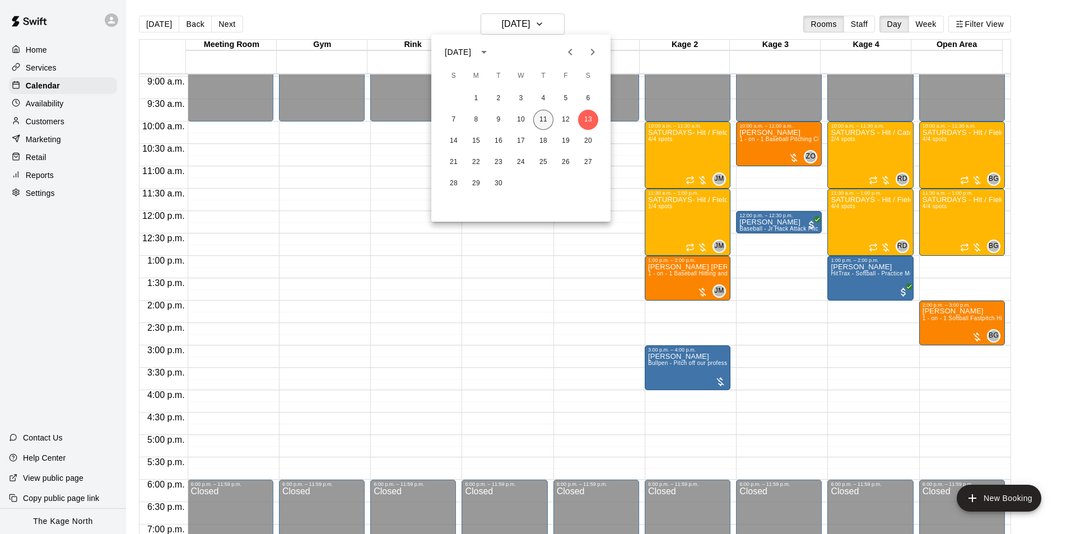
click at [542, 122] on button "11" at bounding box center [543, 120] width 20 height 20
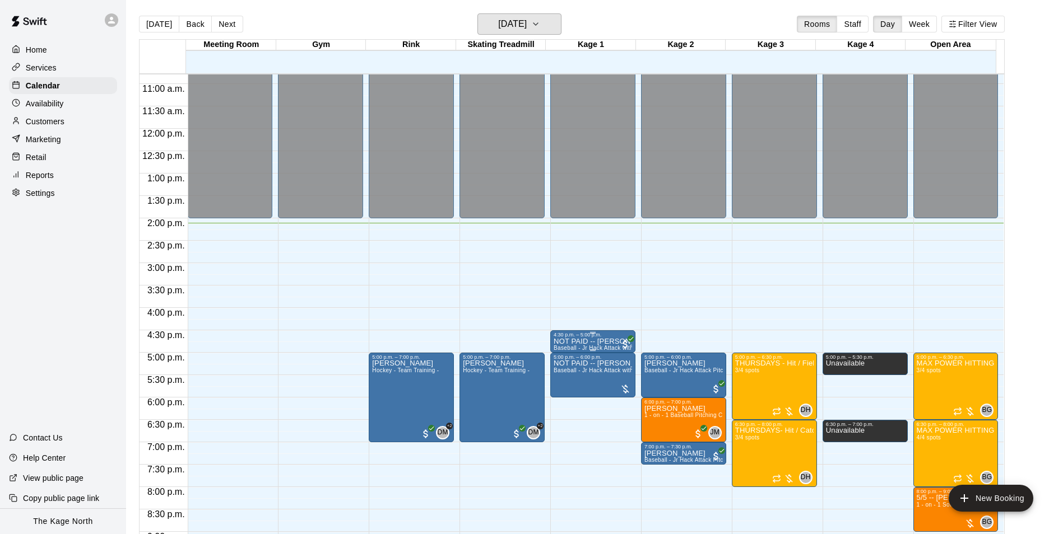
scroll to position [569, 0]
